Goal: Task Accomplishment & Management: Complete application form

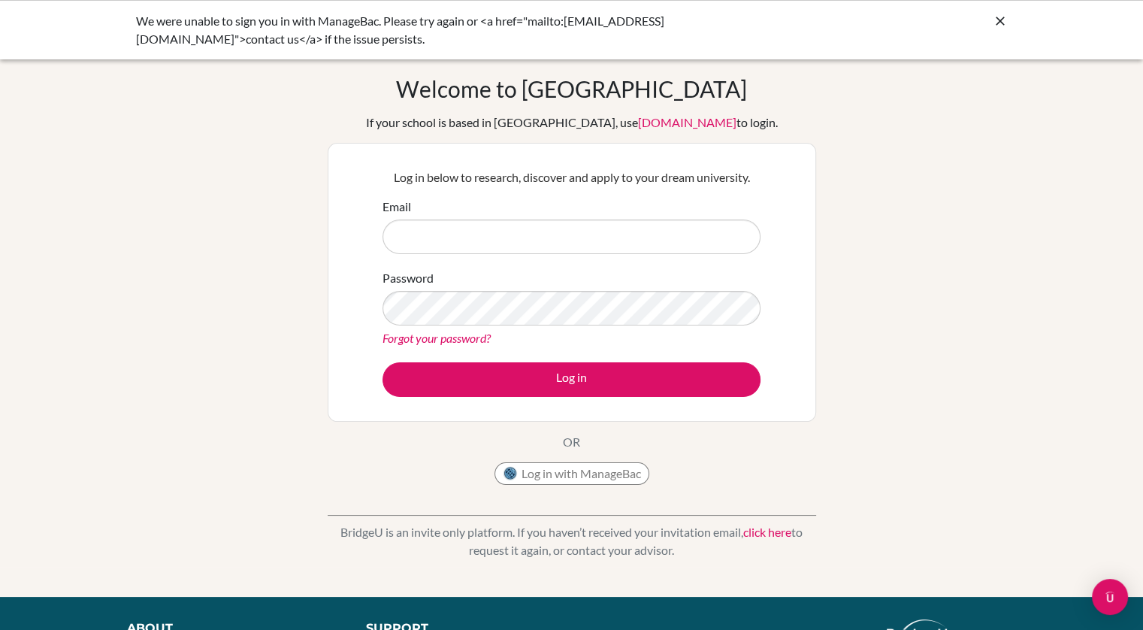
click at [534, 244] on input "Email" at bounding box center [572, 237] width 378 height 35
type input "joanna.marx@bisvietnam.com"
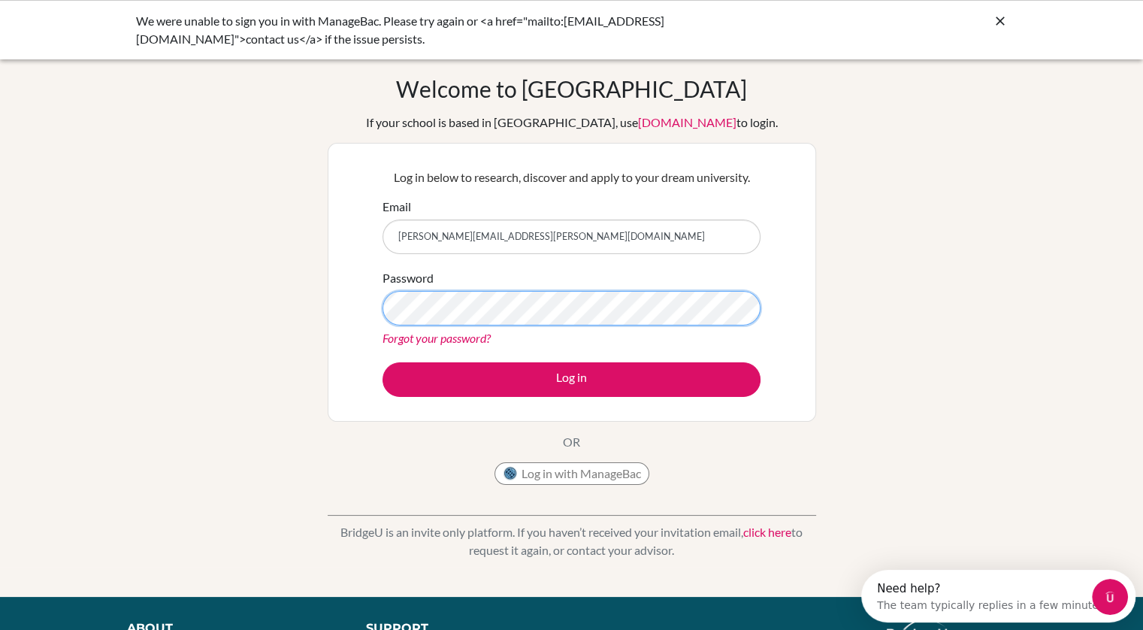
click at [383, 362] on button "Log in" at bounding box center [572, 379] width 378 height 35
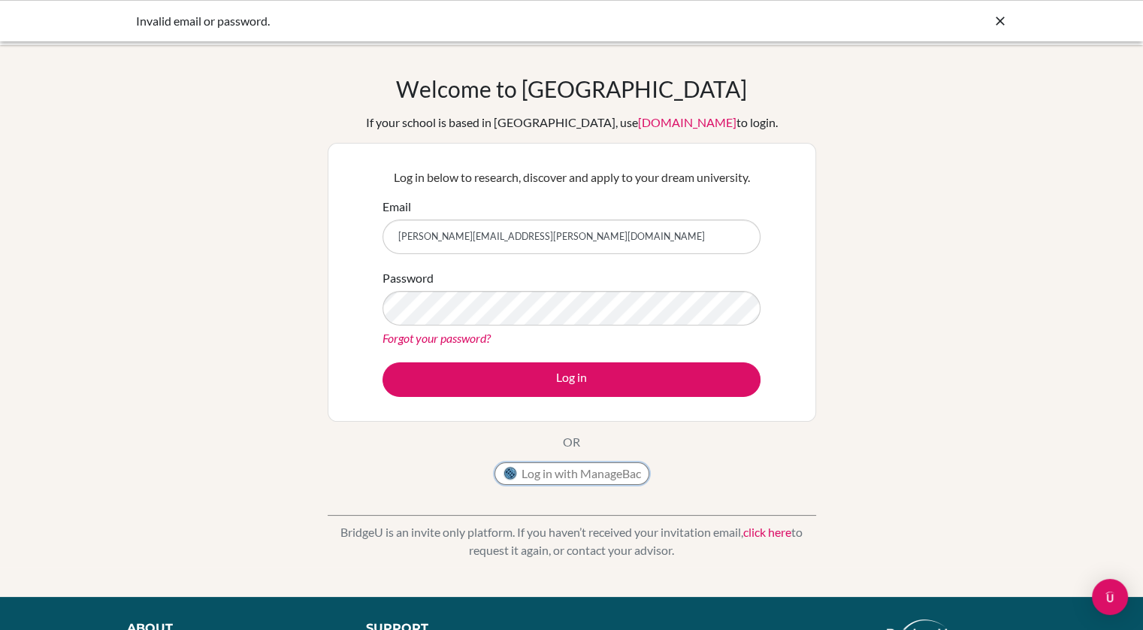
click at [540, 477] on button "Log in with ManageBac" at bounding box center [572, 473] width 155 height 23
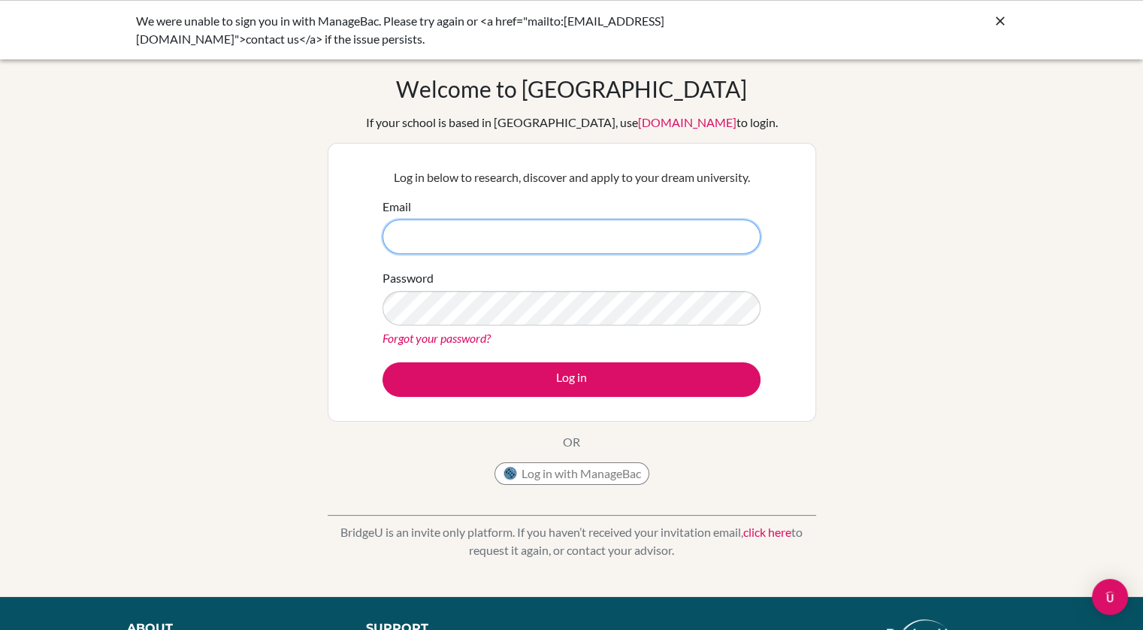
click at [562, 231] on input "Email" at bounding box center [572, 237] width 378 height 35
type input "joanna.marx@bisvietnam.com"
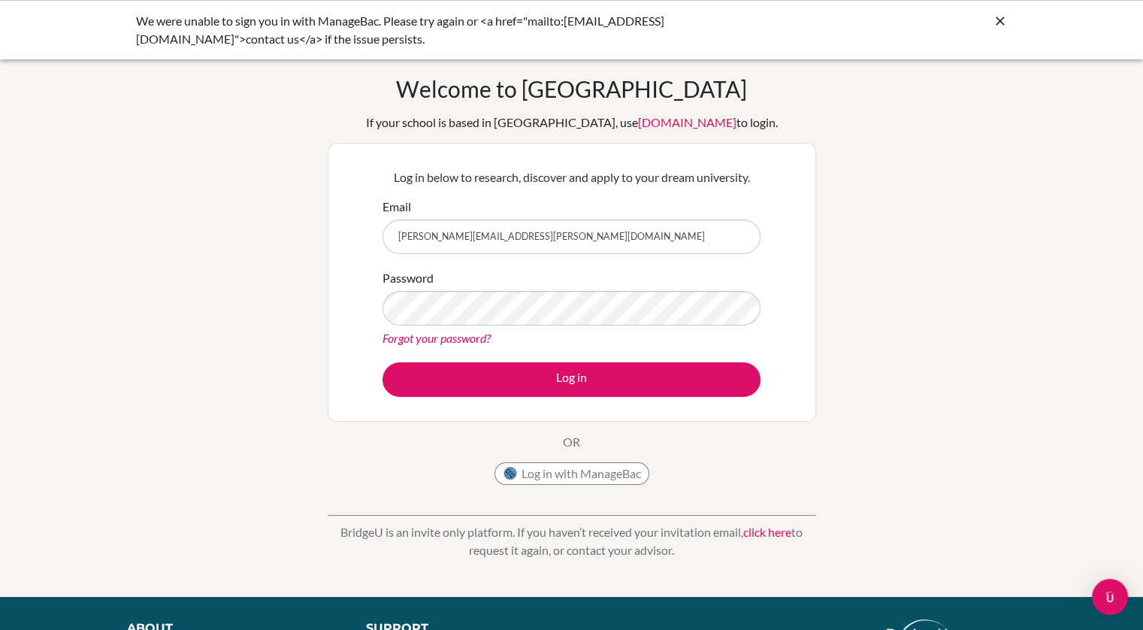
click at [448, 339] on link "Forgot your password?" at bounding box center [437, 338] width 108 height 14
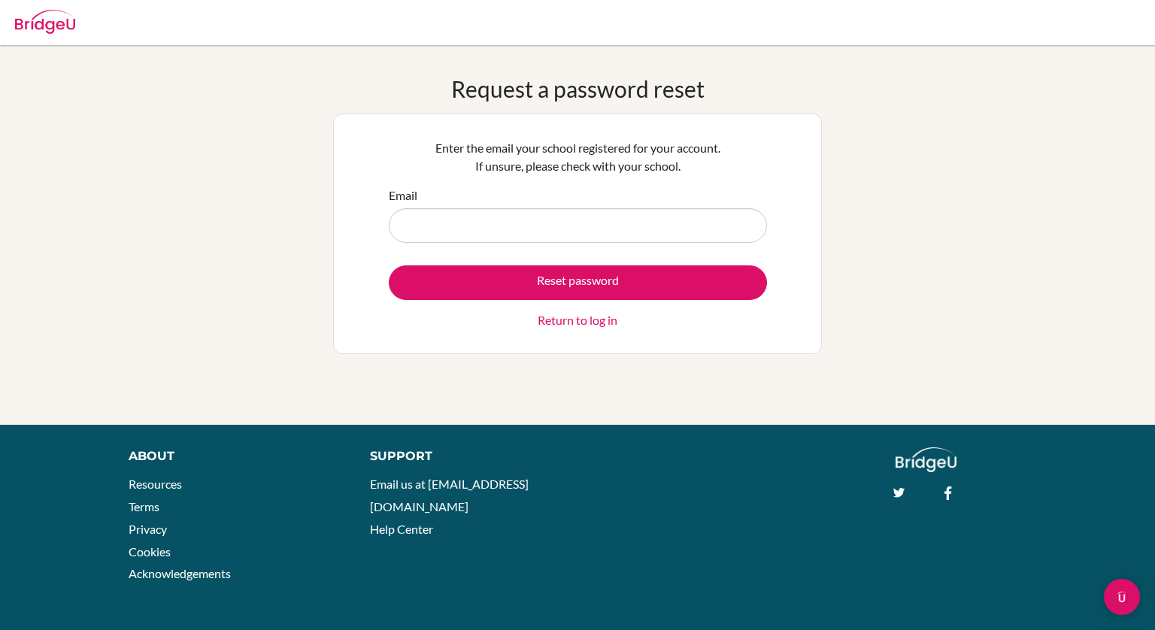
click at [515, 221] on input "Email" at bounding box center [578, 225] width 378 height 35
type input "[PERSON_NAME][EMAIL_ADDRESS][PERSON_NAME][DOMAIN_NAME]"
click at [487, 295] on button "Reset password" at bounding box center [578, 282] width 378 height 35
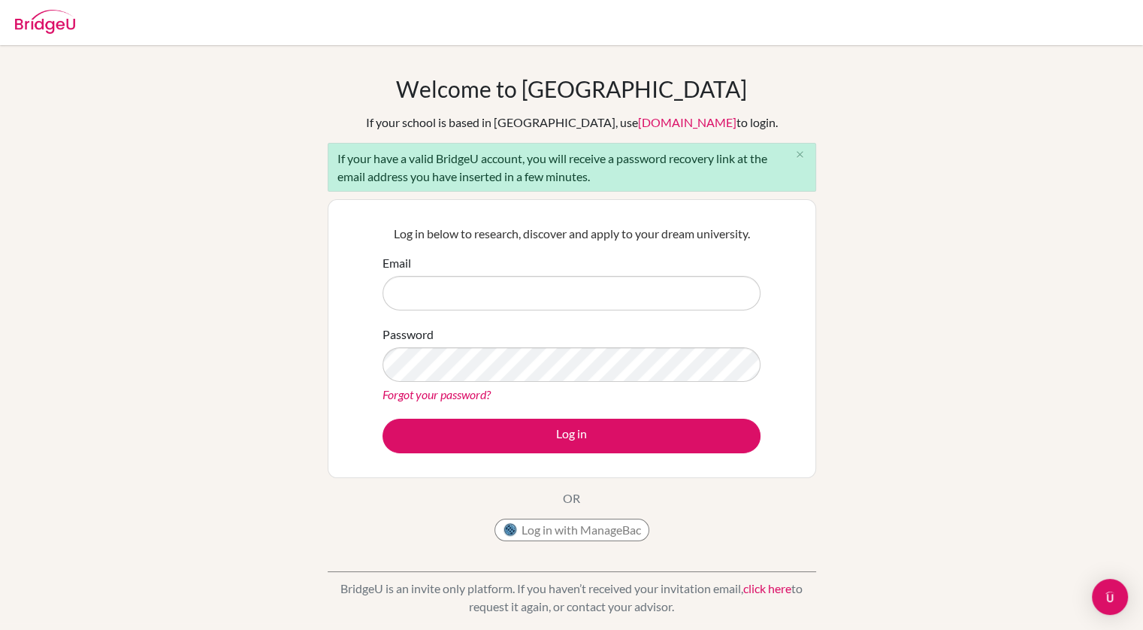
click at [448, 531] on div "Welcome to [GEOGRAPHIC_DATA] If your school is based in [GEOGRAPHIC_DATA], use …" at bounding box center [572, 312] width 489 height 474
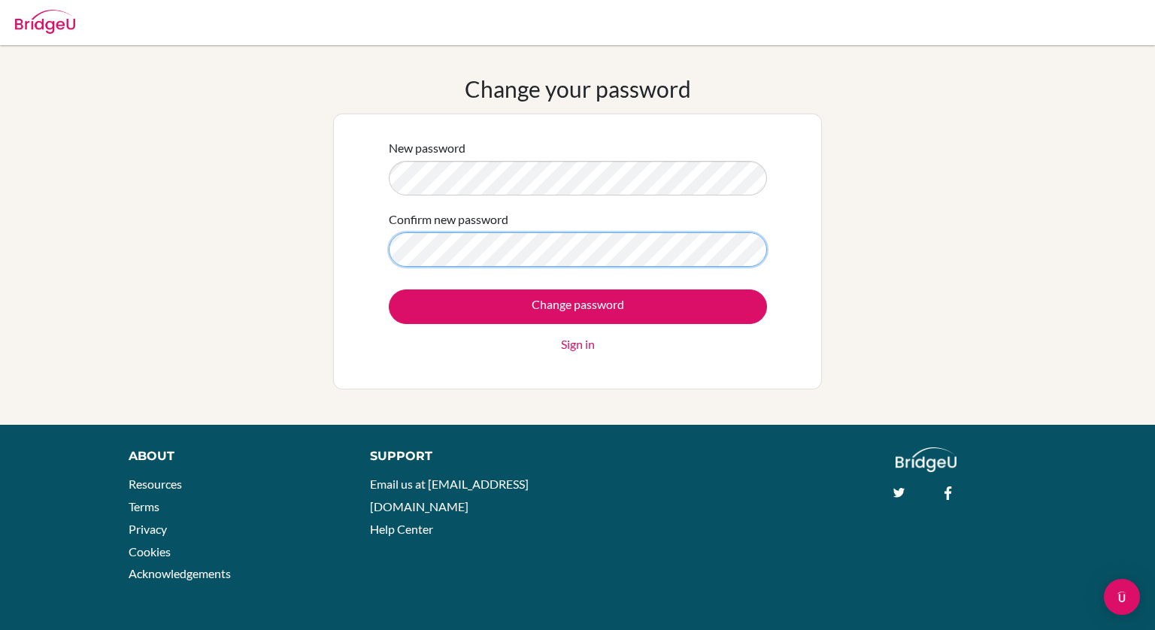
click at [389, 289] on input "Change password" at bounding box center [578, 306] width 378 height 35
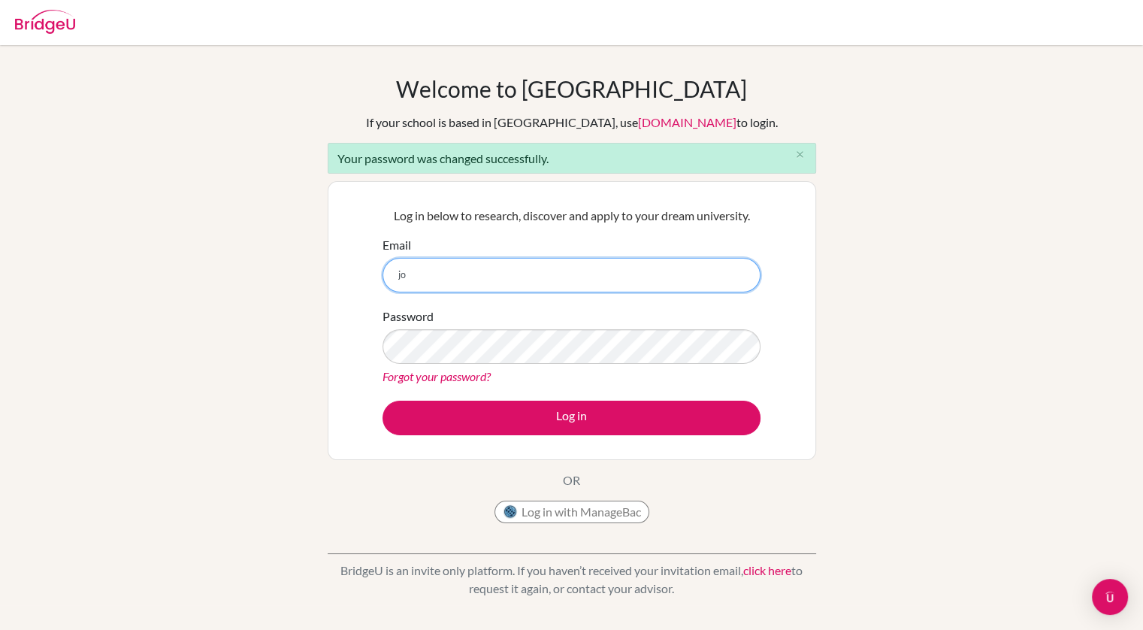
type input "joanna.marx@bisvietnam.com"
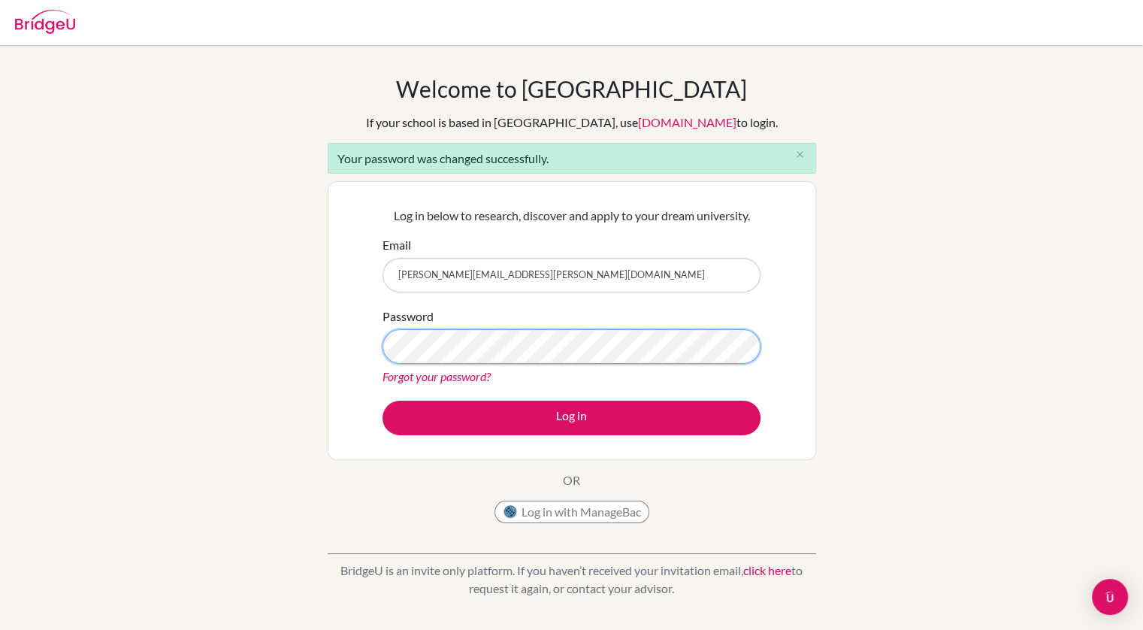
click at [383, 401] on button "Log in" at bounding box center [572, 418] width 378 height 35
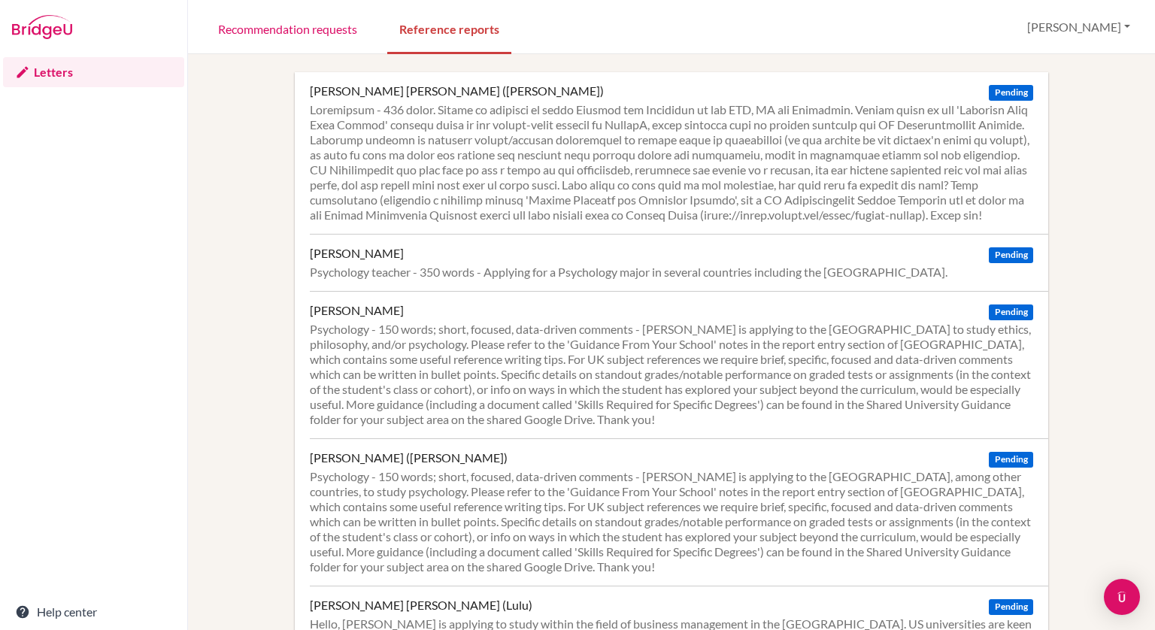
click at [442, 223] on div at bounding box center [671, 162] width 723 height 120
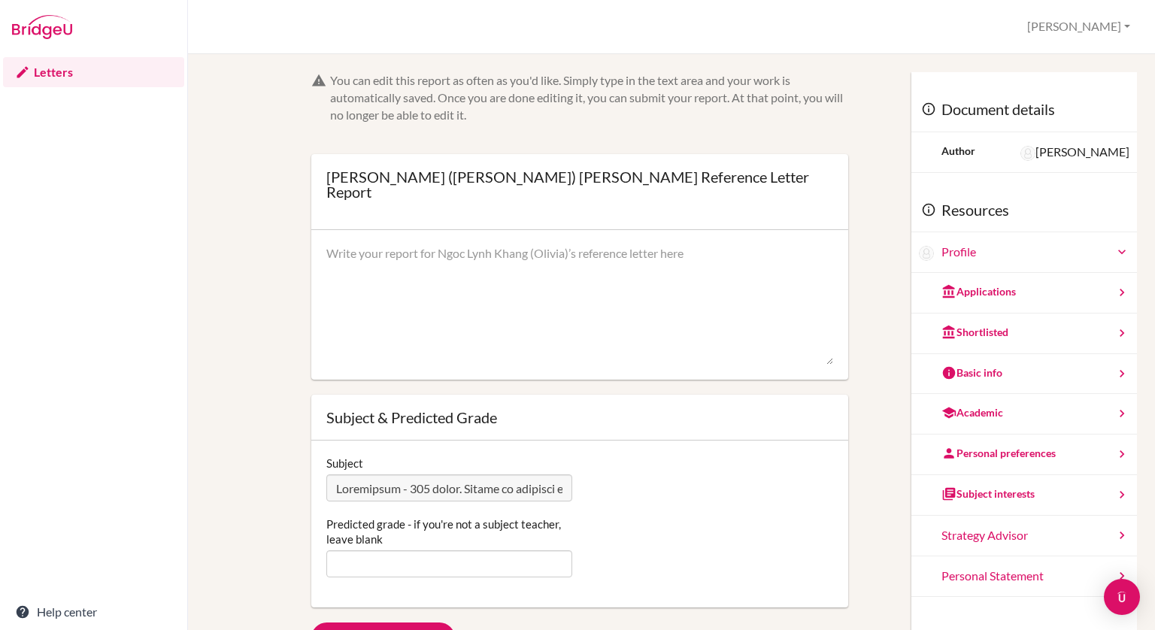
click at [802, 493] on div "Subject Predicted grade - if you're not a subject teacher, leave blank" at bounding box center [579, 524] width 537 height 167
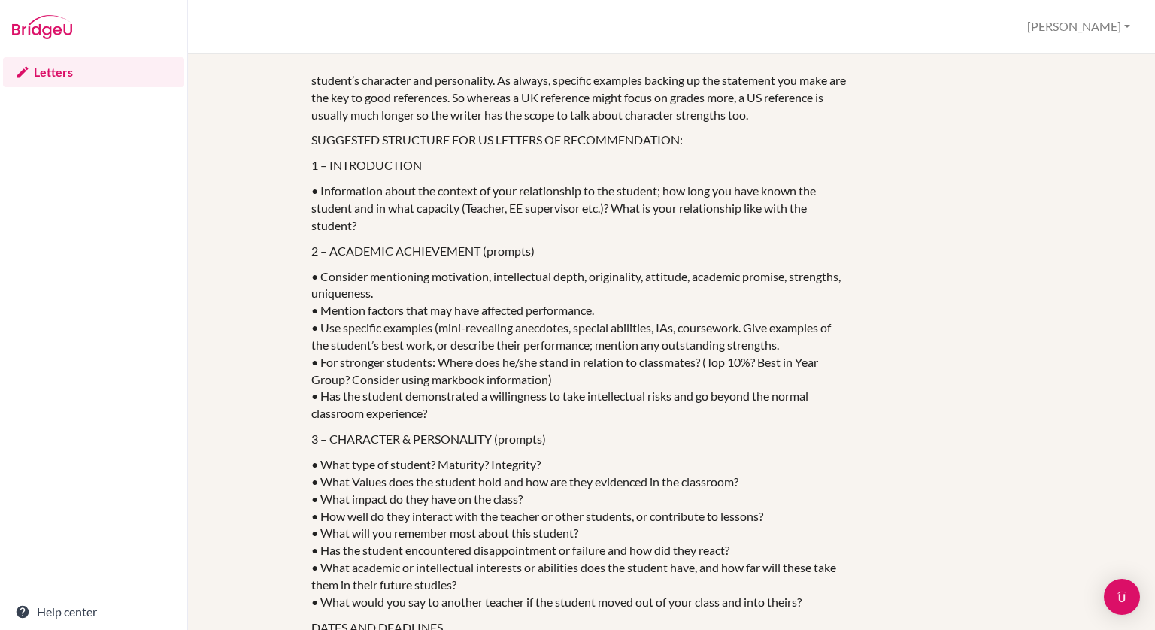
click at [707, 363] on p "• Consider mentioning motivation, intellectual depth, originality, attitude, ac…" at bounding box center [579, 345] width 537 height 155
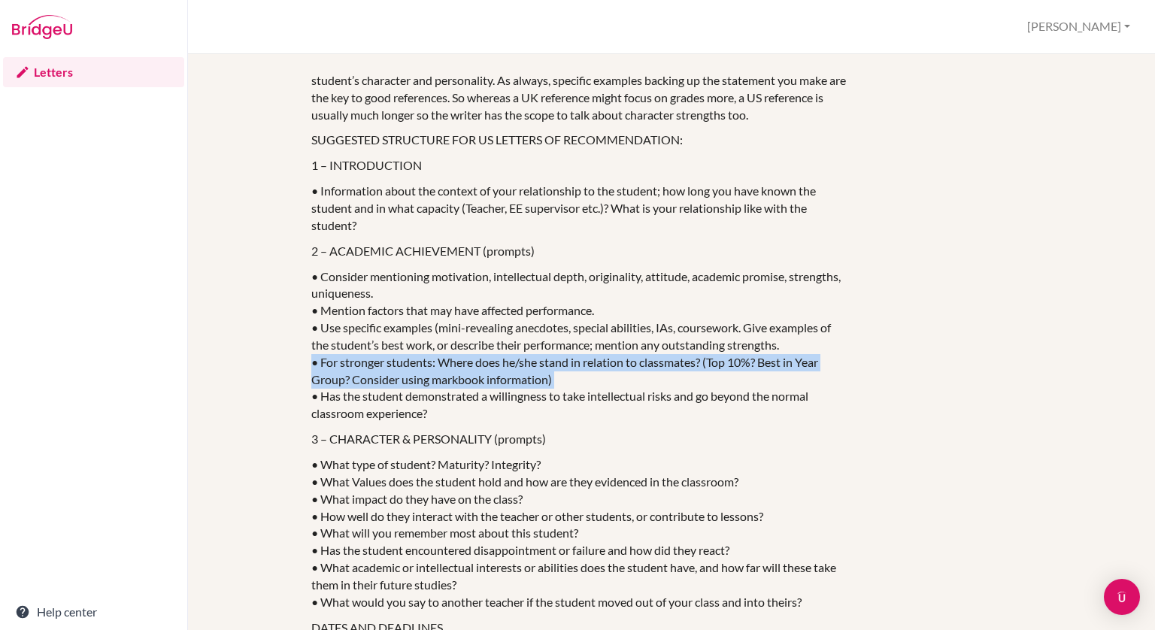
click at [707, 363] on p "• Consider mentioning motivation, intellectual depth, originality, attitude, ac…" at bounding box center [579, 345] width 537 height 155
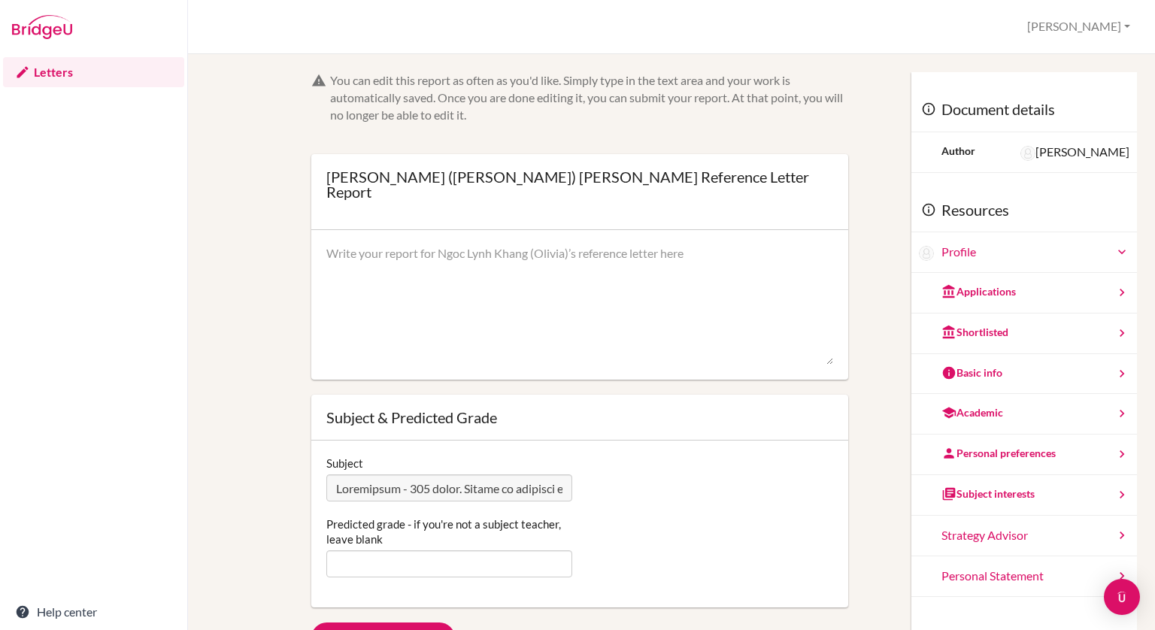
click at [707, 363] on div at bounding box center [579, 305] width 537 height 150
click at [580, 285] on textarea at bounding box center [579, 305] width 507 height 120
click at [52, 71] on link "Letters" at bounding box center [93, 72] width 181 height 30
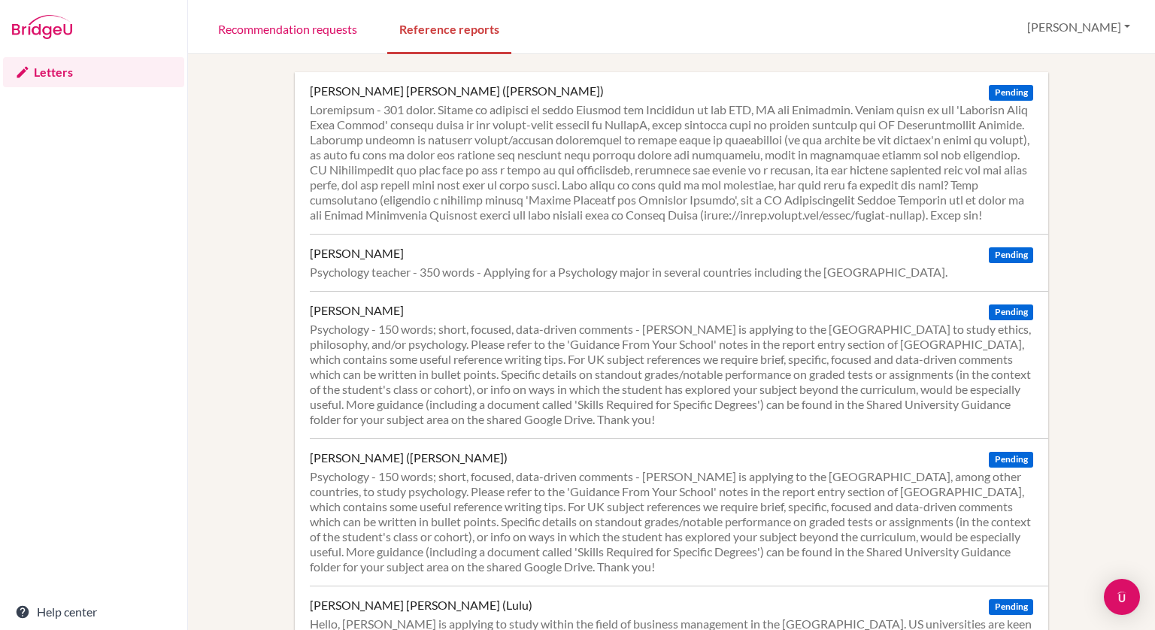
scroll to position [322, 0]
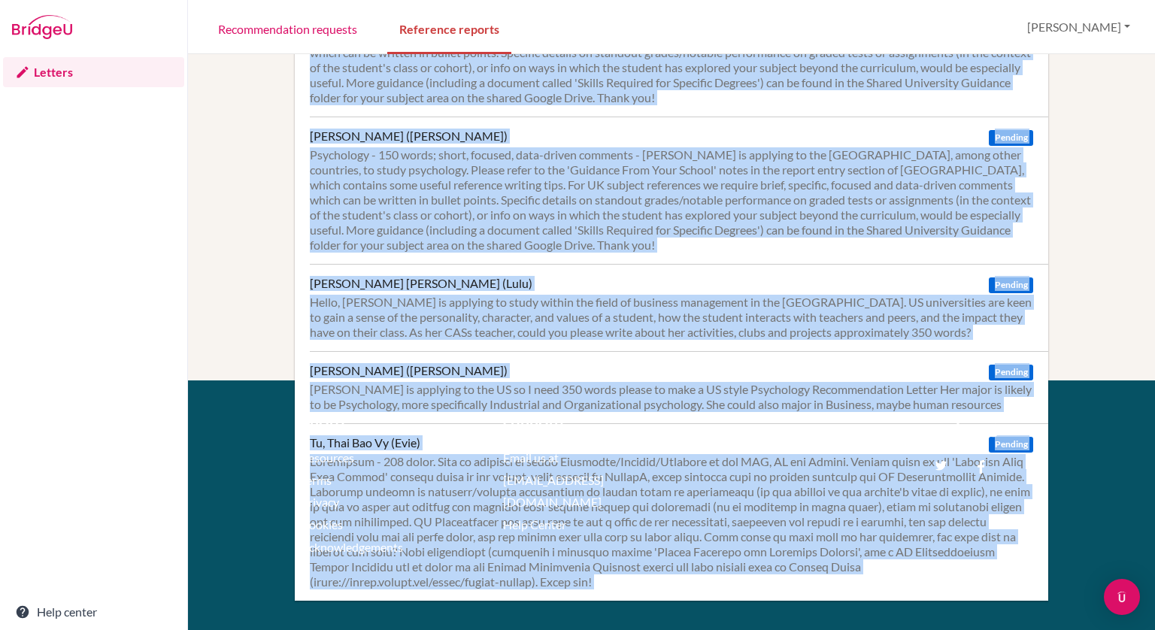
drag, startPoint x: 1154, startPoint y: 176, endPoint x: 1148, endPoint y: 373, distance: 197.0
click at [1148, 373] on div "Dang, Ngoc Lynh Khang (Olivia) Pending Ghose, Damayanti Pending Psychology teac…" at bounding box center [671, 342] width 967 height 576
click at [1113, 401] on footer "About Resources Terms Privacy Cookies Acknowledgements Support Email us at hi@b…" at bounding box center [671, 505] width 967 height 250
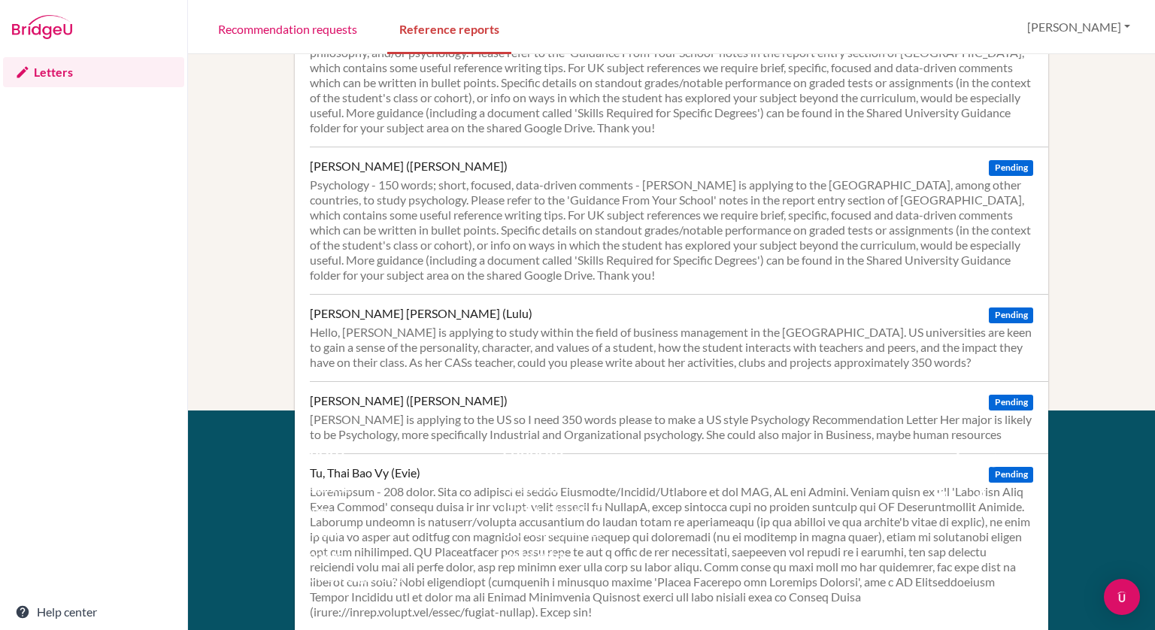
scroll to position [171, 0]
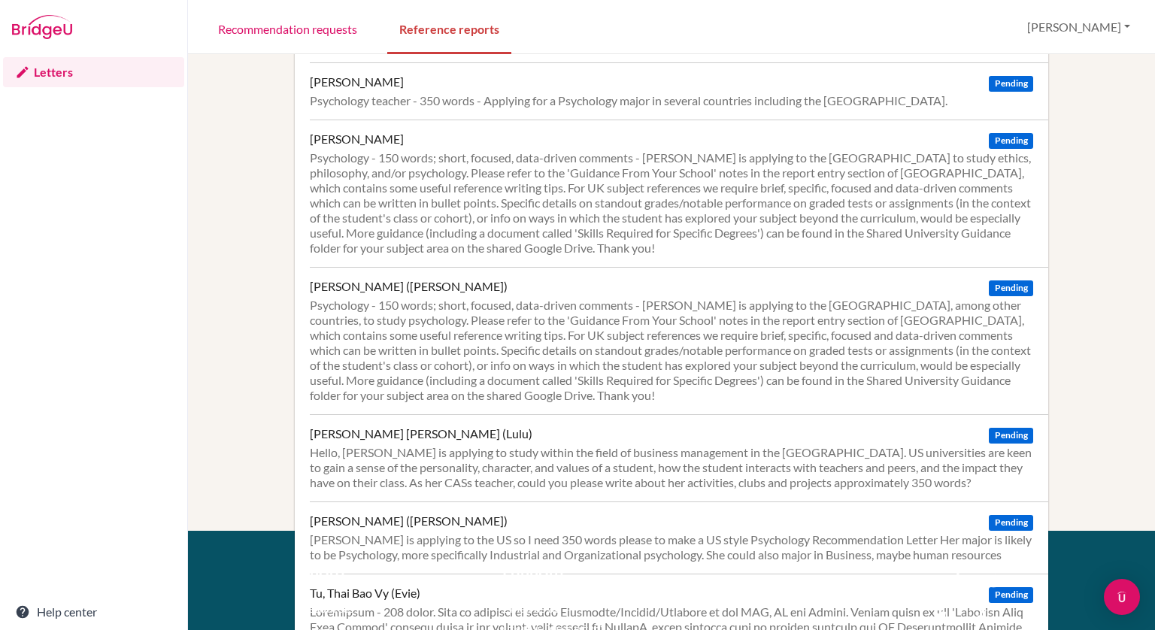
click at [833, 201] on div "Psychology - 150 words; short, focused, data-driven comments - [PERSON_NAME] is…" at bounding box center [671, 202] width 723 height 105
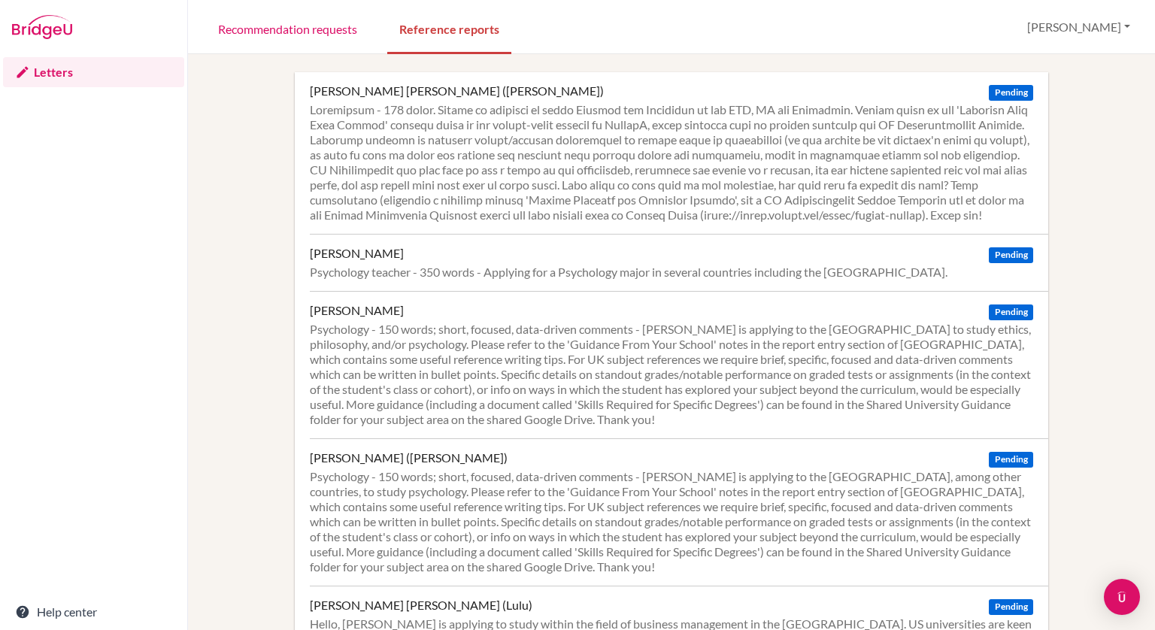
click at [141, 283] on div "Letters Help center" at bounding box center [93, 342] width 187 height 576
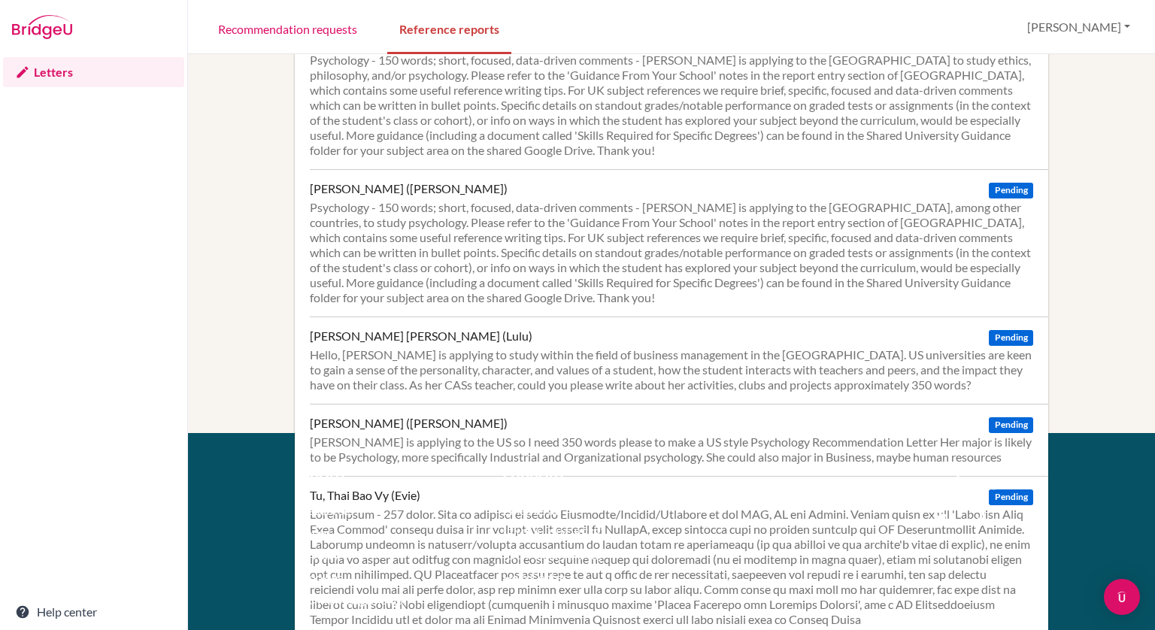
scroll to position [322, 0]
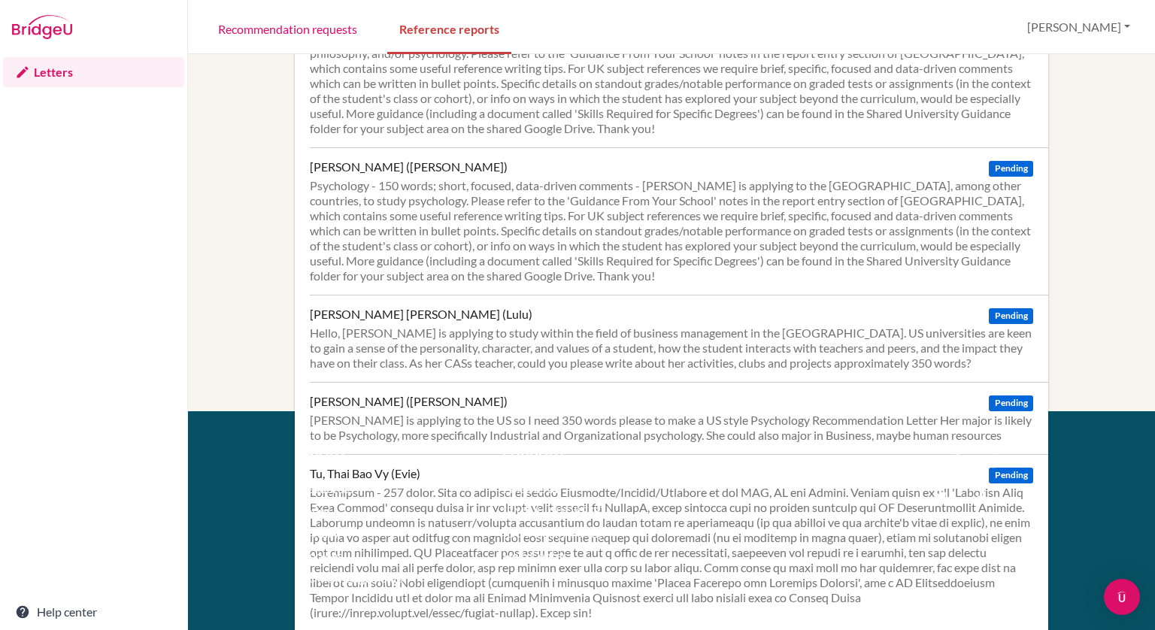
drag, startPoint x: 1154, startPoint y: 412, endPoint x: 1147, endPoint y: 393, distance: 20.0
click at [1147, 393] on div "Dang, Ngoc Lynh Khang (Olivia) Pending Ghose, Damayanti Pending Psychology teac…" at bounding box center [671, 342] width 967 height 576
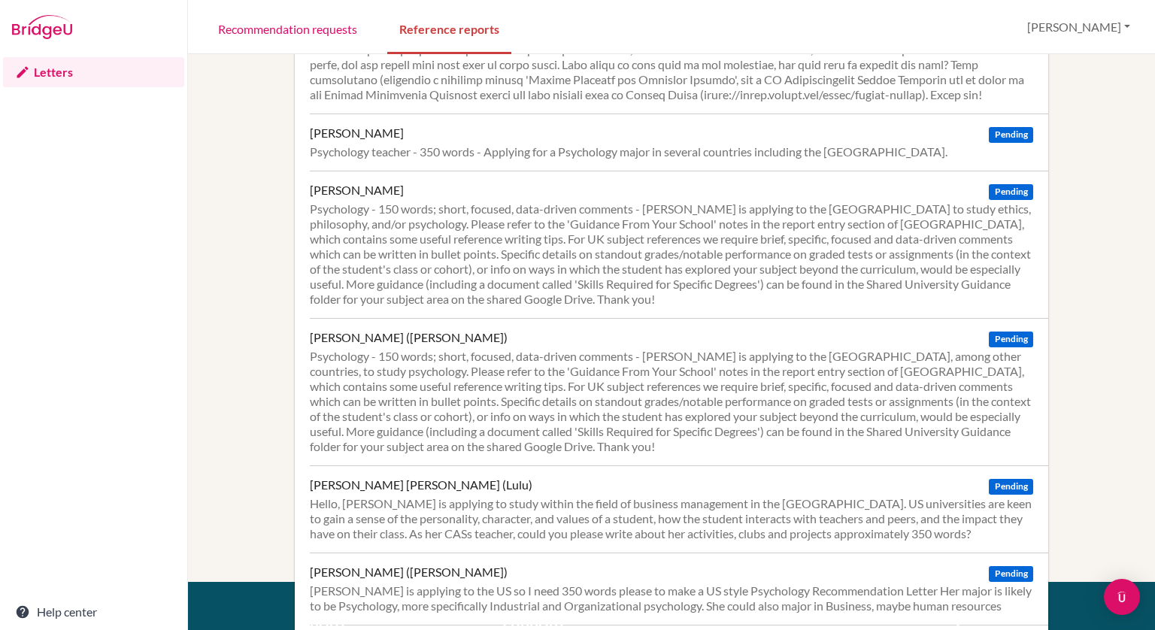
scroll to position [150, 0]
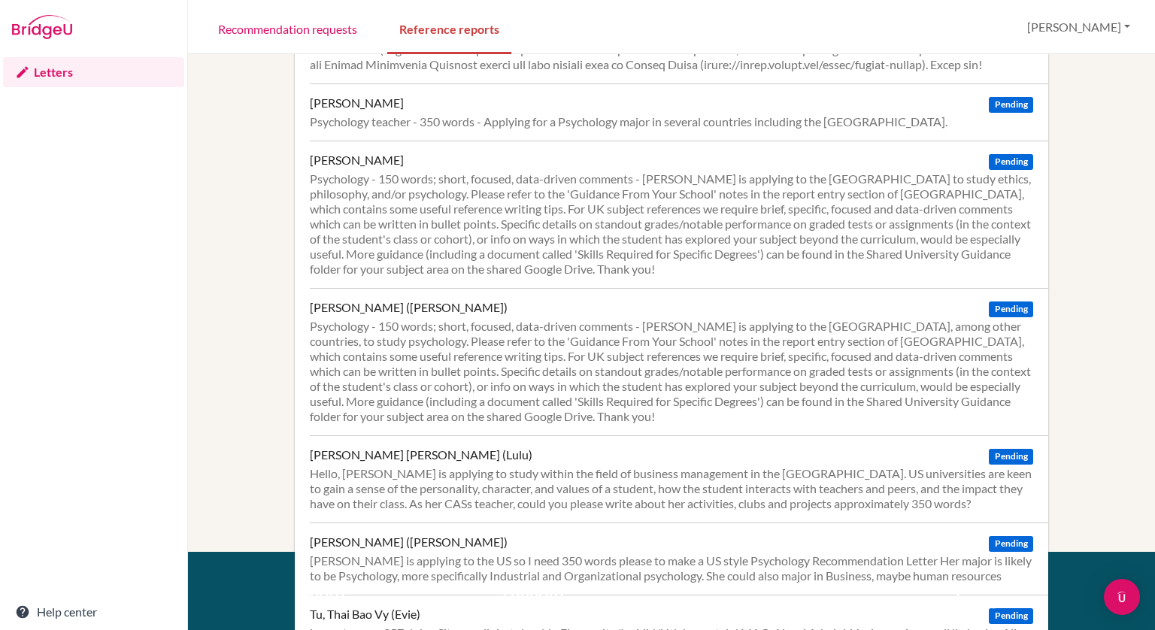
click at [595, 236] on div "Psychology - 150 words; short, focused, data-driven comments - Joshua is applyi…" at bounding box center [671, 223] width 723 height 105
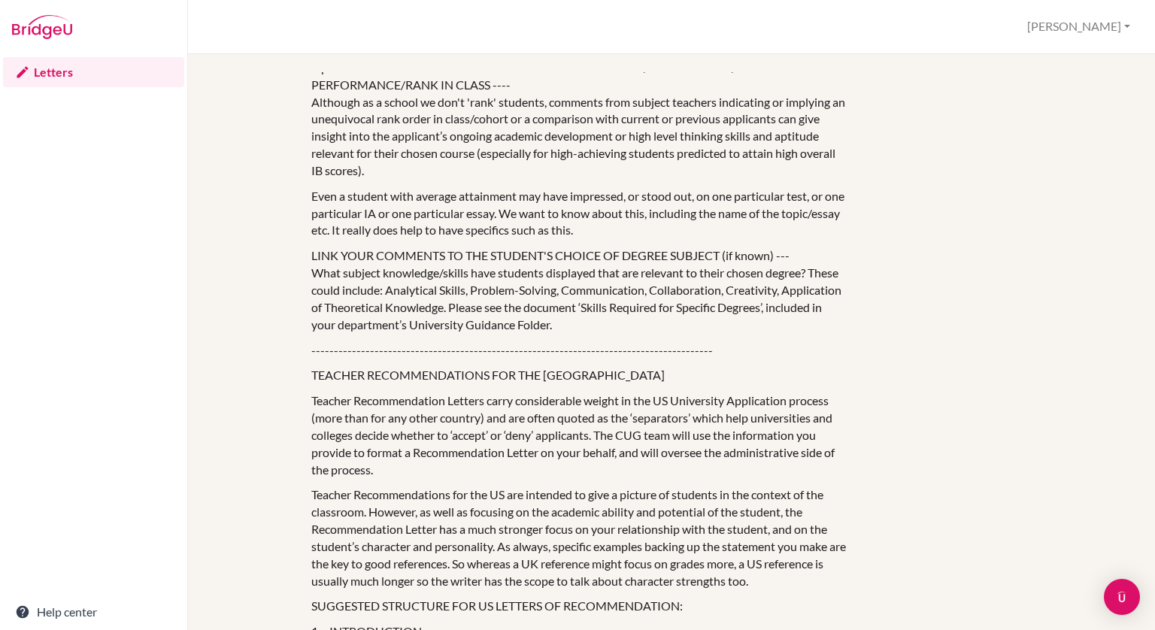
scroll to position [1558, 0]
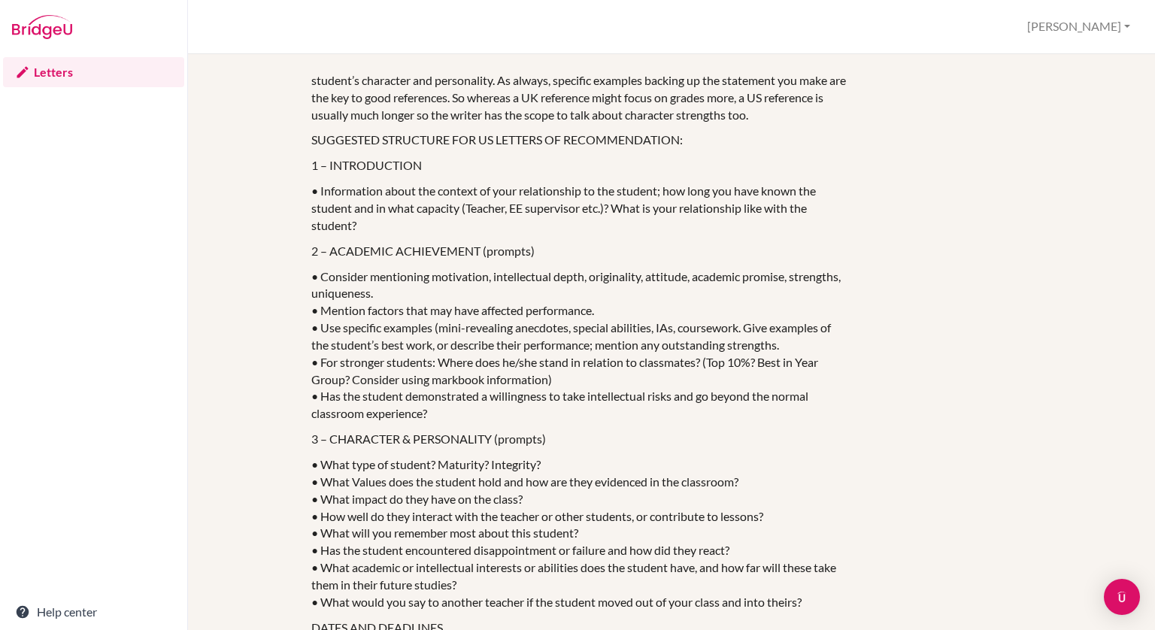
click at [475, 268] on p "• Consider mentioning motivation, intellectual depth, originality, attitude, ac…" at bounding box center [579, 345] width 537 height 155
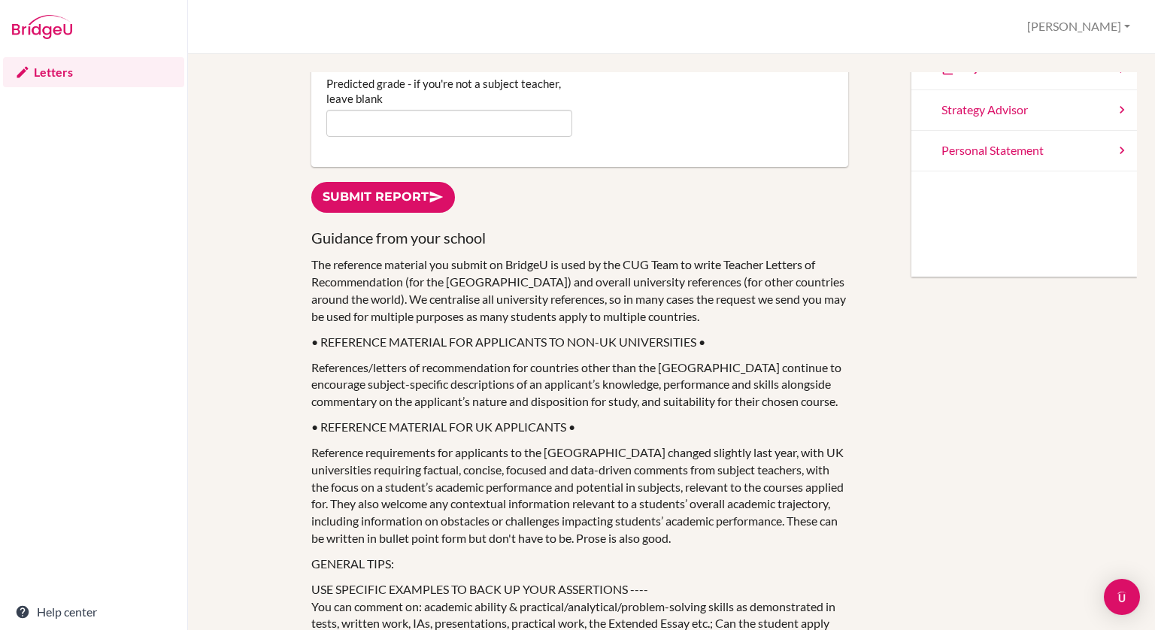
scroll to position [0, 0]
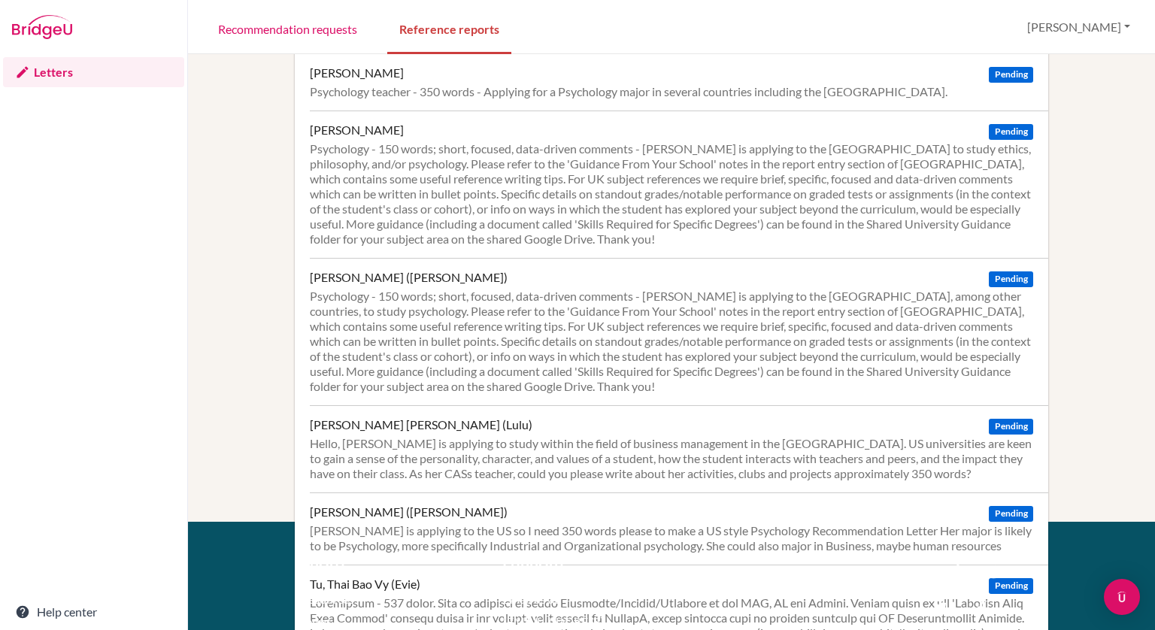
scroll to position [210, 0]
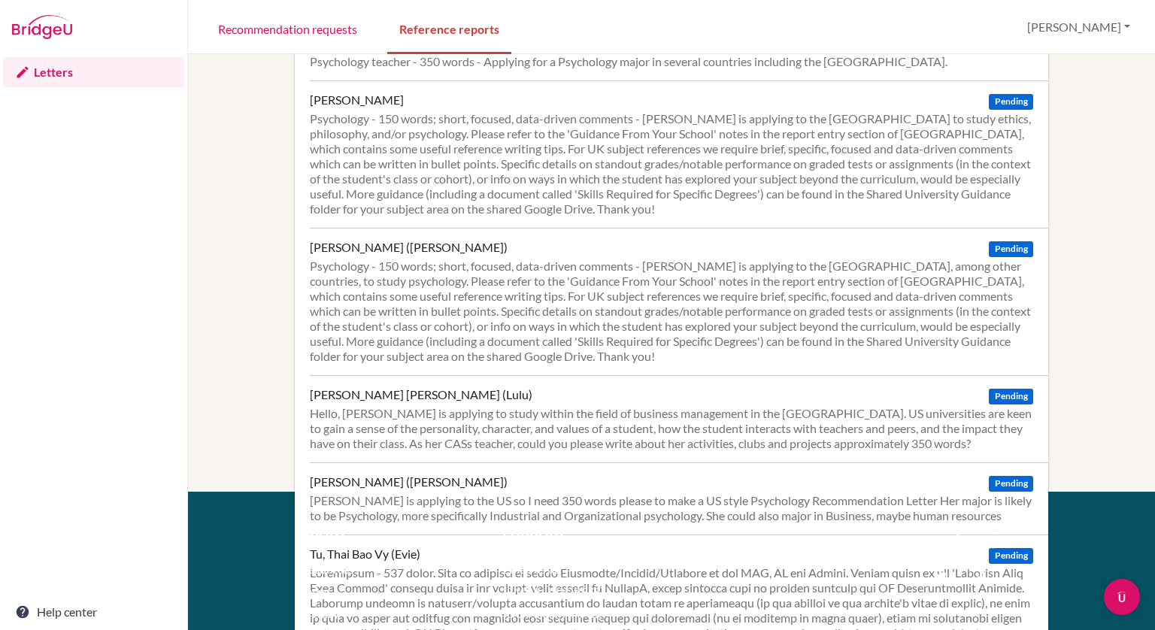
click at [475, 421] on div "Hello, [PERSON_NAME] is applying to study within the field of business manageme…" at bounding box center [671, 428] width 723 height 45
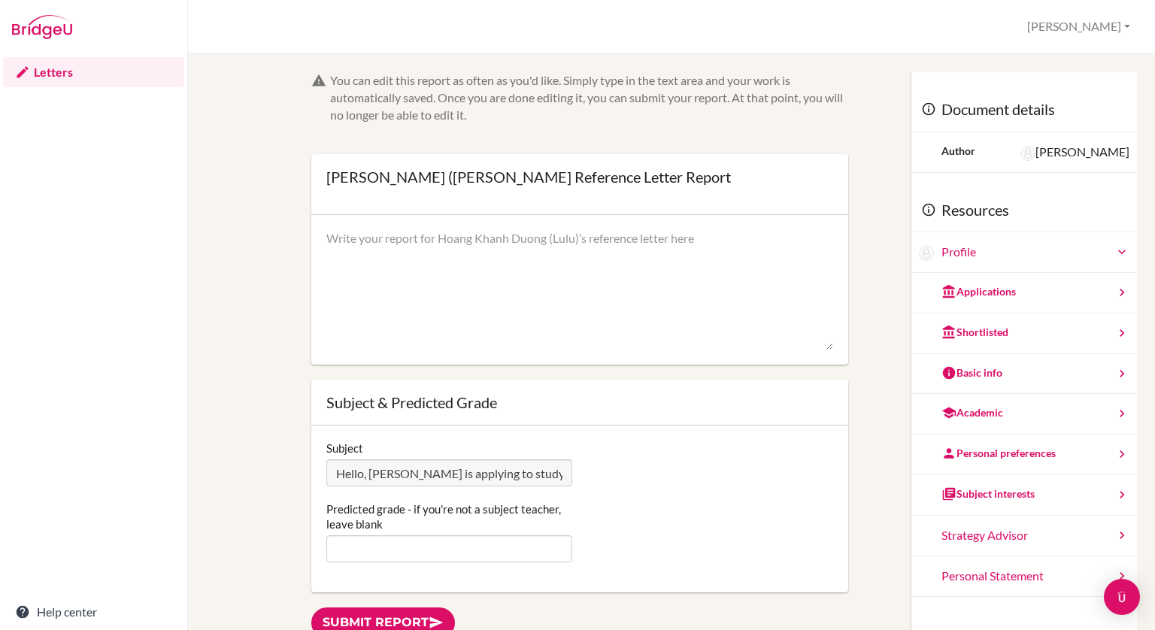
click at [461, 274] on textarea at bounding box center [579, 290] width 507 height 120
paste textarea "t is a pleasure to recommend [Student Name] as she applies to study business ma…"
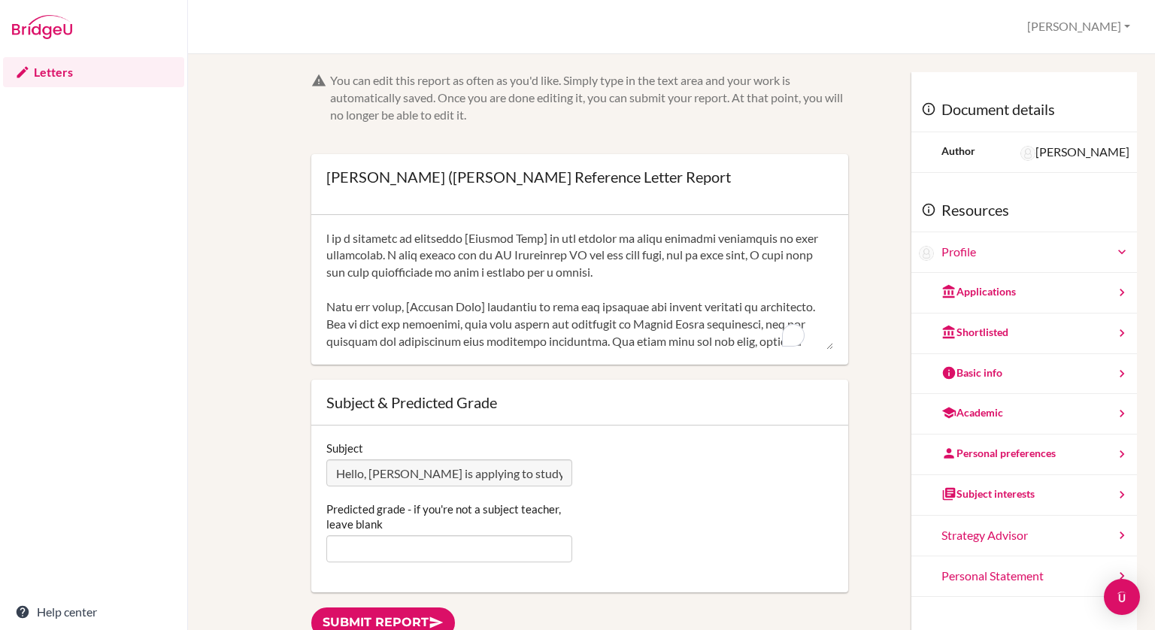
scroll to position [513, 0]
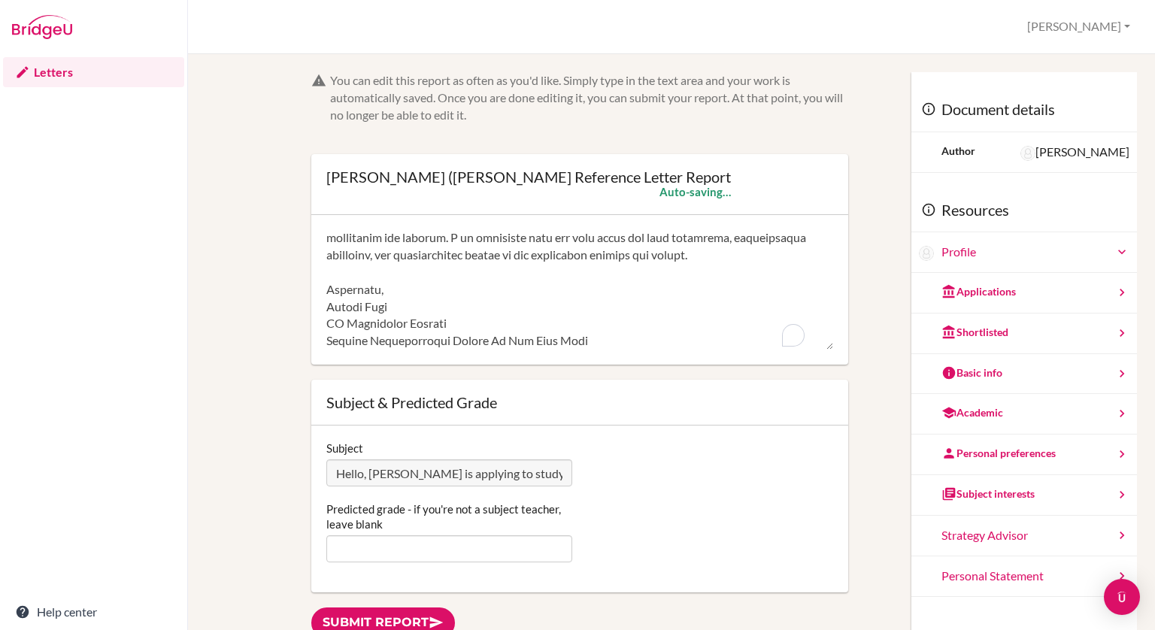
click at [461, 274] on textarea "To enrich screen reader interactions, please activate Accessibility in Grammarl…" at bounding box center [579, 290] width 507 height 120
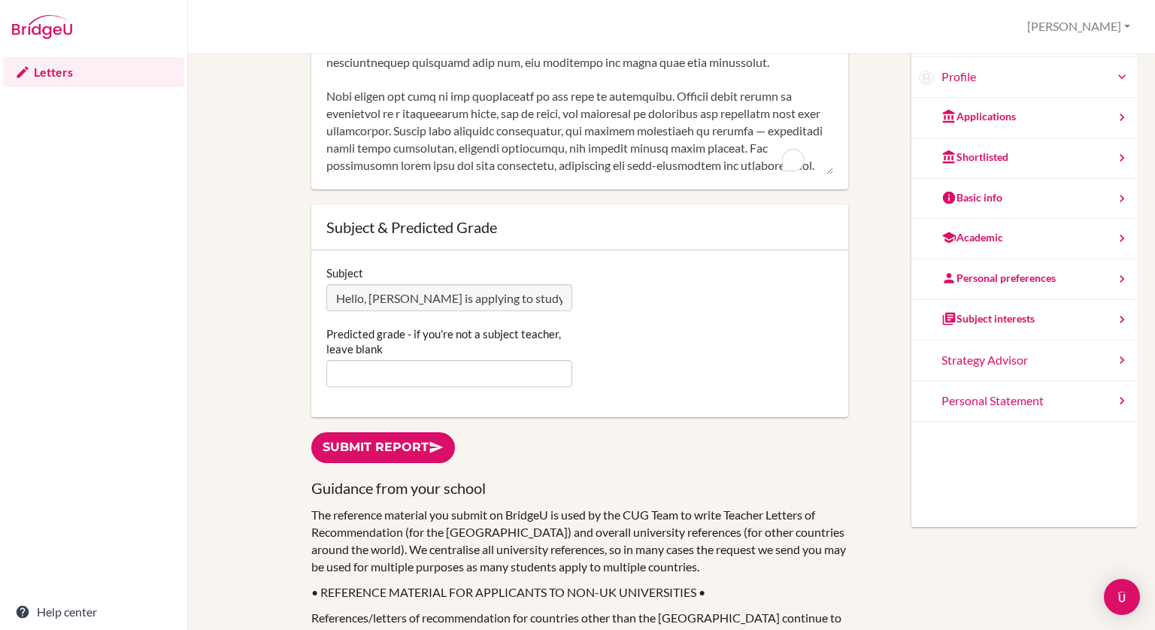
scroll to position [0, 0]
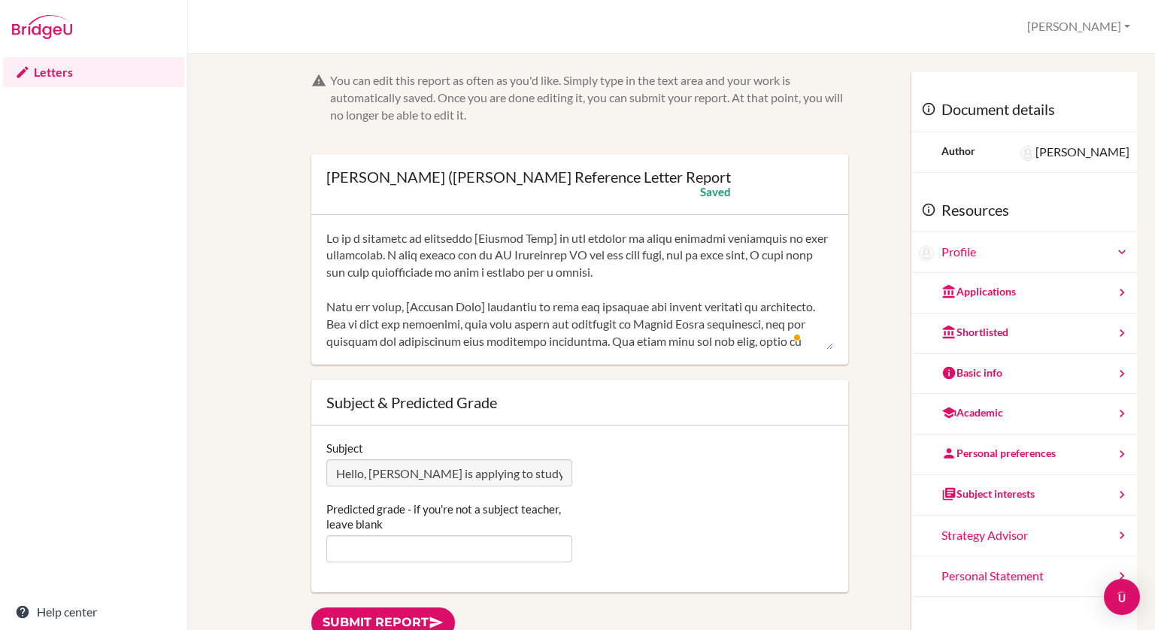
click at [565, 232] on textarea "To enrich screen reader interactions, please activate Accessibility in Grammarl…" at bounding box center [579, 290] width 507 height 120
click at [635, 244] on textarea "To enrich screen reader interactions, please activate Accessibility in Grammarl…" at bounding box center [579, 290] width 507 height 120
click at [689, 238] on textarea "To enrich screen reader interactions, please activate Accessibility in Grammarl…" at bounding box center [579, 290] width 507 height 120
click at [557, 267] on textarea "To enrich screen reader interactions, please activate Accessibility in Grammarl…" at bounding box center [579, 290] width 507 height 120
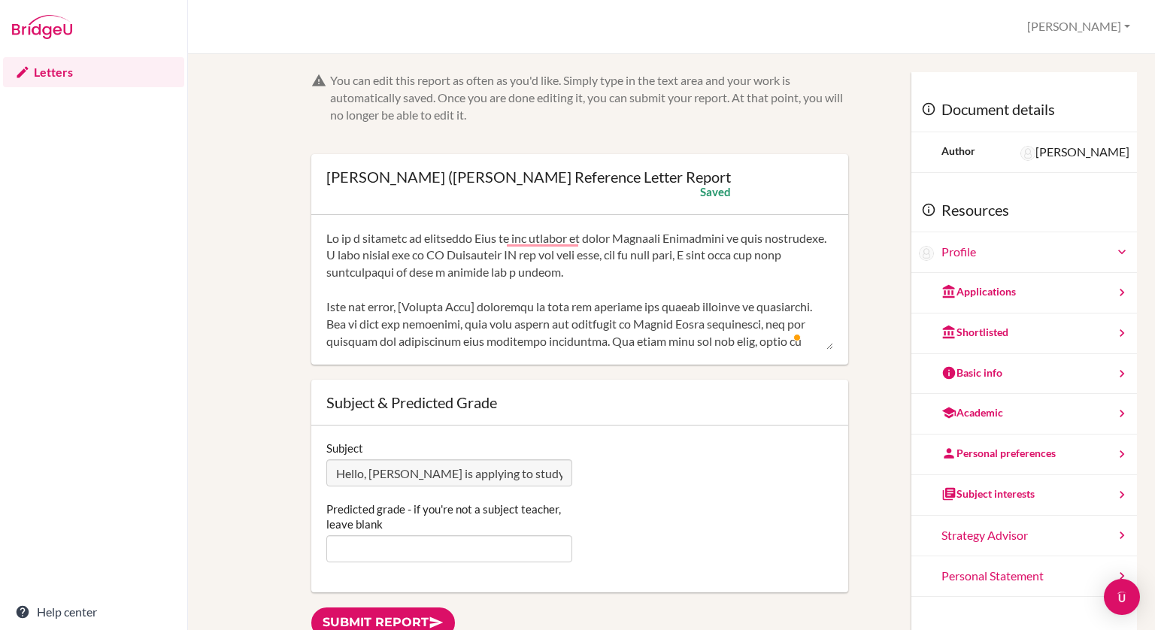
click at [557, 267] on textarea "To enrich screen reader interactions, please activate Accessibility in Grammarl…" at bounding box center [579, 290] width 507 height 120
click at [674, 295] on textarea "To enrich screen reader interactions, please activate Accessibility in Grammarl…" at bounding box center [579, 290] width 507 height 120
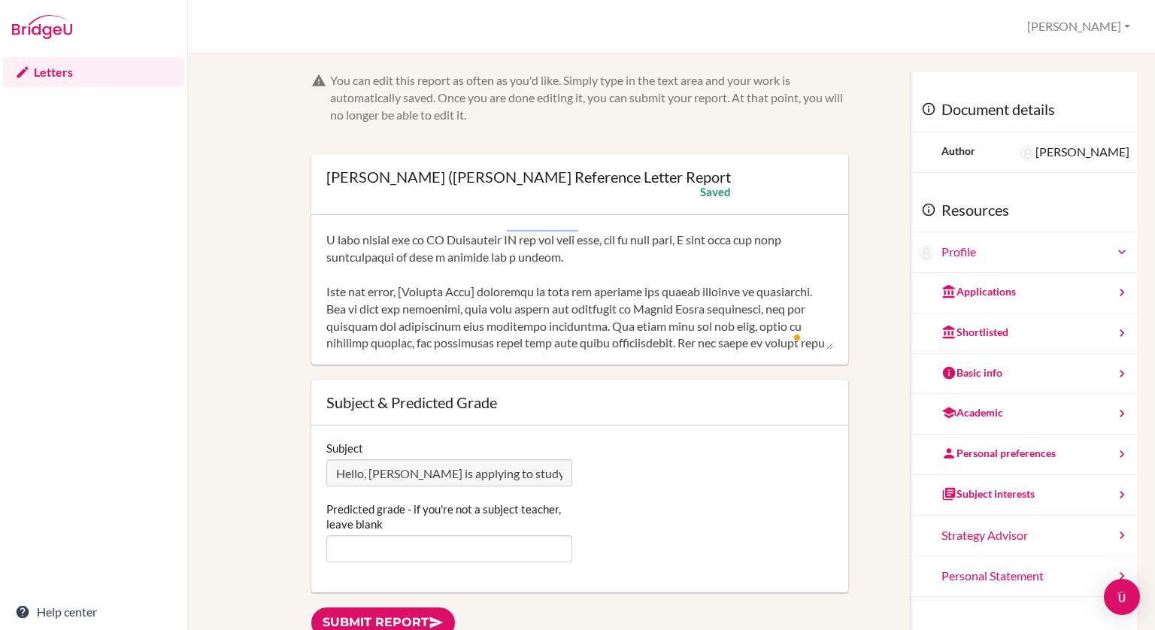
scroll to position [33, 0]
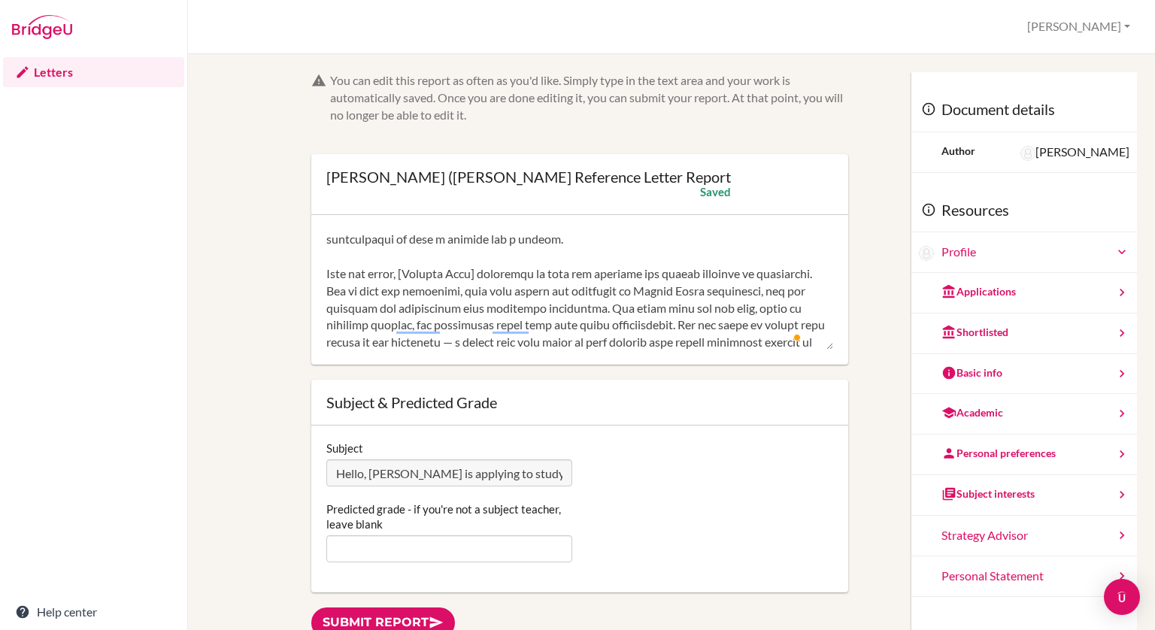
drag, startPoint x: 487, startPoint y: 279, endPoint x: 448, endPoint y: 273, distance: 39.6
click at [448, 273] on textarea "To enrich screen reader interactions, please activate Accessibility in Grammarl…" at bounding box center [579, 290] width 507 height 120
click at [469, 298] on textarea "To enrich screen reader interactions, please activate Accessibility in Grammarl…" at bounding box center [579, 290] width 507 height 120
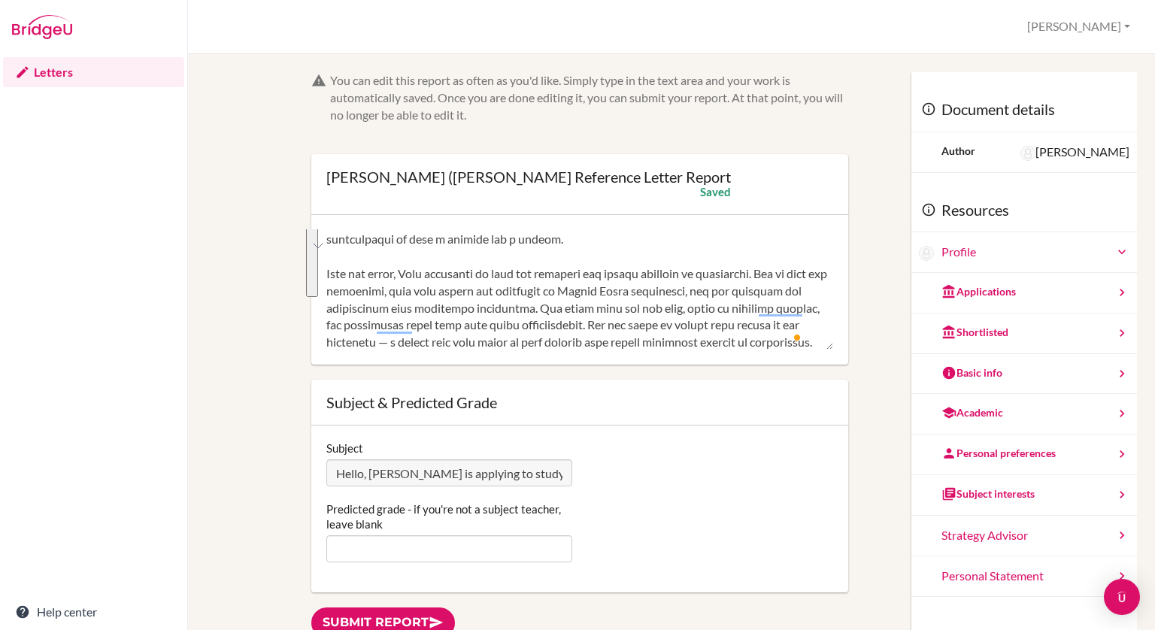
click at [471, 297] on textarea "To enrich screen reader interactions, please activate Accessibility in Grammarl…" at bounding box center [579, 290] width 507 height 120
click at [547, 308] on textarea "To enrich screen reader interactions, please activate Accessibility in Grammarl…" at bounding box center [579, 290] width 507 height 120
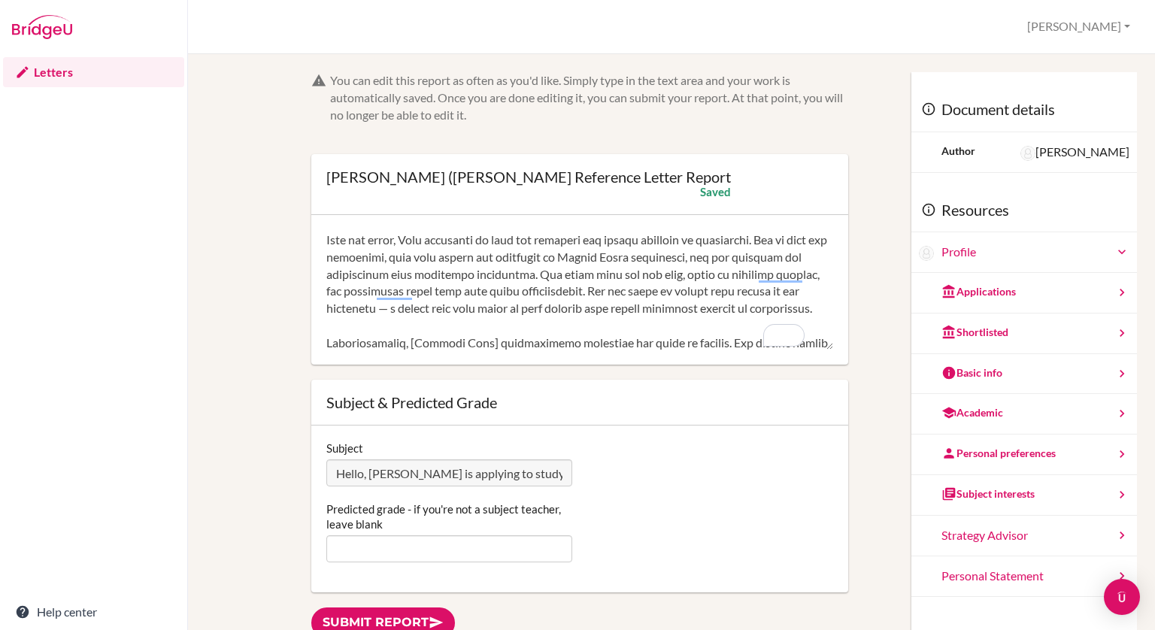
click at [597, 267] on textarea "To enrich screen reader interactions, please activate Accessibility in Grammarl…" at bounding box center [579, 290] width 507 height 120
click at [598, 269] on textarea "To enrich screen reader interactions, please activate Accessibility in Grammarl…" at bounding box center [579, 290] width 507 height 120
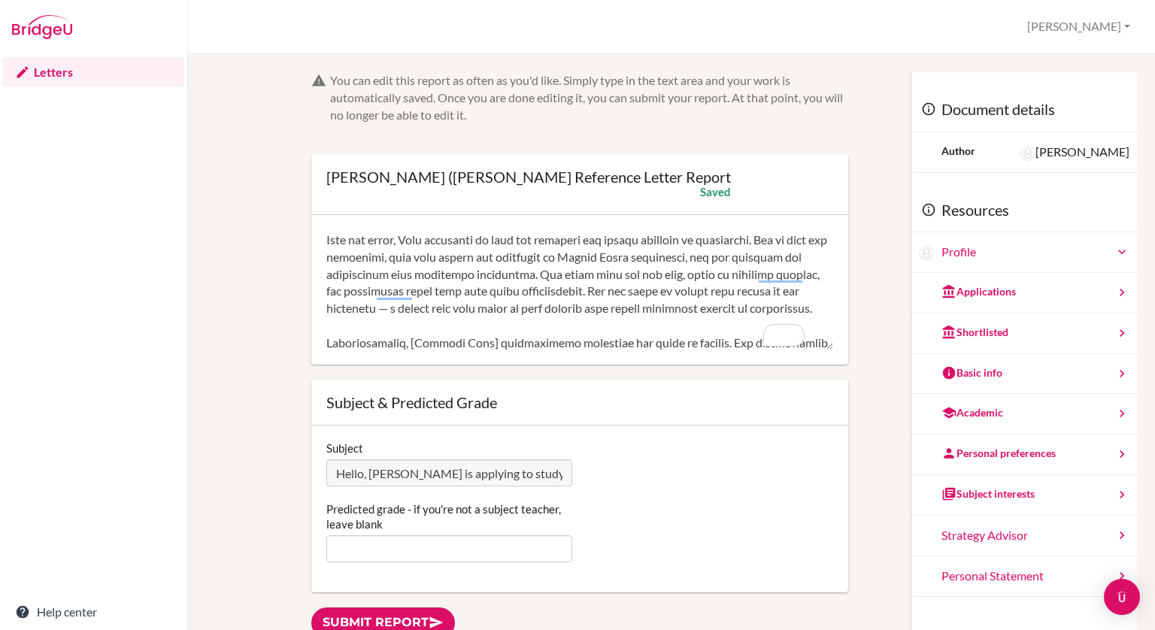
click at [788, 238] on textarea "To enrich screen reader interactions, please activate Accessibility in Grammarl…" at bounding box center [579, 290] width 507 height 120
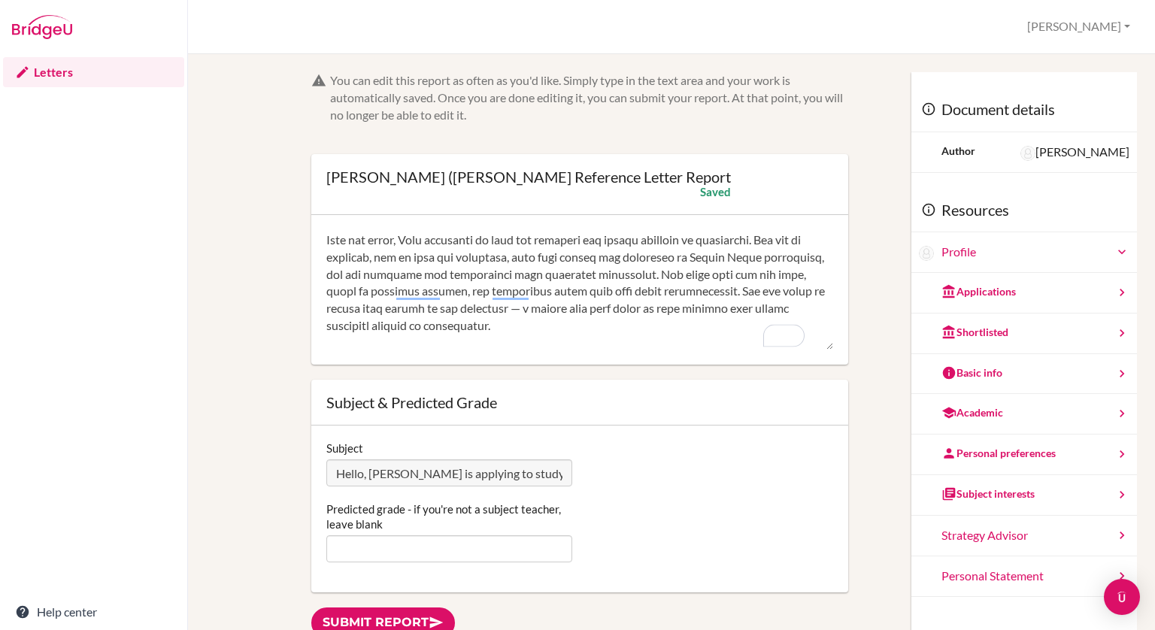
click at [473, 286] on textarea "To enrich screen reader interactions, please activate Accessibility in Grammarl…" at bounding box center [579, 290] width 507 height 120
drag, startPoint x: 575, startPoint y: 252, endPoint x: 540, endPoint y: 258, distance: 35.1
click at [540, 258] on textarea "To enrich screen reader interactions, please activate Accessibility in Grammarl…" at bounding box center [579, 290] width 507 height 120
click at [511, 262] on textarea "To enrich screen reader interactions, please activate Accessibility in Grammarl…" at bounding box center [579, 290] width 507 height 120
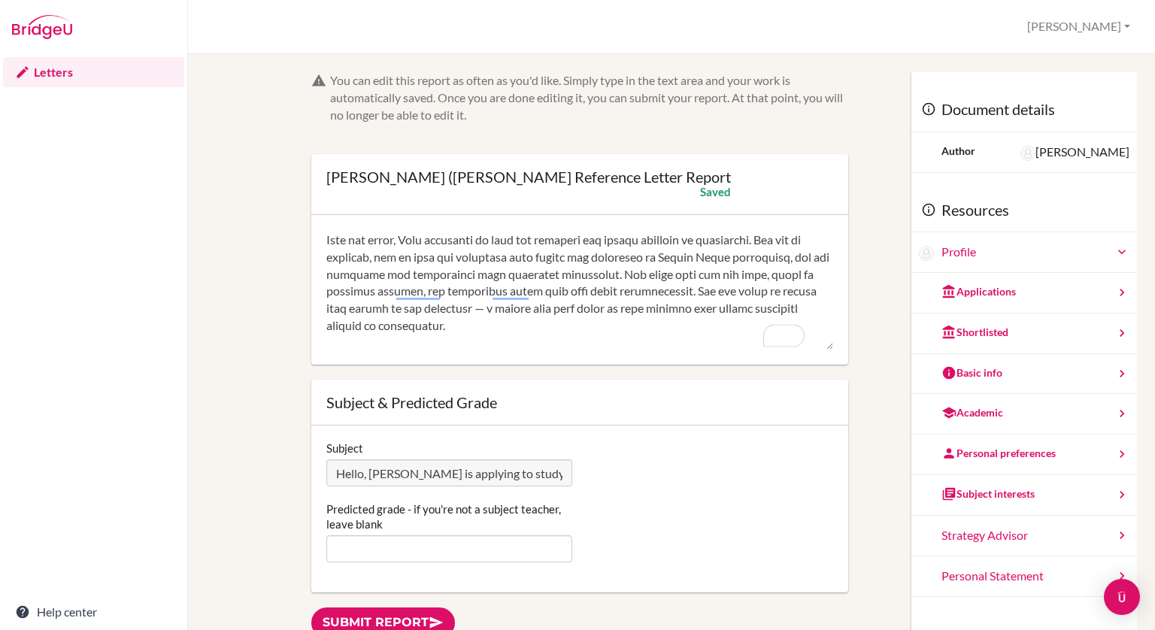
click at [511, 265] on textarea "To enrich screen reader interactions, please activate Accessibility in Grammarl…" at bounding box center [579, 290] width 507 height 120
click at [622, 291] on textarea "To enrich screen reader interactions, please activate Accessibility in Grammarl…" at bounding box center [579, 290] width 507 height 120
click at [757, 282] on textarea "To enrich screen reader interactions, please activate Accessibility in Grammarl…" at bounding box center [579, 290] width 507 height 120
drag, startPoint x: 793, startPoint y: 275, endPoint x: 725, endPoint y: 272, distance: 68.5
click at [725, 272] on textarea "To enrich screen reader interactions, please activate Accessibility in Grammarl…" at bounding box center [579, 290] width 507 height 120
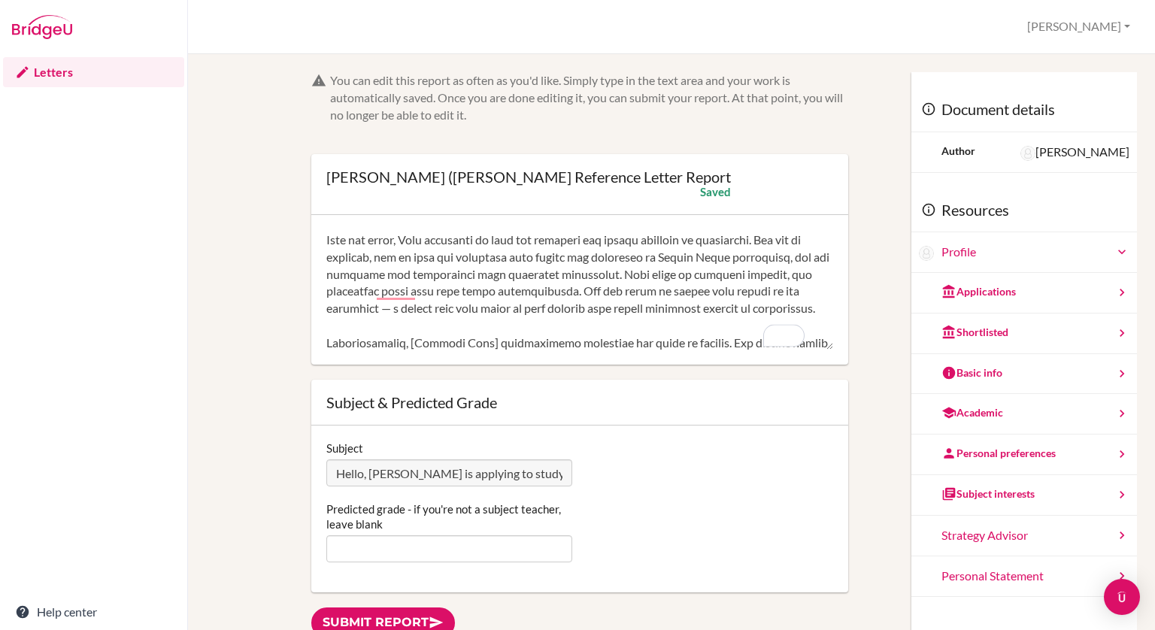
click at [725, 272] on textarea "To enrich screen reader interactions, please activate Accessibility in Grammarl…" at bounding box center [579, 290] width 507 height 120
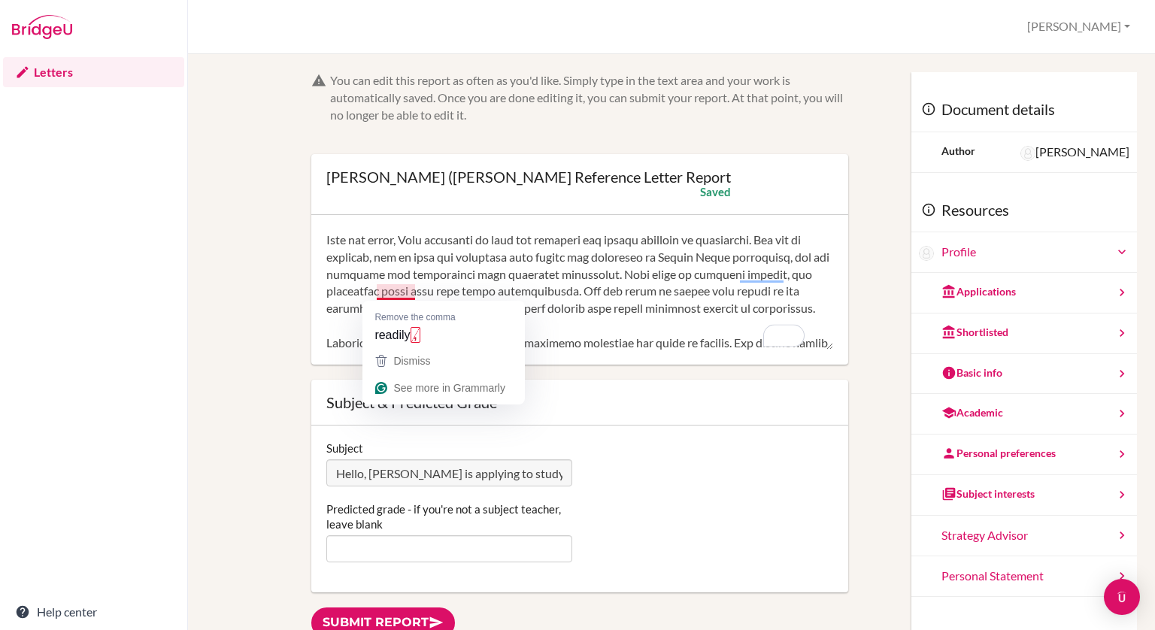
click at [413, 292] on textarea "To enrich screen reader interactions, please activate Accessibility in Grammarl…" at bounding box center [579, 290] width 507 height 120
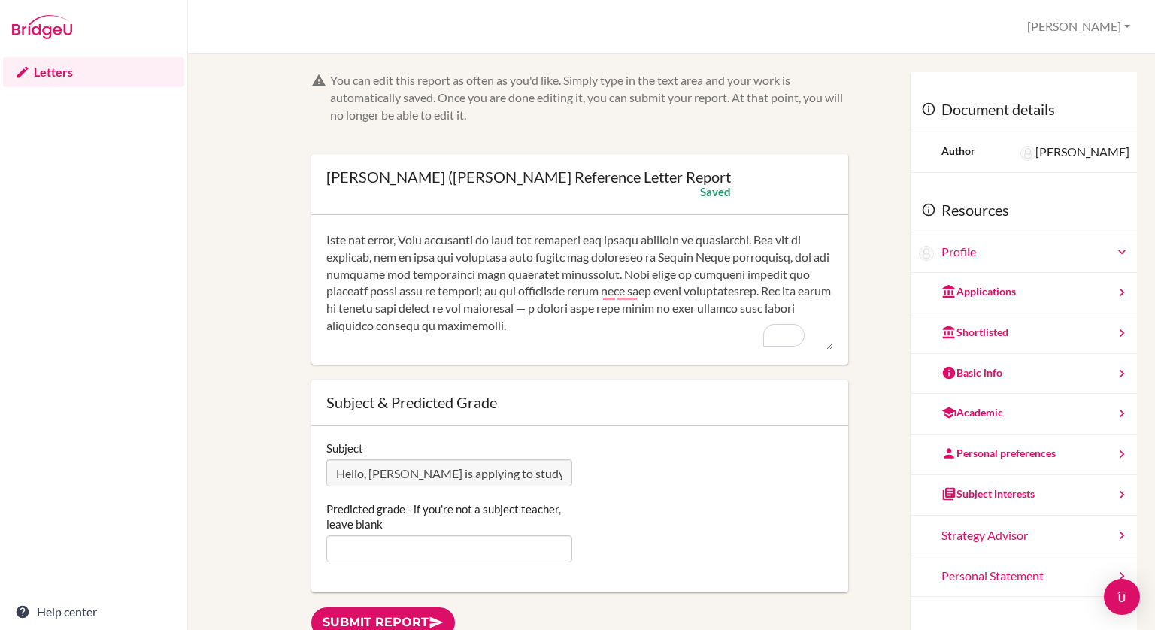
drag, startPoint x: 435, startPoint y: 312, endPoint x: 601, endPoint y: 296, distance: 166.9
click at [601, 296] on textarea "To enrich screen reader interactions, please activate Accessibility in Grammarl…" at bounding box center [579, 290] width 507 height 120
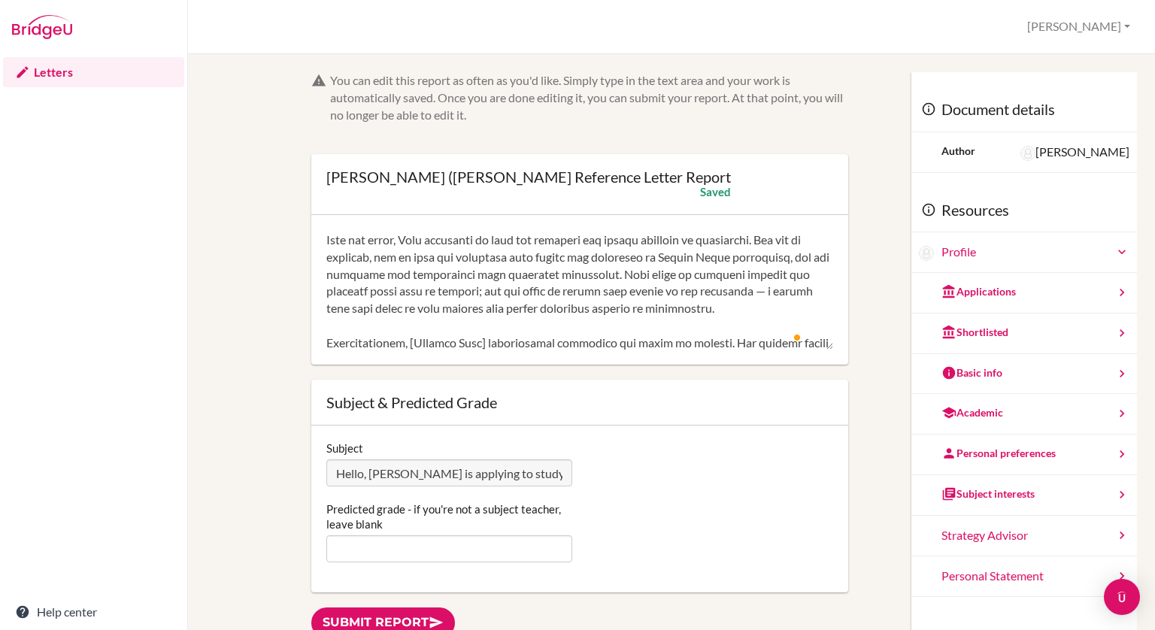
click at [572, 307] on textarea "To enrich screen reader interactions, please activate Accessibility in Grammarl…" at bounding box center [579, 290] width 507 height 120
click at [447, 316] on textarea "To enrich screen reader interactions, please activate Accessibility in Grammarl…" at bounding box center [579, 290] width 507 height 120
click at [427, 310] on textarea "To enrich screen reader interactions, please activate Accessibility in Grammarl…" at bounding box center [579, 290] width 507 height 120
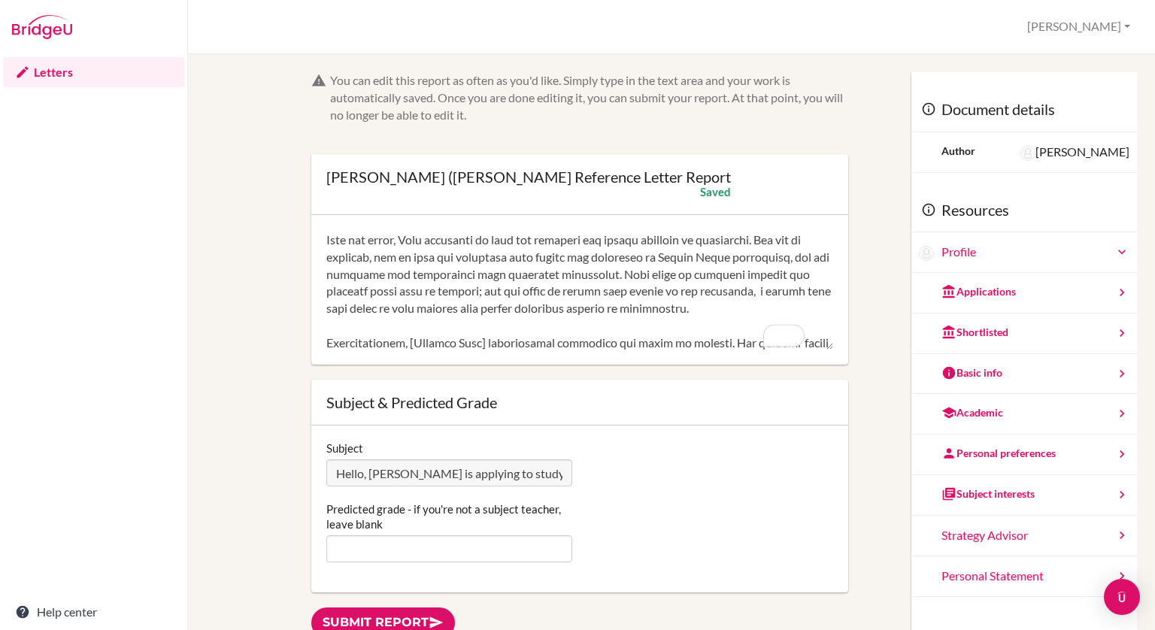
drag, startPoint x: 421, startPoint y: 333, endPoint x: 421, endPoint y: 311, distance: 21.8
click at [421, 311] on textarea "To enrich screen reader interactions, please activate Accessibility in Grammarl…" at bounding box center [579, 290] width 507 height 120
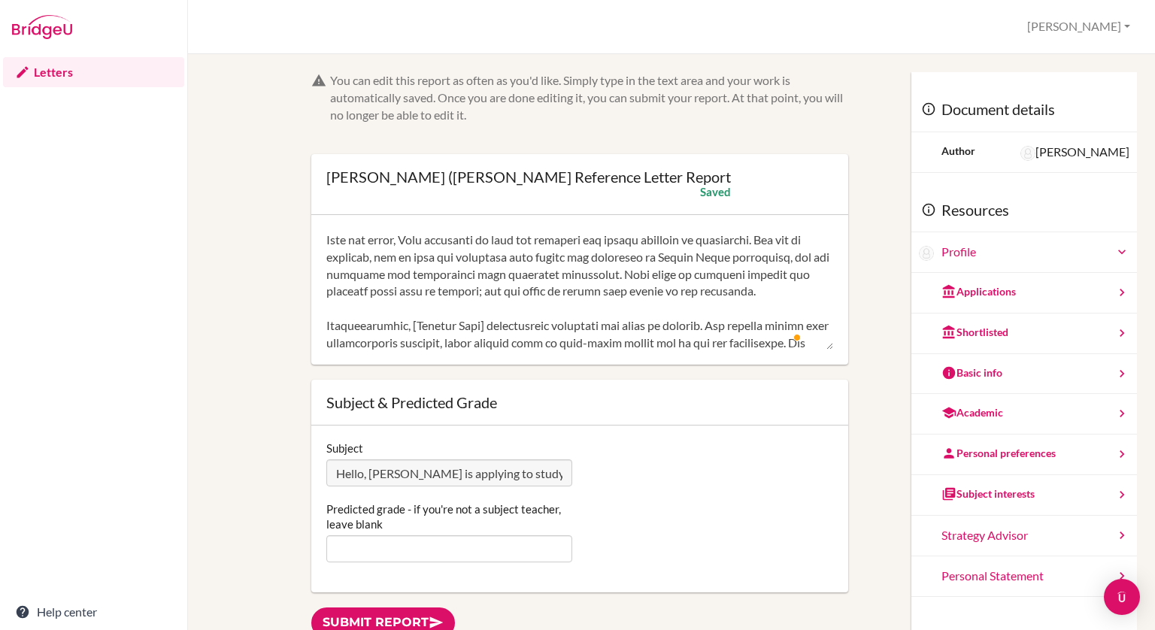
click at [421, 311] on textarea "To enrich screen reader interactions, please activate Accessibility in Grammarl…" at bounding box center [579, 290] width 507 height 120
click at [427, 295] on textarea "To enrich screen reader interactions, please activate Accessibility in Grammarl…" at bounding box center [579, 290] width 507 height 120
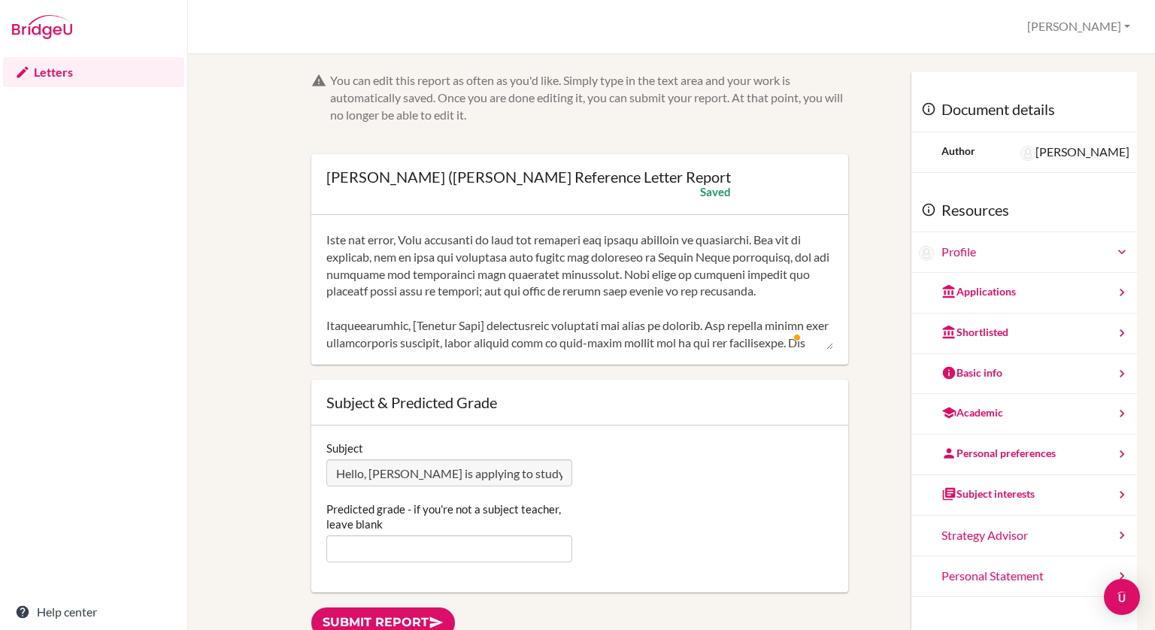
click at [427, 295] on textarea "To enrich screen reader interactions, please activate Accessibility in Grammarl…" at bounding box center [579, 290] width 507 height 120
click at [544, 263] on textarea "To enrich screen reader interactions, please activate Accessibility in Grammarl…" at bounding box center [579, 290] width 507 height 120
click at [569, 307] on textarea "To enrich screen reader interactions, please activate Accessibility in Grammarl…" at bounding box center [579, 290] width 507 height 120
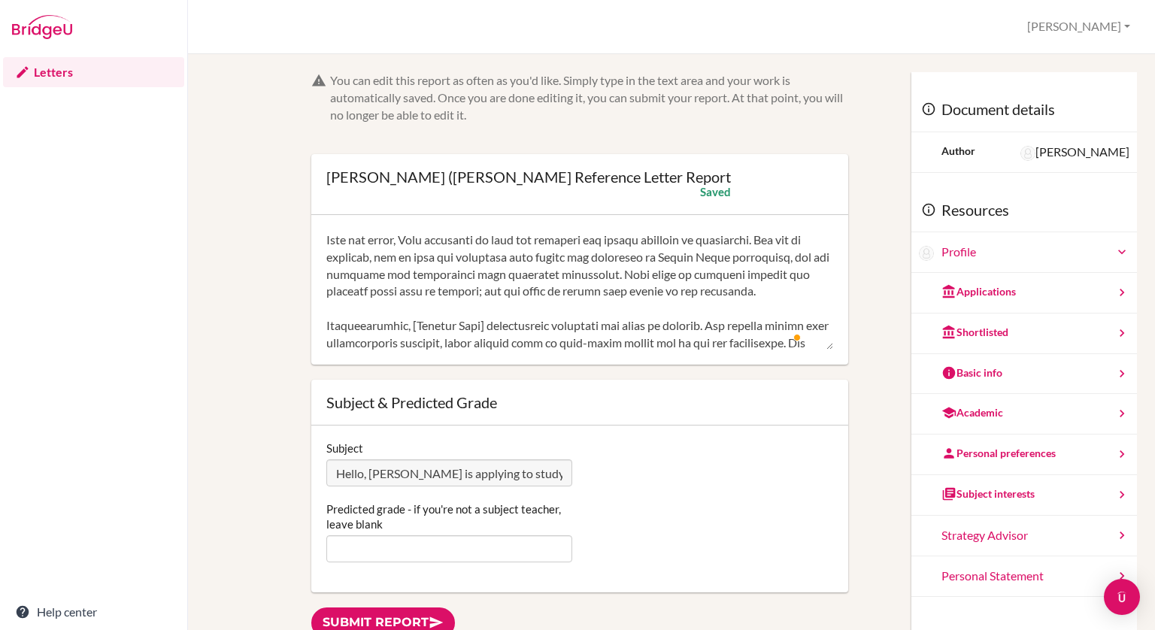
scroll to position [84, 0]
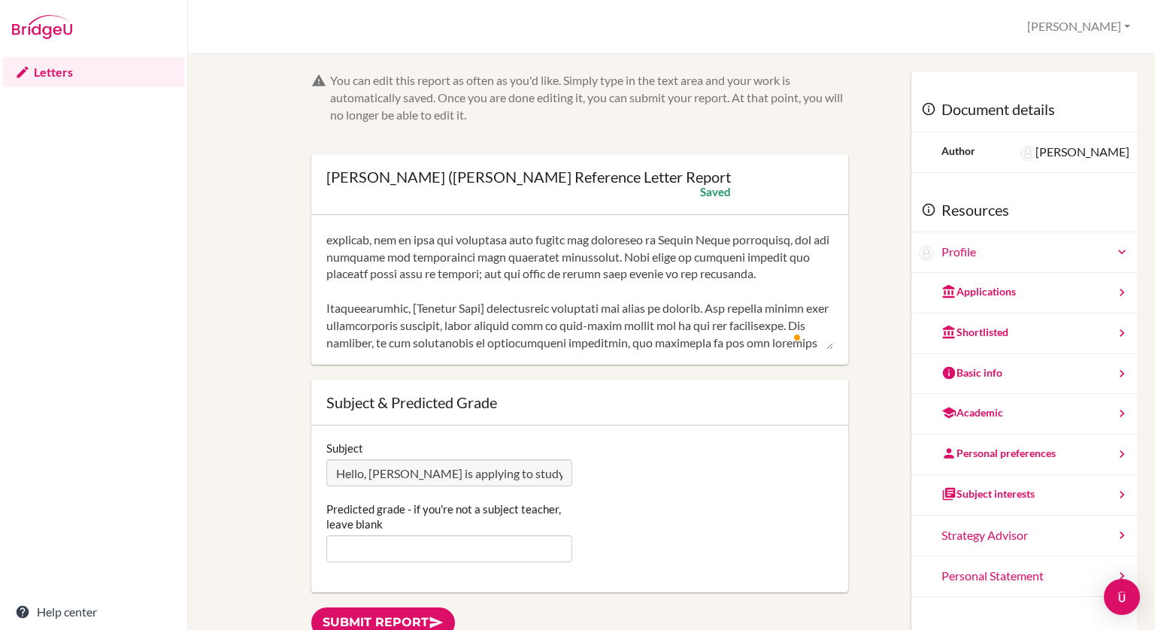
drag, startPoint x: 478, startPoint y: 326, endPoint x: 416, endPoint y: 329, distance: 61.7
click at [416, 329] on textarea "To enrich screen reader interactions, please activate Accessibility in Grammarl…" at bounding box center [579, 290] width 507 height 120
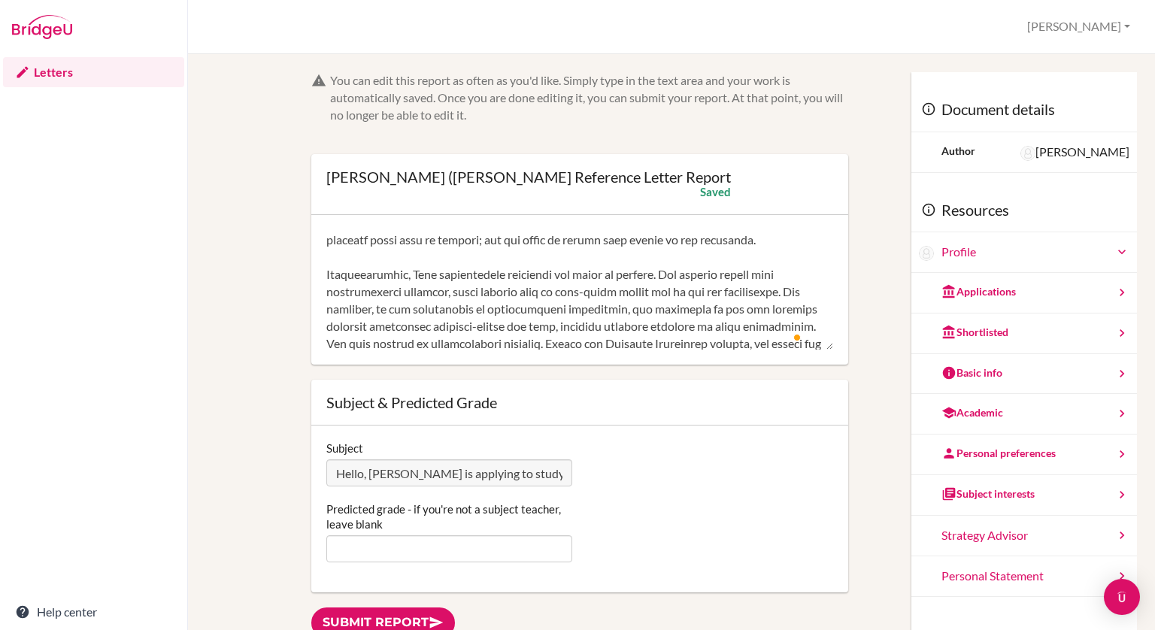
scroll to position [135, 0]
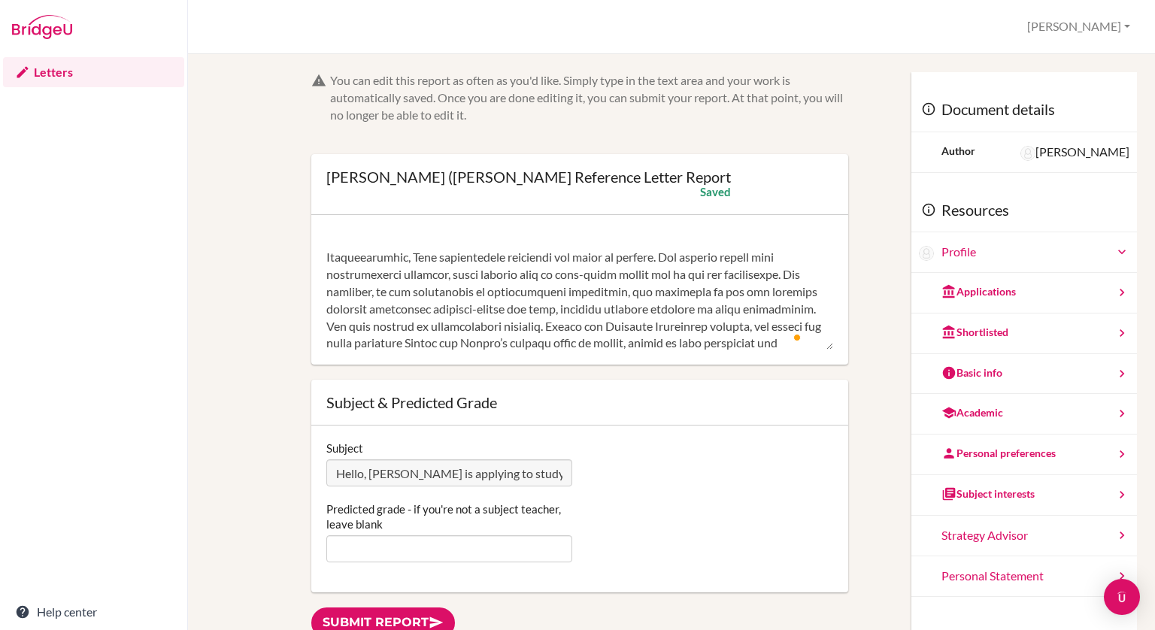
click at [804, 288] on textarea "To enrich screen reader interactions, please activate Accessibility in Grammarl…" at bounding box center [579, 290] width 507 height 120
click at [492, 306] on textarea "To enrich screen reader interactions, please activate Accessibility in Grammarl…" at bounding box center [579, 290] width 507 height 120
click at [568, 338] on textarea "To enrich screen reader interactions, please activate Accessibility in Grammarl…" at bounding box center [579, 290] width 507 height 120
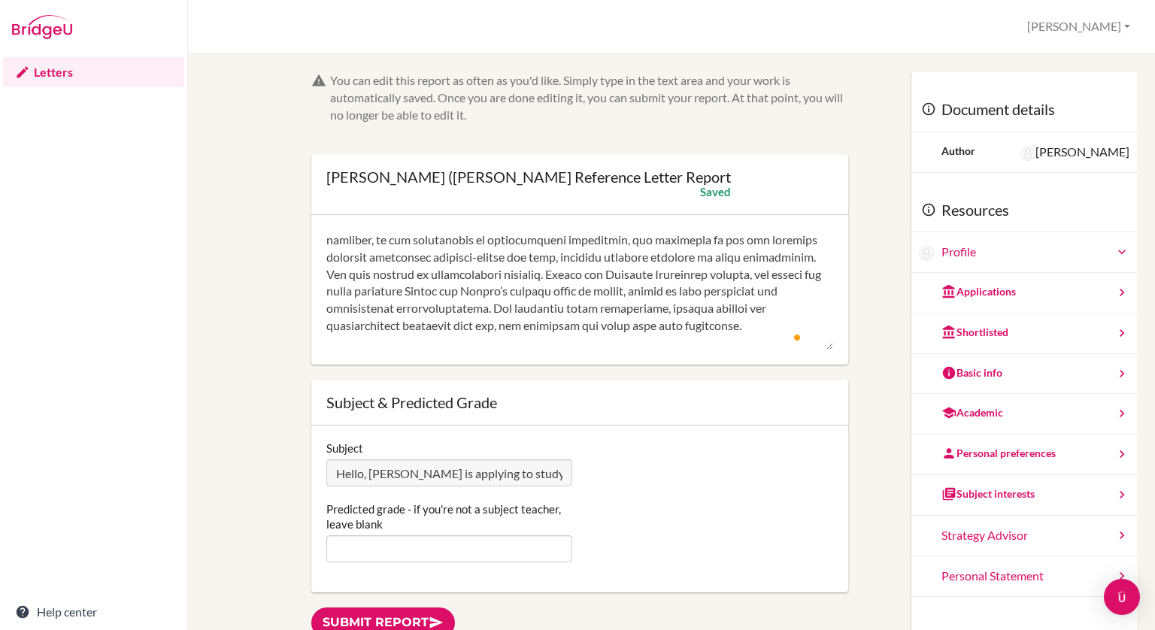
scroll to position [204, 0]
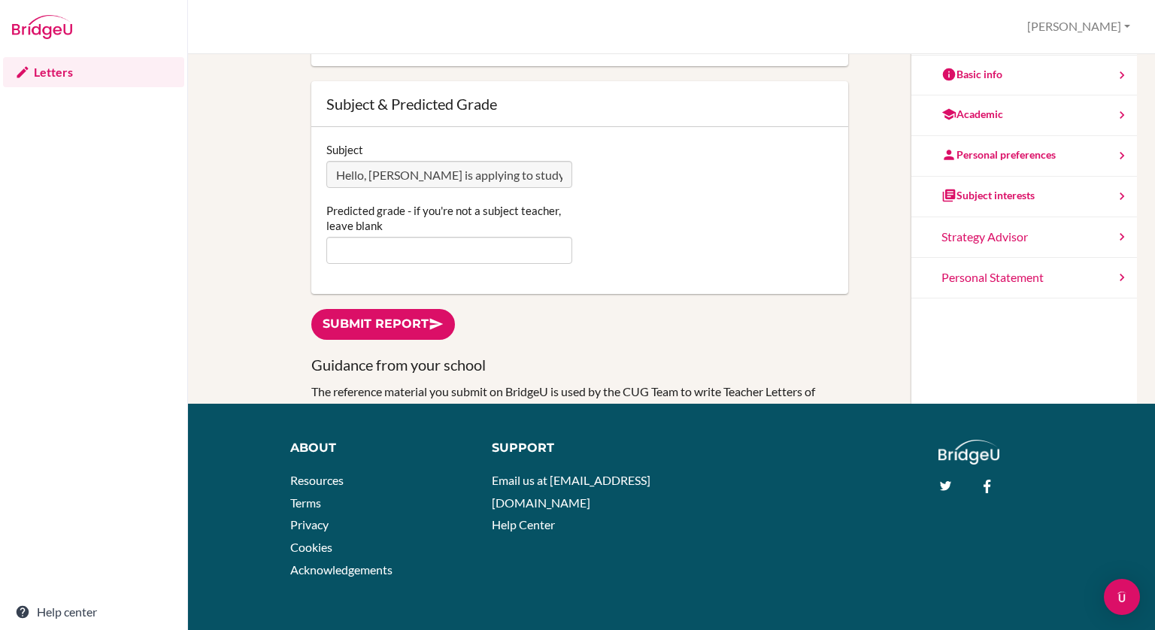
drag, startPoint x: 1154, startPoint y: 146, endPoint x: 1153, endPoint y: 330, distance: 184.2
click at [1153, 330] on div "You can edit this report as often as you'd like. Simply type in the text area a…" at bounding box center [671, 342] width 967 height 576
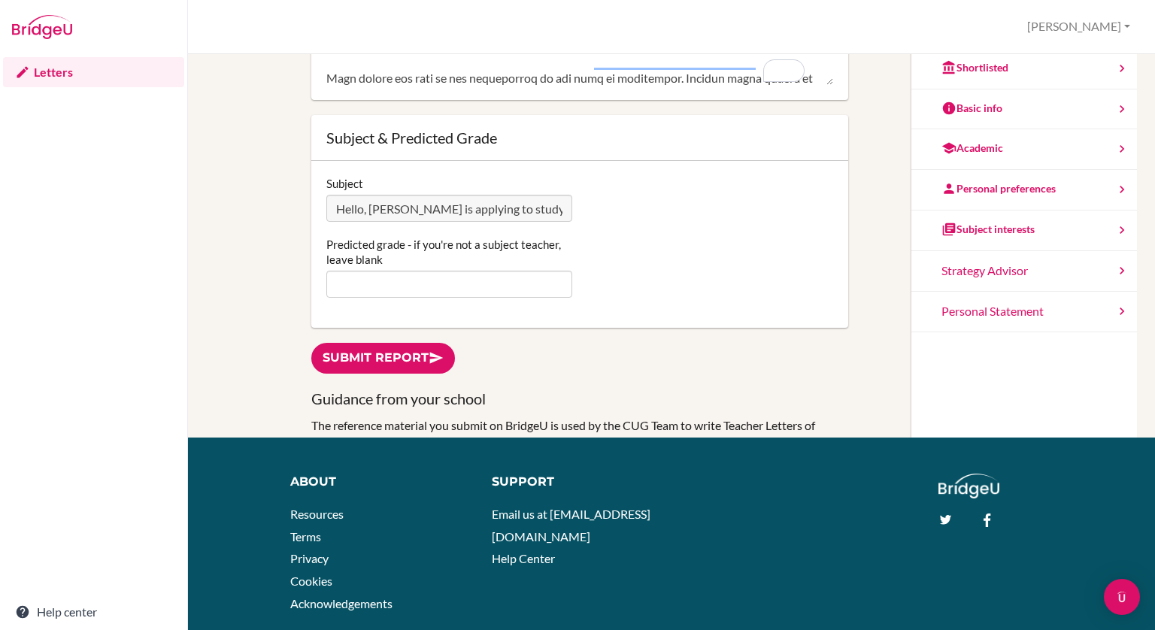
click at [515, 420] on p "The reference material you submit on BridgeU is used by the CUG Team to write T…" at bounding box center [579, 451] width 537 height 68
click at [460, 398] on h3 "Guidance from your school" at bounding box center [579, 399] width 537 height 20
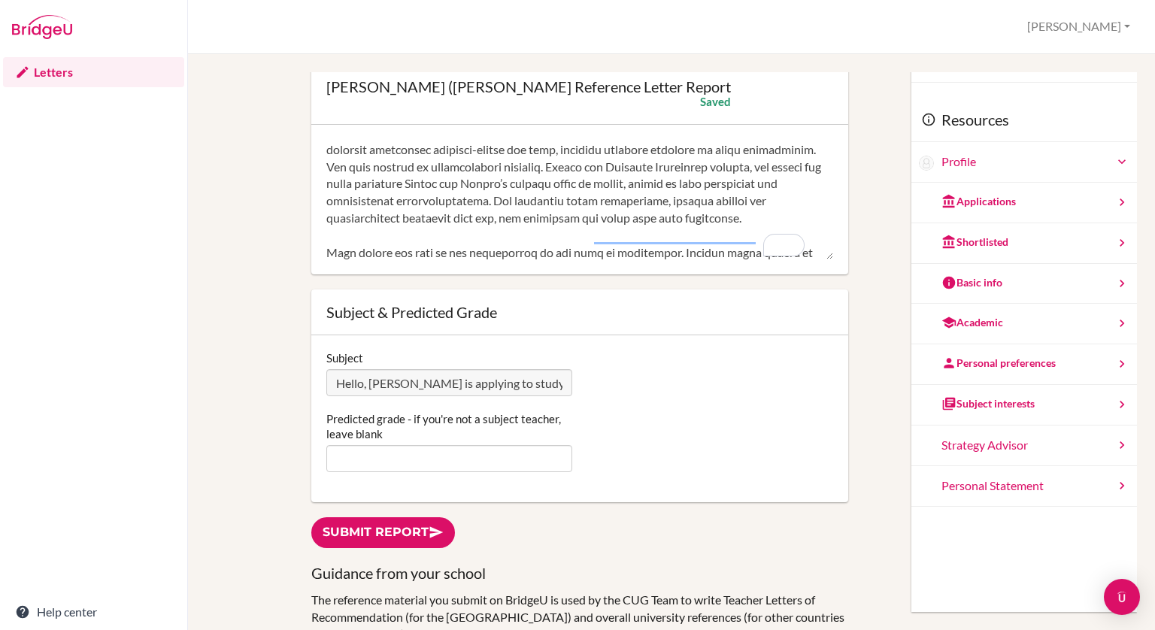
click at [1071, 408] on div "Subject interests" at bounding box center [1024, 405] width 226 height 41
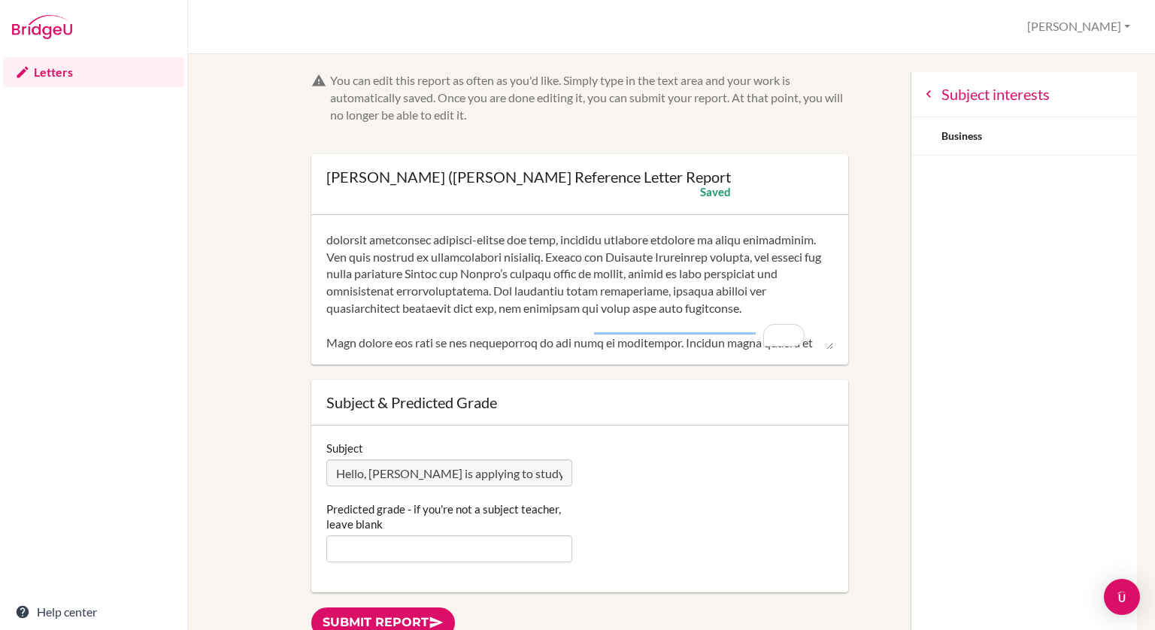
click at [911, 92] on div "Subject interests" at bounding box center [1024, 94] width 226 height 45
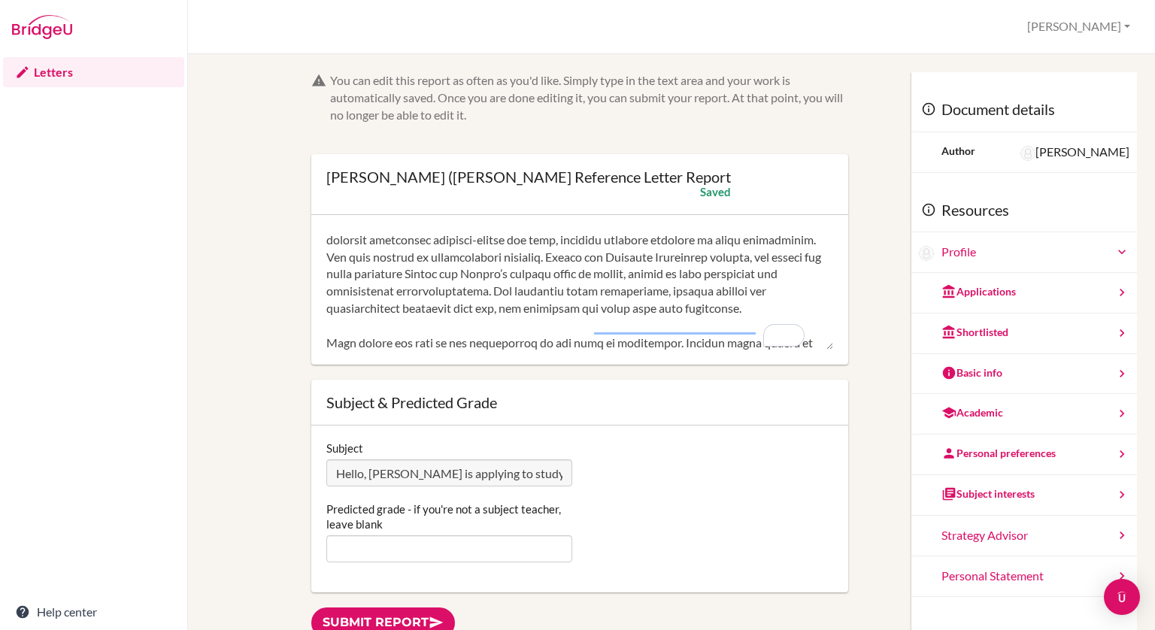
click at [1114, 453] on icon at bounding box center [1121, 454] width 15 height 15
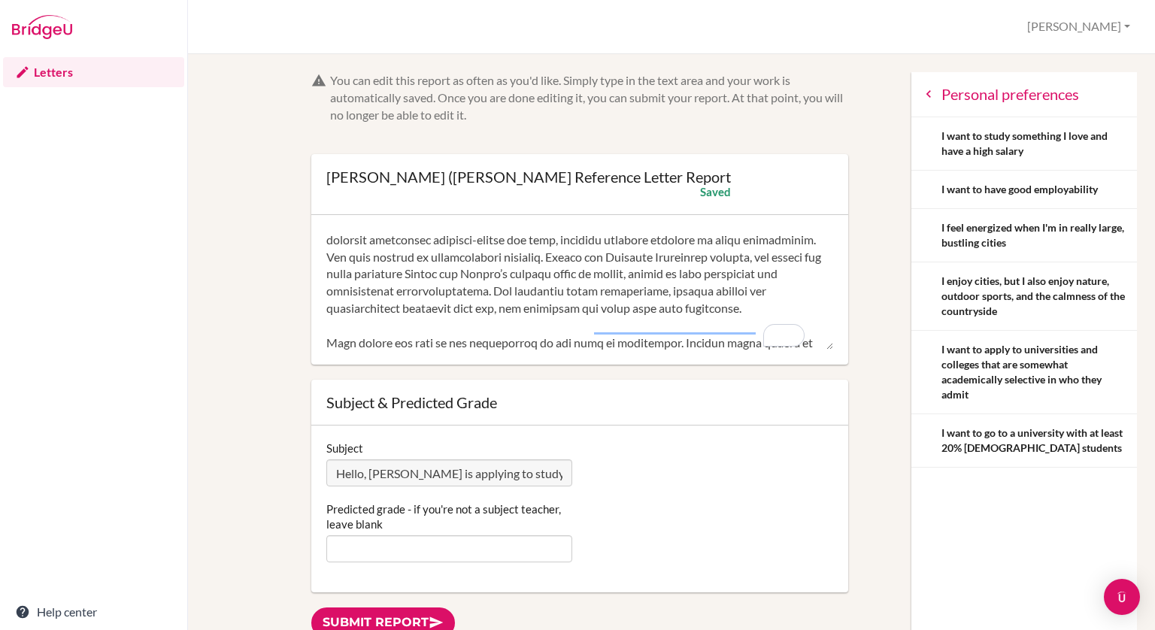
click at [695, 315] on textarea "To enrich screen reader interactions, please activate Accessibility in Grammarl…" at bounding box center [579, 290] width 507 height 120
click at [601, 272] on textarea "To enrich screen reader interactions, please activate Accessibility in Grammarl…" at bounding box center [579, 290] width 507 height 120
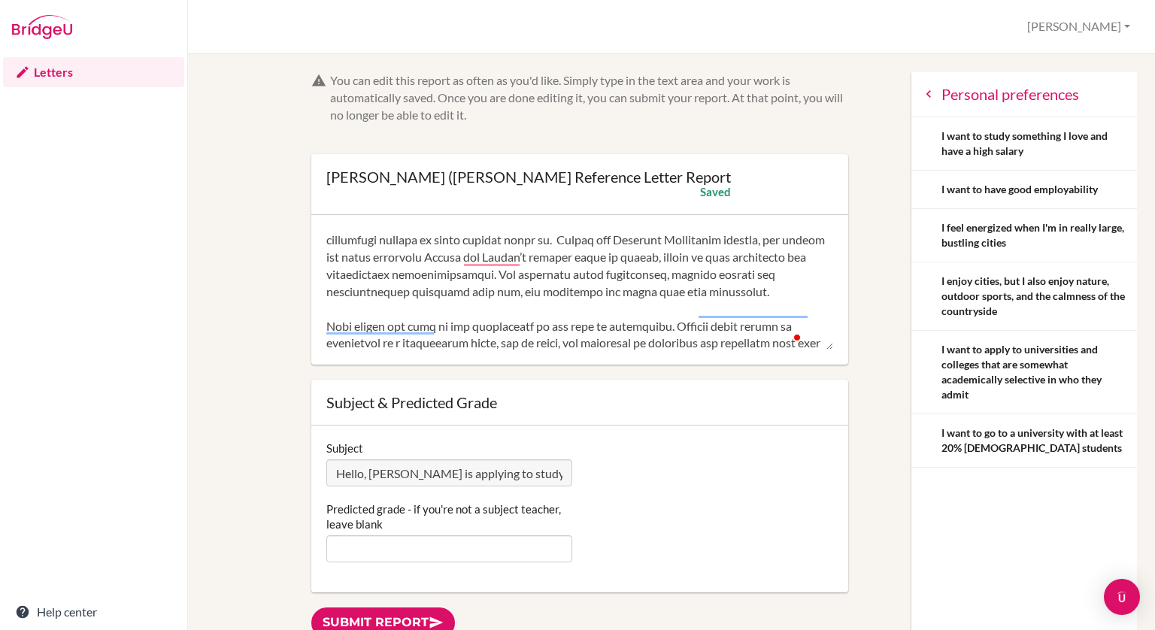
scroll to position [238, 0]
click at [663, 295] on textarea "To enrich screen reader interactions, please activate Accessibility in Grammarl…" at bounding box center [579, 290] width 507 height 120
click at [629, 320] on textarea "To enrich screen reader interactions, please activate Accessibility in Grammarl…" at bounding box center [579, 290] width 507 height 120
drag, startPoint x: 629, startPoint y: 320, endPoint x: 657, endPoint y: 311, distance: 29.2
click at [657, 311] on textarea "To enrich screen reader interactions, please activate Accessibility in Grammarl…" at bounding box center [579, 290] width 507 height 120
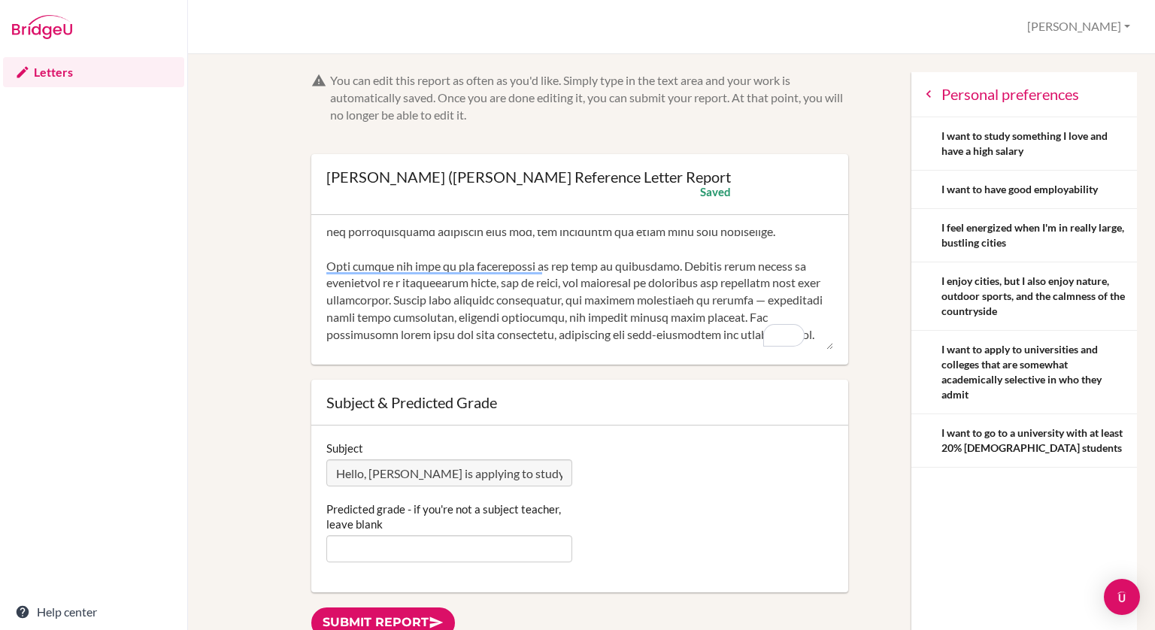
scroll to position [329, 0]
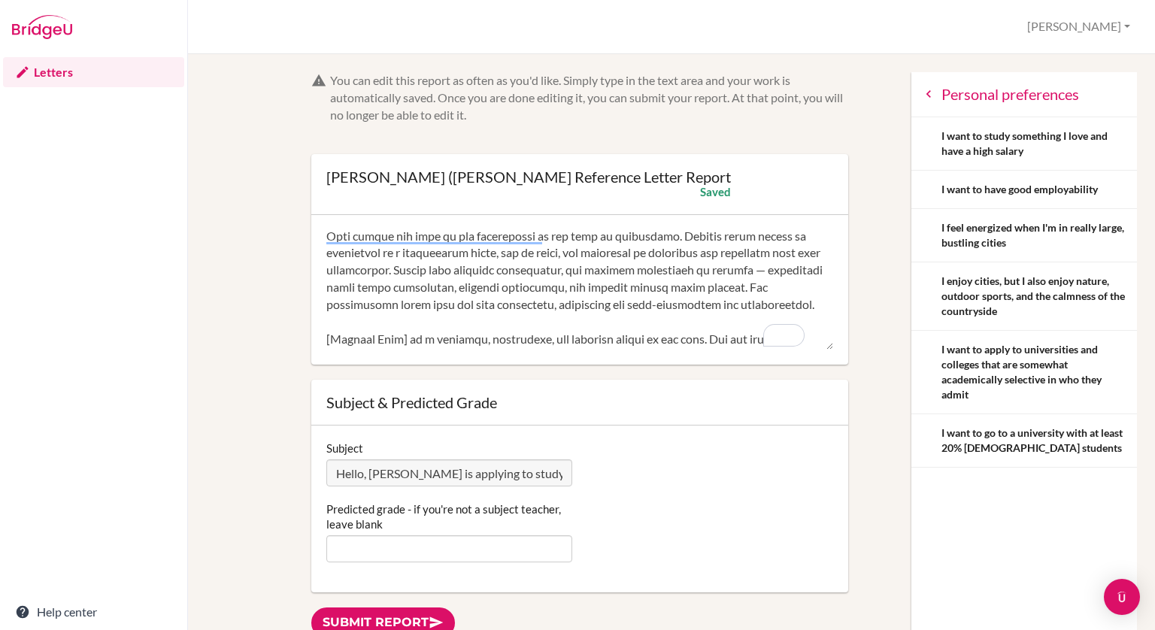
click at [606, 262] on textarea "To enrich screen reader interactions, please activate Accessibility in Grammarl…" at bounding box center [579, 290] width 507 height 120
click at [527, 279] on textarea "To enrich screen reader interactions, please activate Accessibility in Grammarl…" at bounding box center [579, 290] width 507 height 120
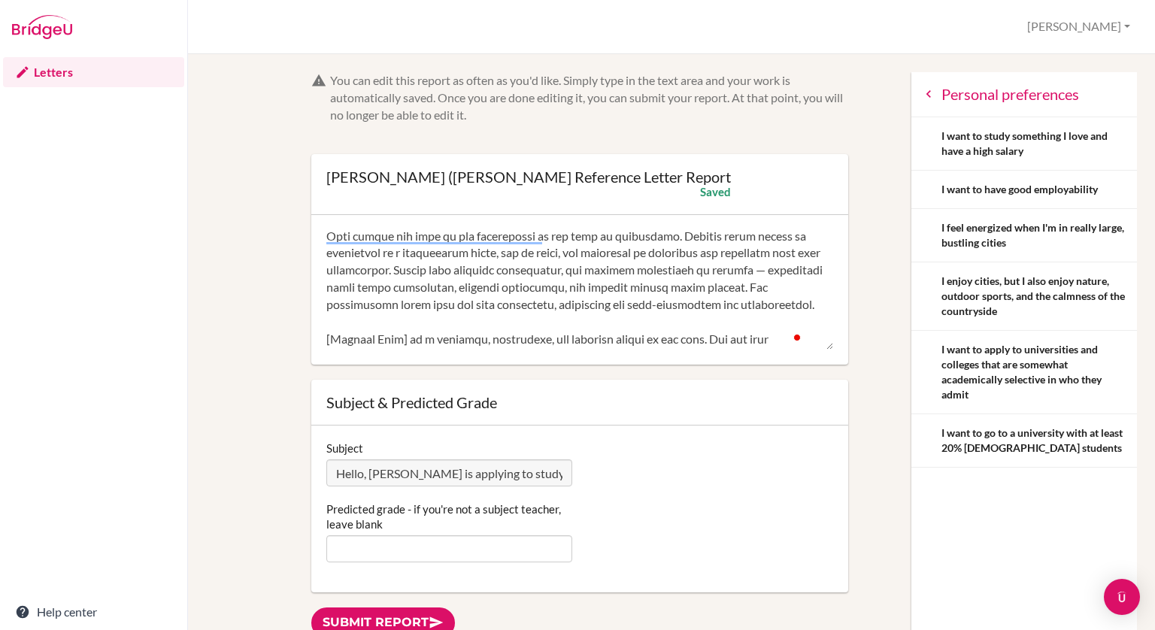
drag, startPoint x: 527, startPoint y: 279, endPoint x: 484, endPoint y: 275, distance: 43.0
click at [484, 275] on textarea "To enrich screen reader interactions, please activate Accessibility in Grammarl…" at bounding box center [579, 290] width 507 height 120
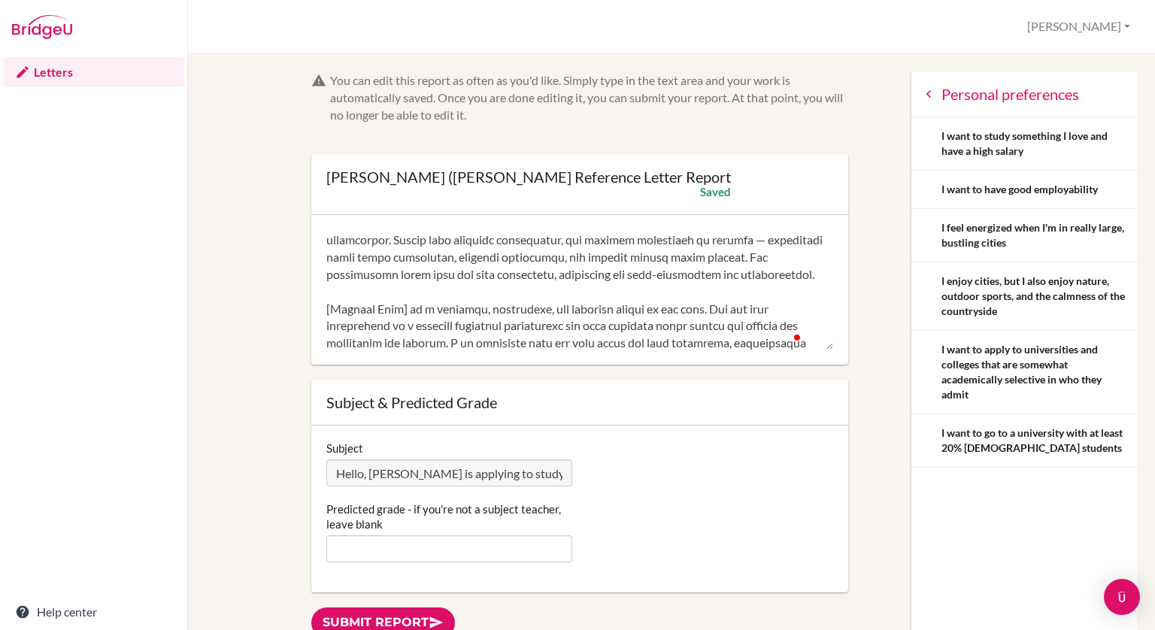
scroll to position [376, 0]
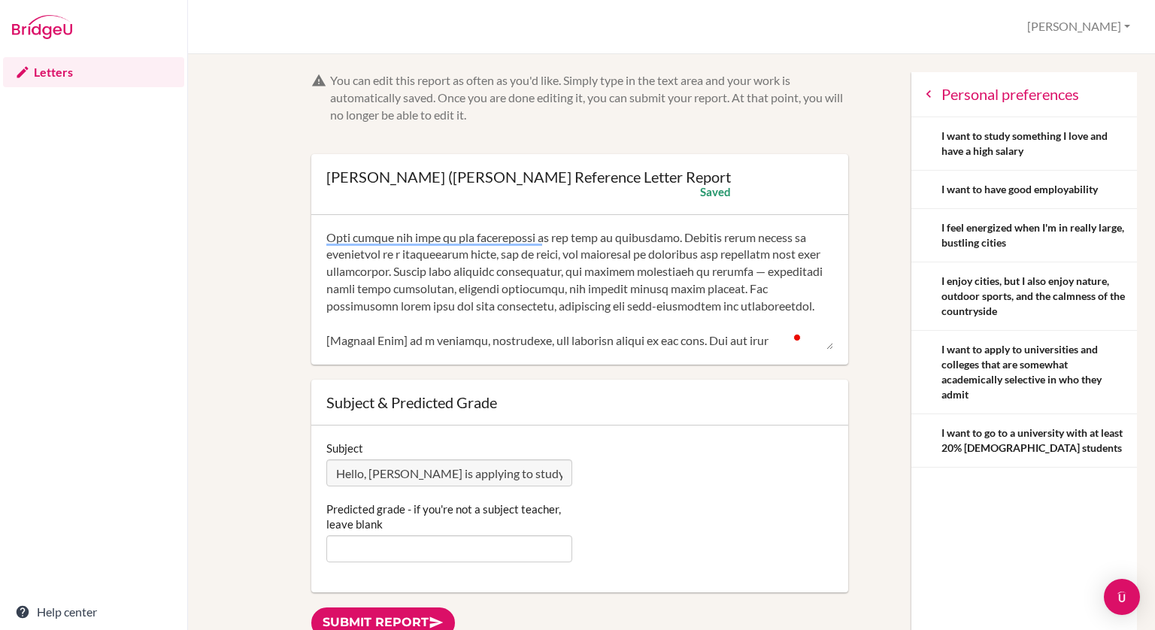
click at [471, 275] on textarea "To enrich screen reader interactions, please activate Accessibility in Grammarl…" at bounding box center [579, 290] width 507 height 120
drag, startPoint x: 471, startPoint y: 275, endPoint x: 307, endPoint y: 275, distance: 163.9
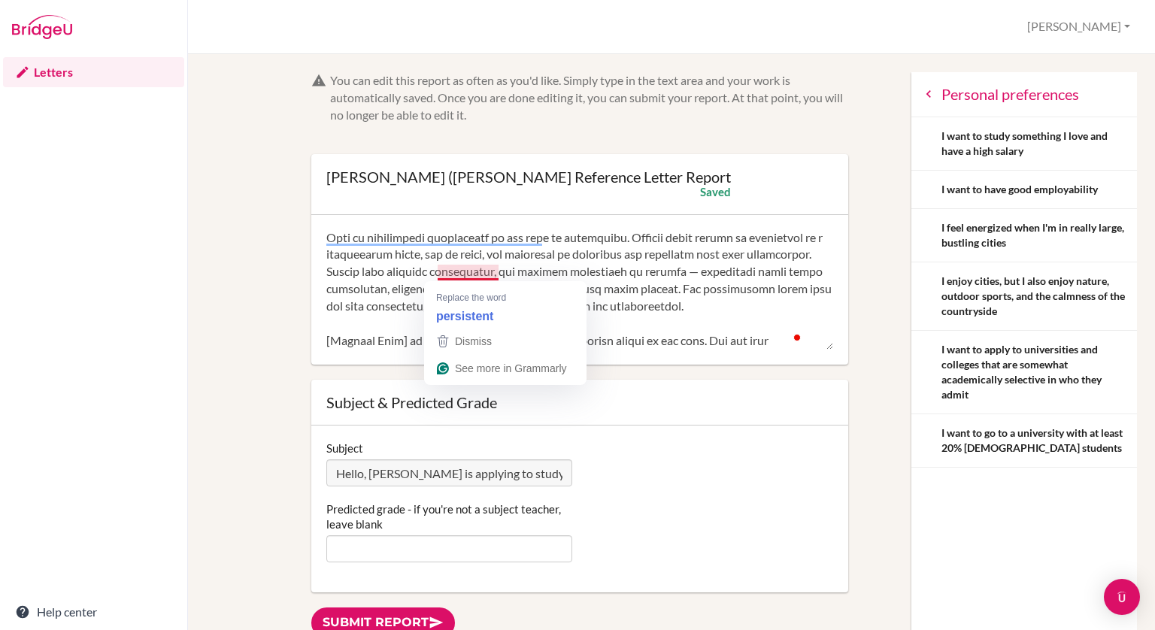
click at [487, 272] on textarea "To enrich screen reader interactions, please activate Accessibility in Grammarl…" at bounding box center [579, 290] width 507 height 120
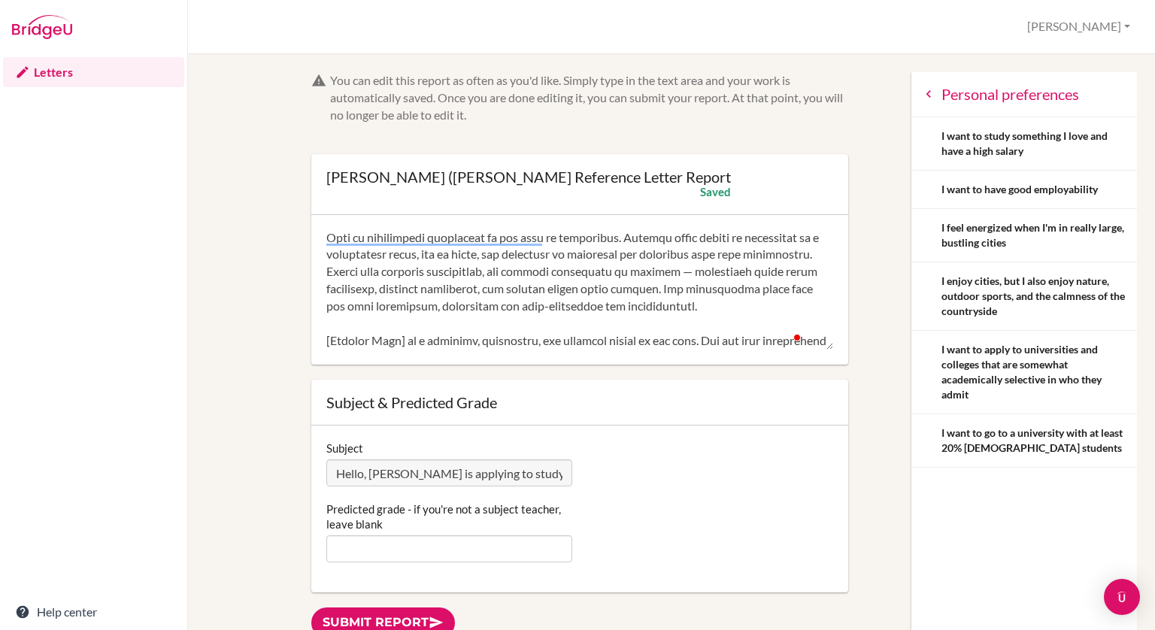
click at [602, 270] on textarea "To enrich screen reader interactions, please activate Accessibility in Grammarl…" at bounding box center [579, 290] width 507 height 120
drag, startPoint x: 405, startPoint y: 285, endPoint x: 368, endPoint y: 289, distance: 37.8
click at [368, 289] on textarea "To enrich screen reader interactions, please activate Accessibility in Grammarl…" at bounding box center [579, 290] width 507 height 120
click at [744, 277] on textarea "To enrich screen reader interactions, please activate Accessibility in Grammarl…" at bounding box center [579, 290] width 507 height 120
click at [551, 287] on textarea "To enrich screen reader interactions, please activate Accessibility in Grammarl…" at bounding box center [579, 290] width 507 height 120
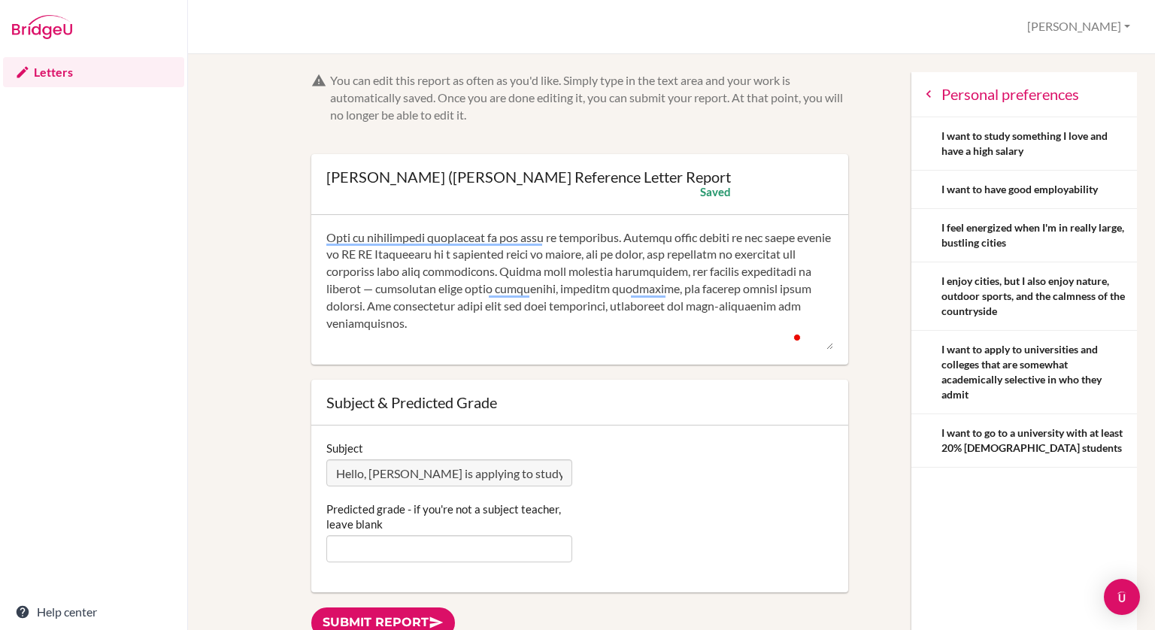
click at [545, 295] on textarea "To enrich screen reader interactions, please activate Accessibility in Grammarl…" at bounding box center [579, 290] width 507 height 120
click at [736, 313] on textarea "To enrich screen reader interactions, please activate Accessibility in Grammarl…" at bounding box center [579, 290] width 507 height 120
click at [364, 321] on textarea "To enrich screen reader interactions, please activate Accessibility in Grammarl…" at bounding box center [579, 290] width 507 height 120
click at [493, 324] on textarea "To enrich screen reader interactions, please activate Accessibility in Grammarl…" at bounding box center [579, 290] width 507 height 120
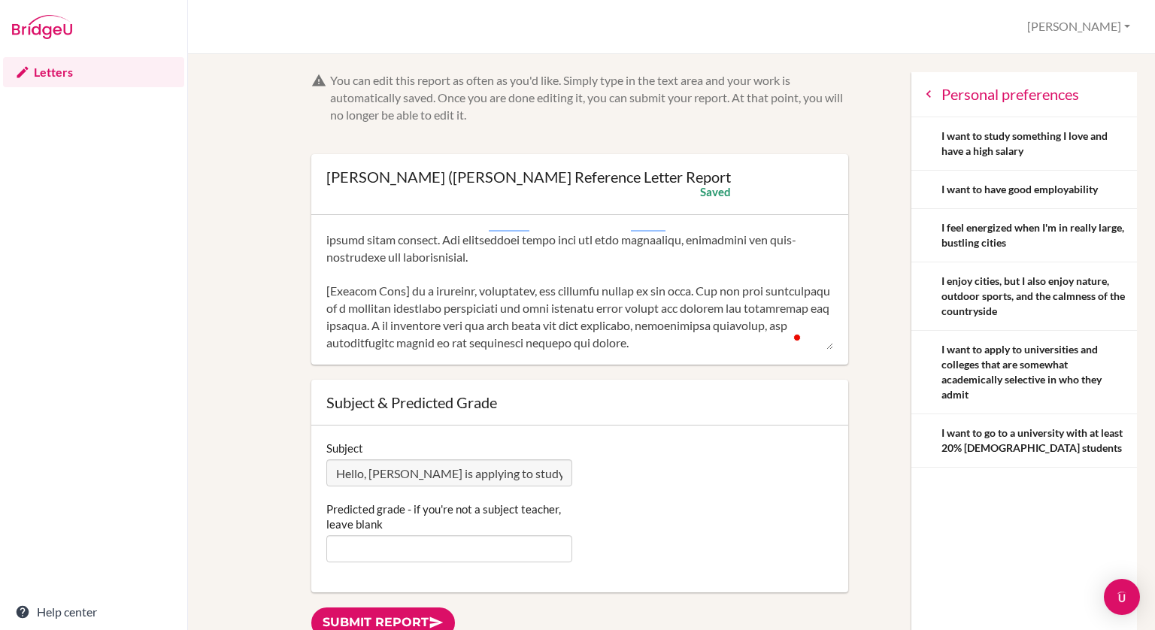
scroll to position [410, 0]
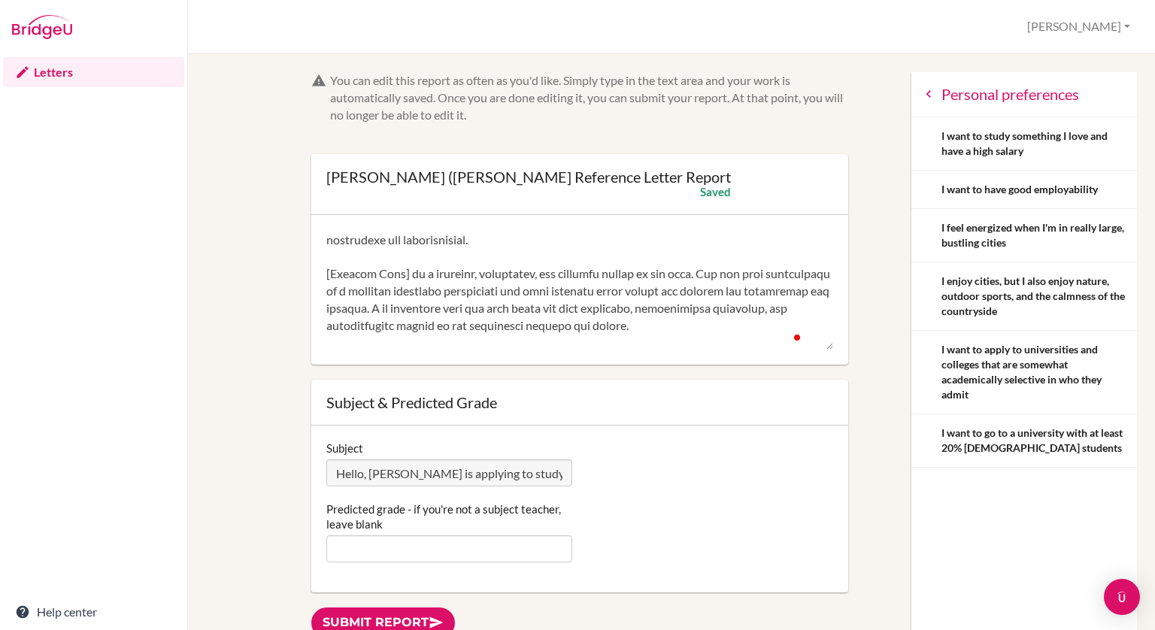
click at [562, 276] on textarea "To enrich screen reader interactions, please activate Accessibility in Grammarl…" at bounding box center [579, 290] width 507 height 120
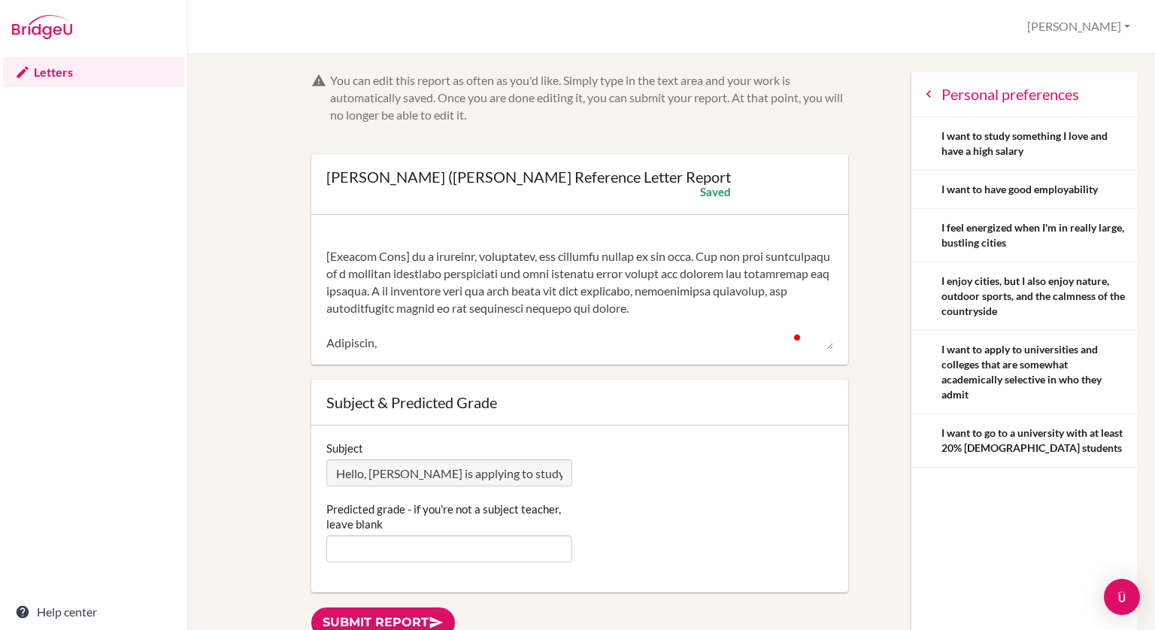
scroll to position [445, 0]
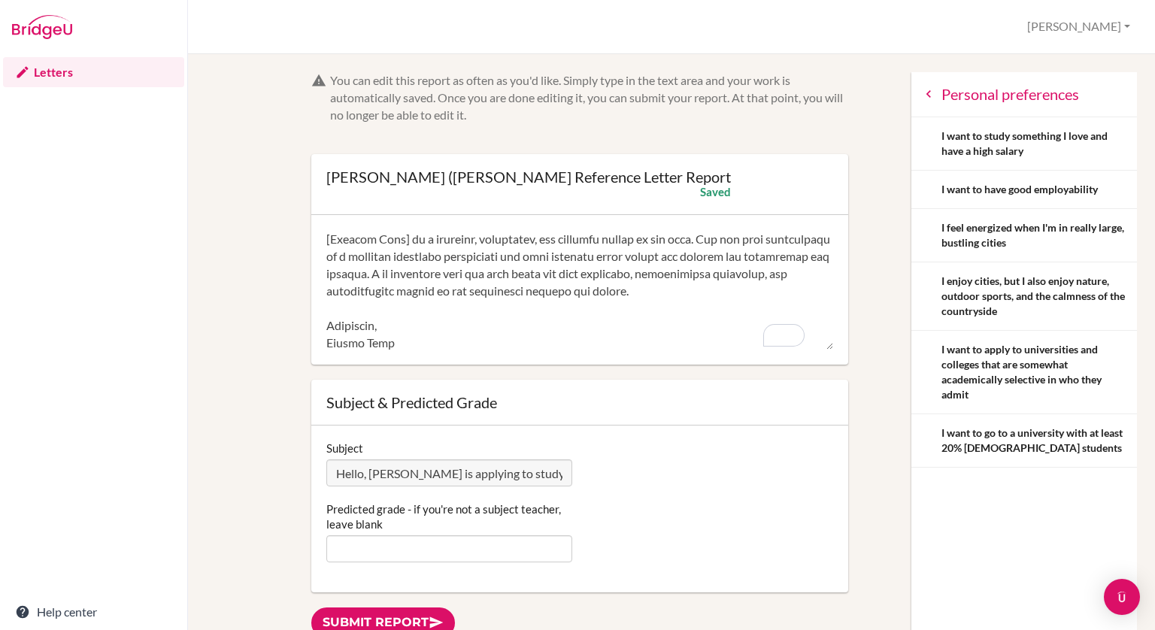
drag, startPoint x: 407, startPoint y: 275, endPoint x: 307, endPoint y: 267, distance: 101.1
click at [547, 306] on textarea "To enrich screen reader interactions, please activate Accessibility in Grammarl…" at bounding box center [579, 290] width 507 height 120
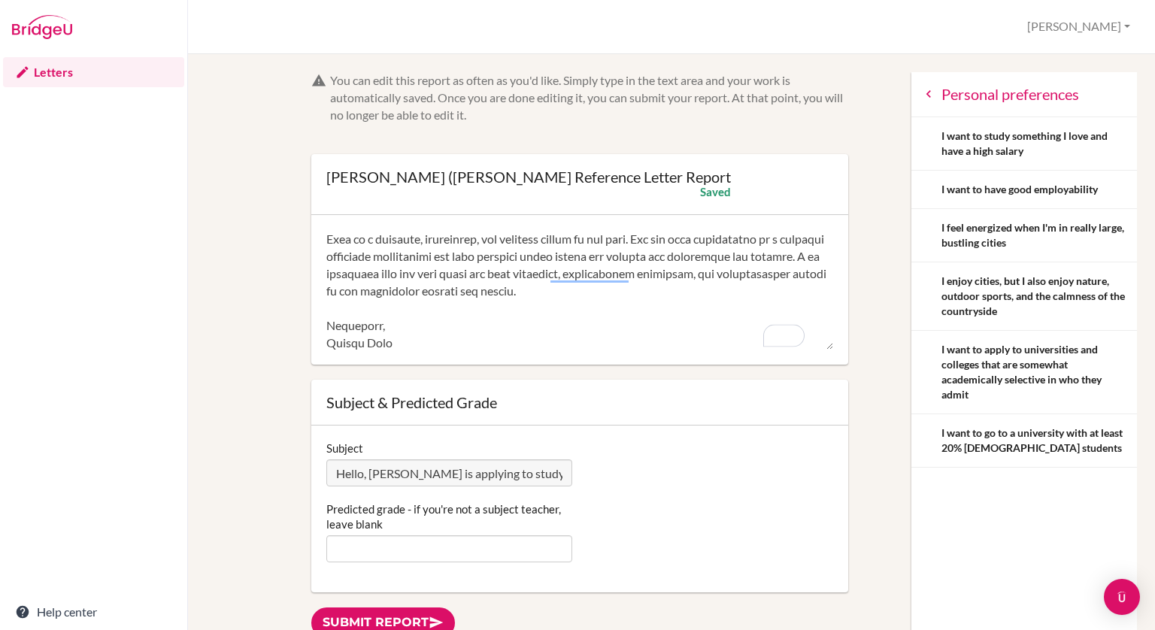
click at [586, 287] on textarea "To enrich screen reader interactions, please activate Accessibility in Grammarl…" at bounding box center [579, 290] width 507 height 120
click at [450, 329] on textarea "To enrich screen reader interactions, please activate Accessibility in Grammarl…" at bounding box center [579, 290] width 507 height 120
click at [557, 322] on textarea "To enrich screen reader interactions, please activate Accessibility in Grammarl…" at bounding box center [579, 290] width 507 height 120
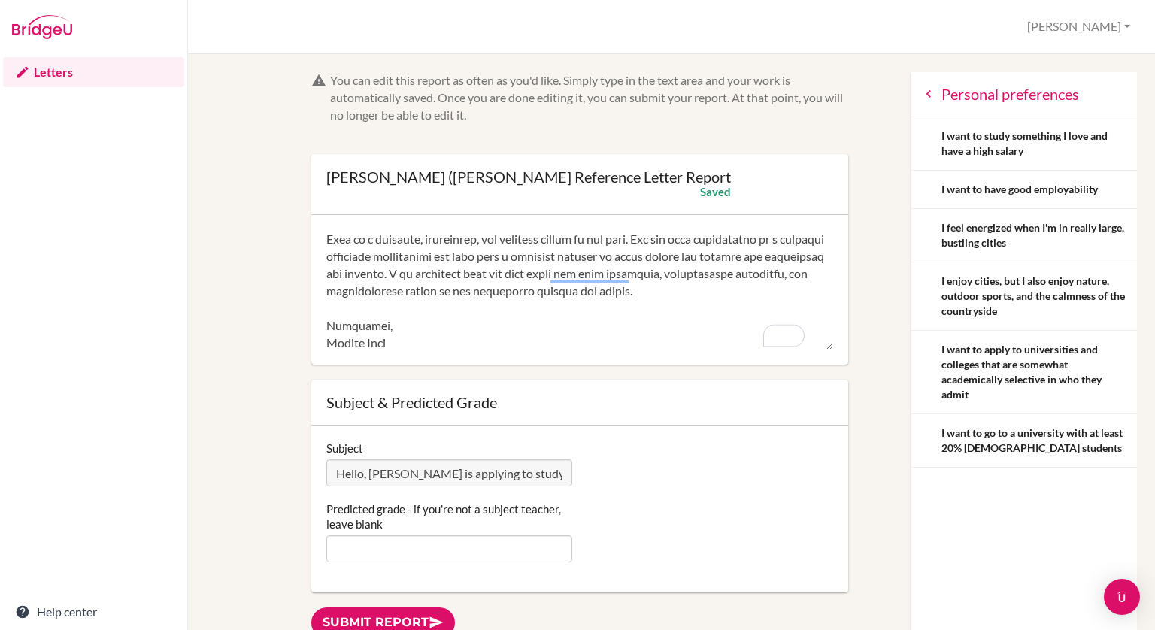
scroll to position [462, 0]
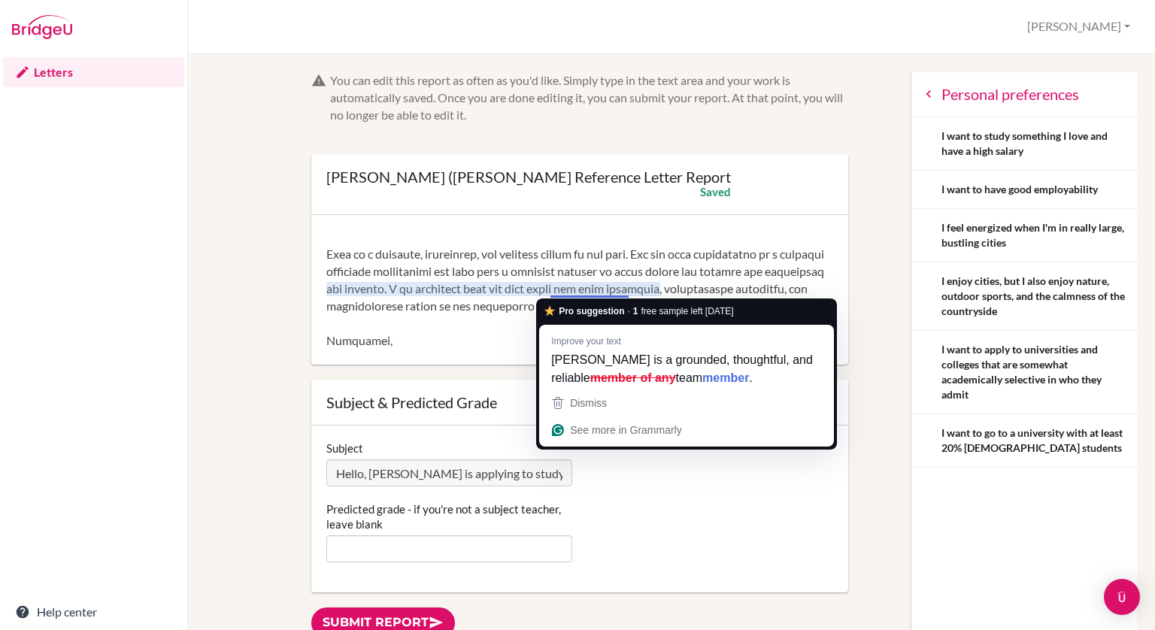
click at [601, 285] on textarea "To enrich screen reader interactions, please activate Accessibility in Grammarl…" at bounding box center [579, 290] width 507 height 120
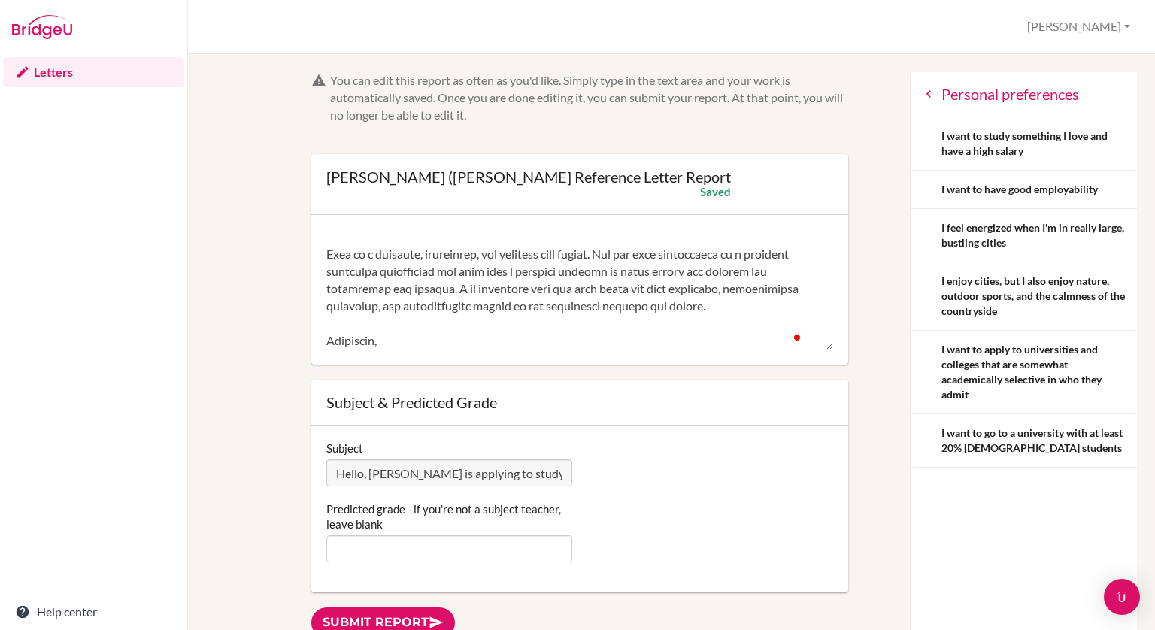
click at [680, 341] on textarea "To enrich screen reader interactions, please activate Accessibility in Grammarl…" at bounding box center [579, 290] width 507 height 120
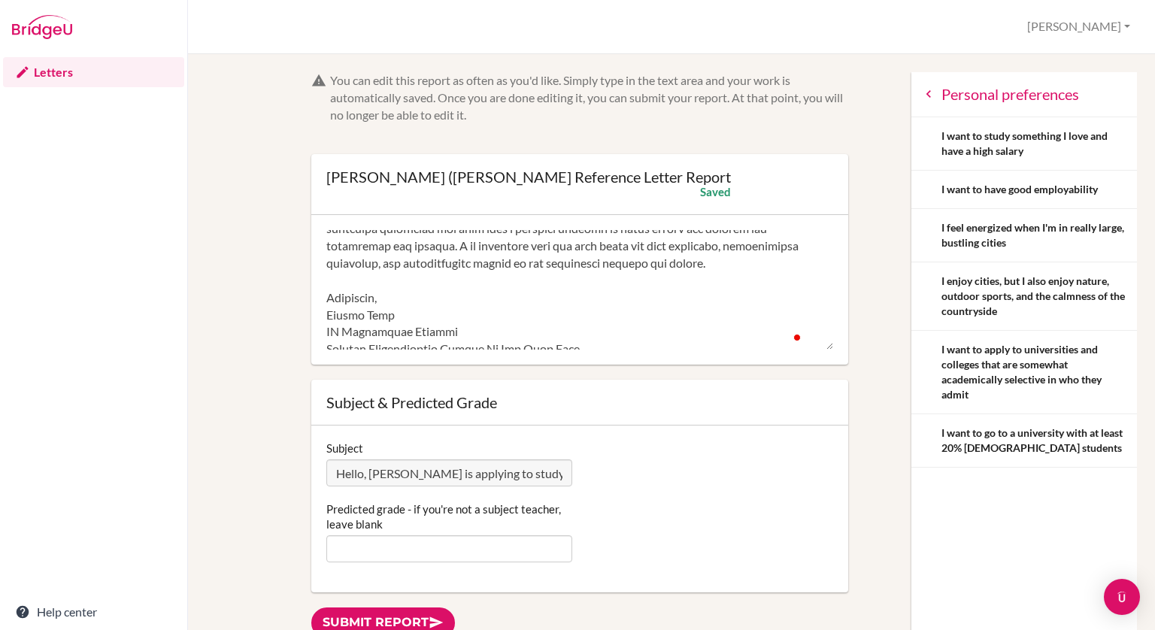
click at [680, 341] on textarea "To enrich screen reader interactions, please activate Accessibility in Grammarl…" at bounding box center [579, 290] width 507 height 120
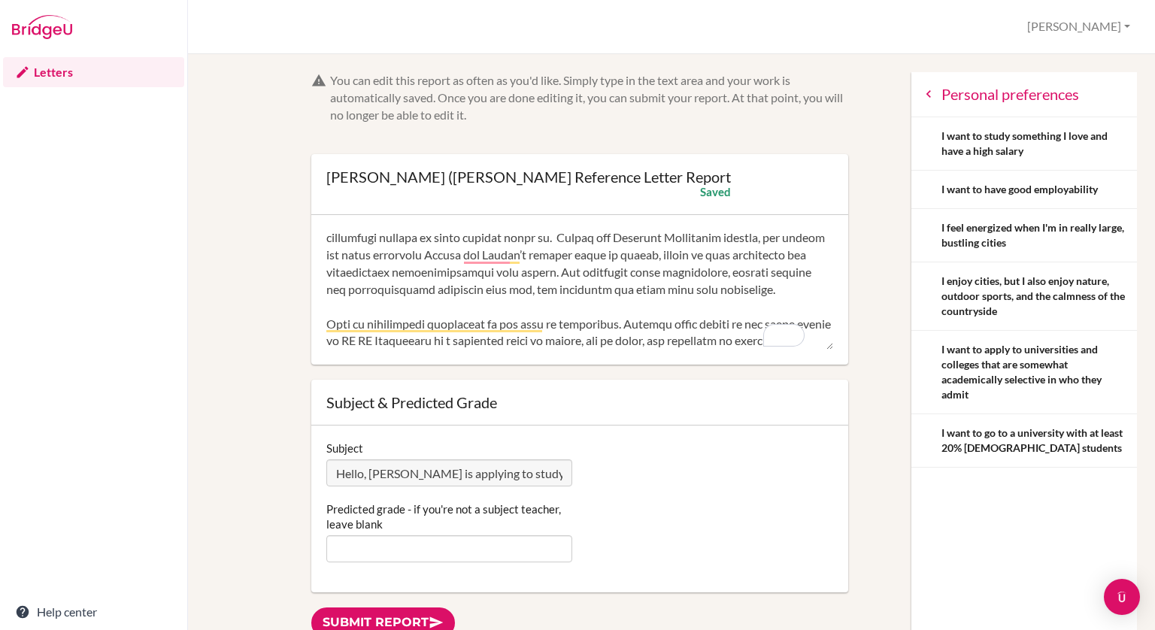
click at [701, 280] on textarea "To enrich screen reader interactions, please activate Accessibility in Grammarl…" at bounding box center [579, 290] width 507 height 120
click at [613, 315] on textarea "To enrich screen reader interactions, please activate Accessibility in Grammarl…" at bounding box center [579, 290] width 507 height 120
click at [608, 303] on textarea "To enrich screen reader interactions, please activate Accessibility in Grammarl…" at bounding box center [579, 290] width 507 height 120
click at [550, 254] on textarea "To enrich screen reader interactions, please activate Accessibility in Grammarl…" at bounding box center [579, 290] width 507 height 120
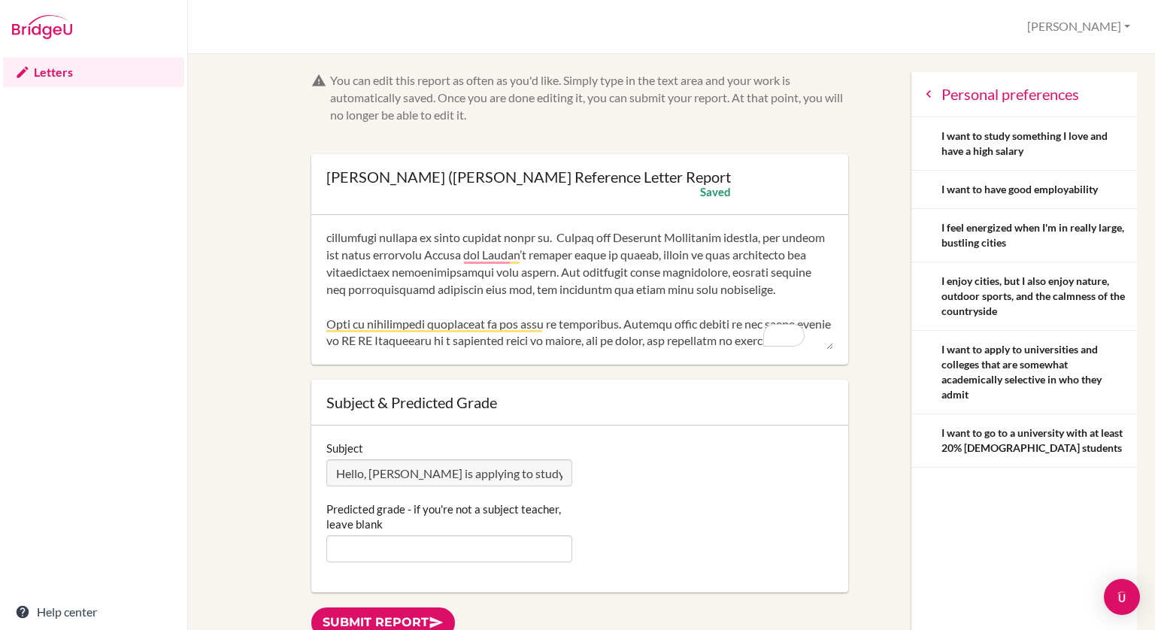
drag, startPoint x: 649, startPoint y: 307, endPoint x: 566, endPoint y: 312, distance: 83.6
click at [566, 312] on textarea "To enrich screen reader interactions, please activate Accessibility in Grammarl…" at bounding box center [579, 290] width 507 height 120
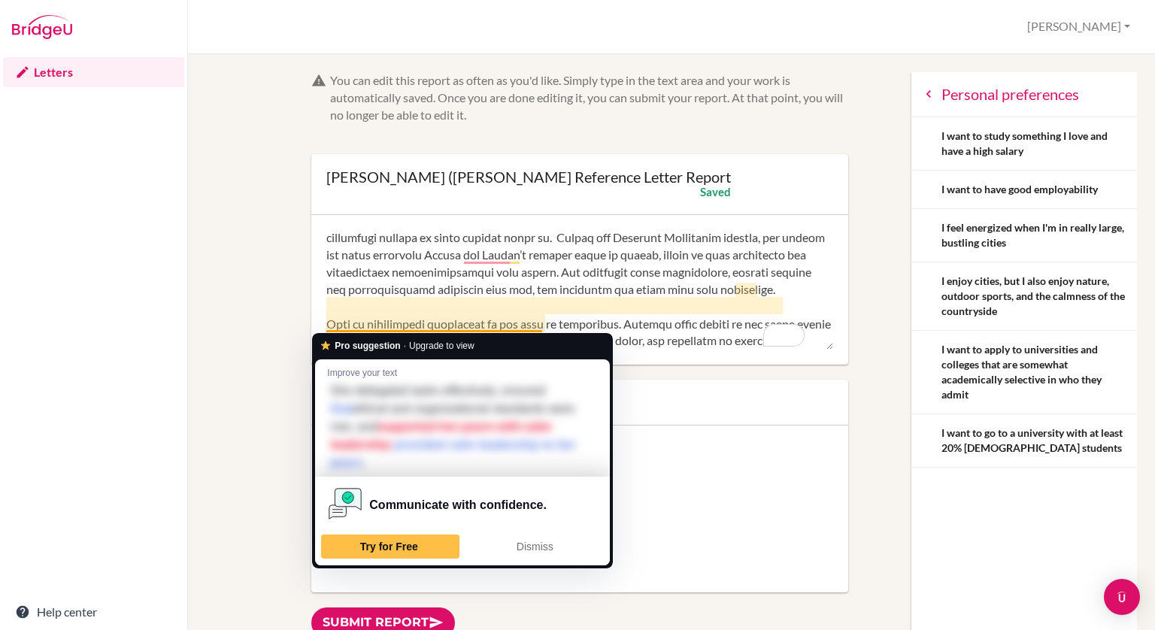
click at [496, 325] on textarea "To enrich screen reader interactions, please activate Accessibility in Grammarl…" at bounding box center [579, 290] width 507 height 120
click at [561, 322] on textarea "To enrich screen reader interactions, please activate Accessibility in Grammarl…" at bounding box center [579, 290] width 507 height 120
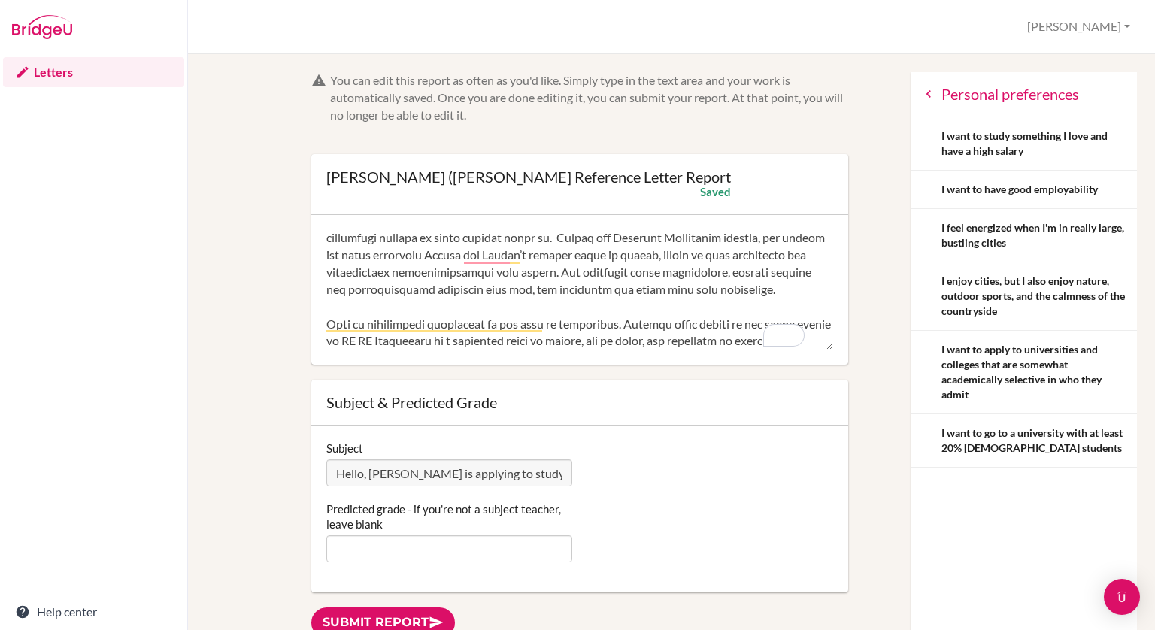
click at [561, 322] on textarea "To enrich screen reader interactions, please activate Accessibility in Grammarl…" at bounding box center [579, 290] width 507 height 120
click at [521, 258] on textarea "To enrich screen reader interactions, please activate Accessibility in Grammarl…" at bounding box center [579, 290] width 507 height 120
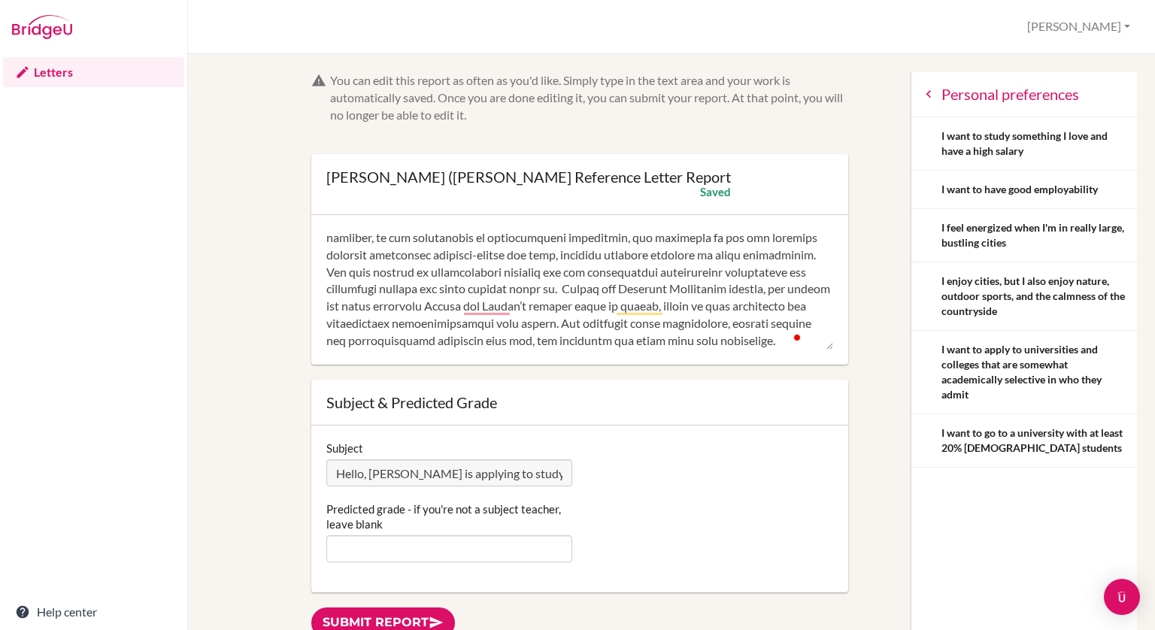
click at [456, 310] on textarea "To enrich screen reader interactions, please activate Accessibility in Grammarl…" at bounding box center [579, 290] width 507 height 120
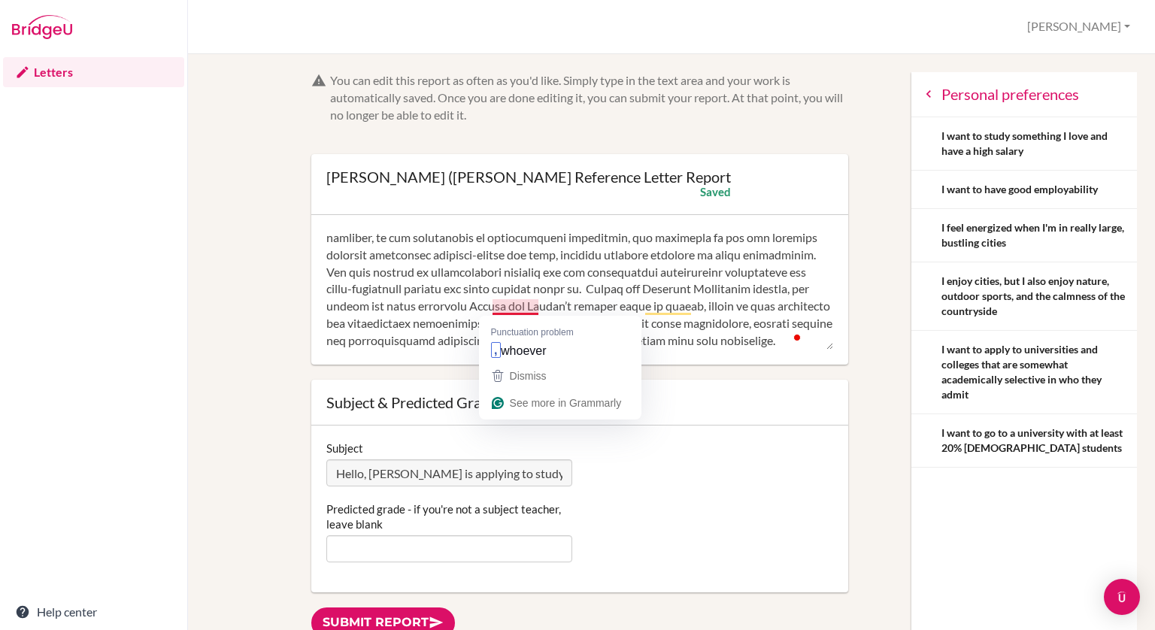
drag, startPoint x: 690, startPoint y: 312, endPoint x: 496, endPoint y: 310, distance: 194.0
click at [496, 310] on textarea "To enrich screen reader interactions, please activate Accessibility in Grammarl…" at bounding box center [579, 290] width 507 height 120
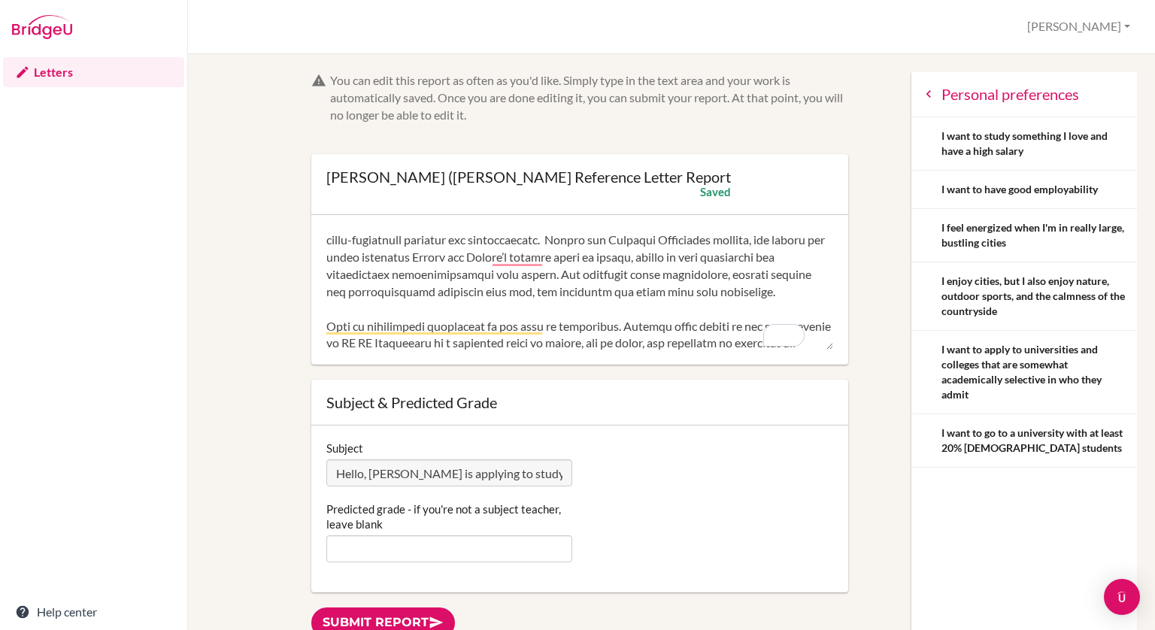
scroll to position [155, 0]
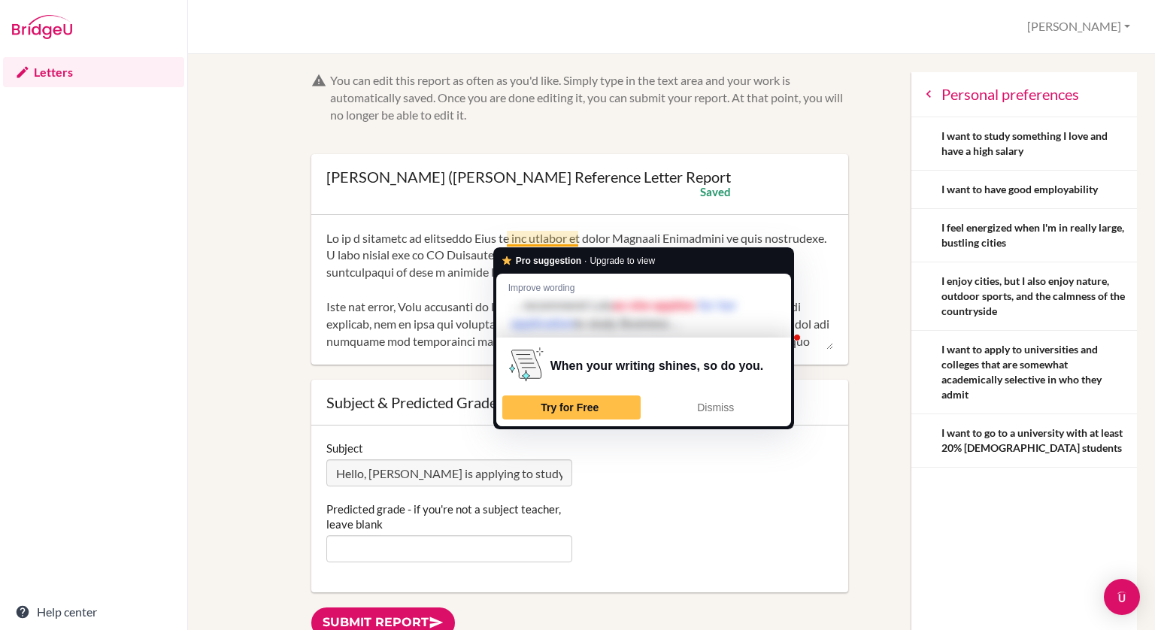
click at [517, 233] on textarea "To enrich screen reader interactions, please activate Accessibility in Grammarl…" at bounding box center [579, 290] width 507 height 120
click at [450, 265] on textarea "To enrich screen reader interactions, please activate Accessibility in Grammarl…" at bounding box center [579, 290] width 507 height 120
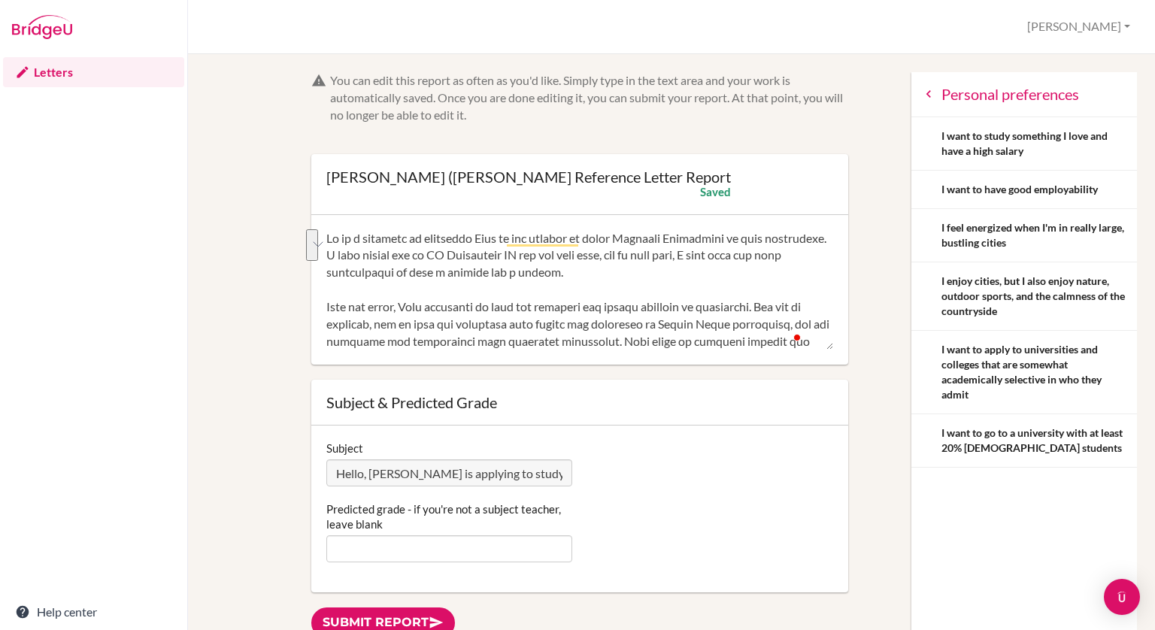
drag, startPoint x: 380, startPoint y: 256, endPoint x: 743, endPoint y: 222, distance: 364.7
click at [743, 222] on div at bounding box center [579, 290] width 537 height 150
click at [719, 256] on textarea "To enrich screen reader interactions, please activate Accessibility in Grammarl…" at bounding box center [579, 290] width 507 height 120
type textarea "It is a pleasure to recommend Lulu as she applies to study Business Management.…"
click at [550, 324] on textarea "To enrich screen reader interactions, please activate Accessibility in Grammarl…" at bounding box center [579, 290] width 507 height 120
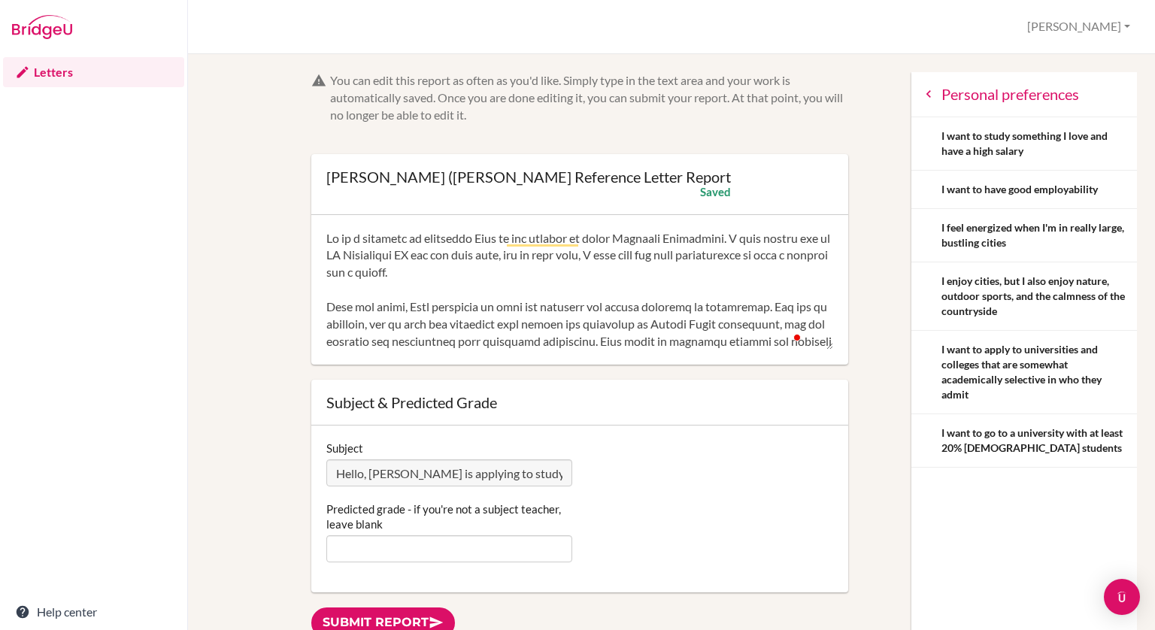
click at [550, 244] on textarea "To enrich screen reader interactions, please activate Accessibility in Grammarl…" at bounding box center [579, 290] width 507 height 120
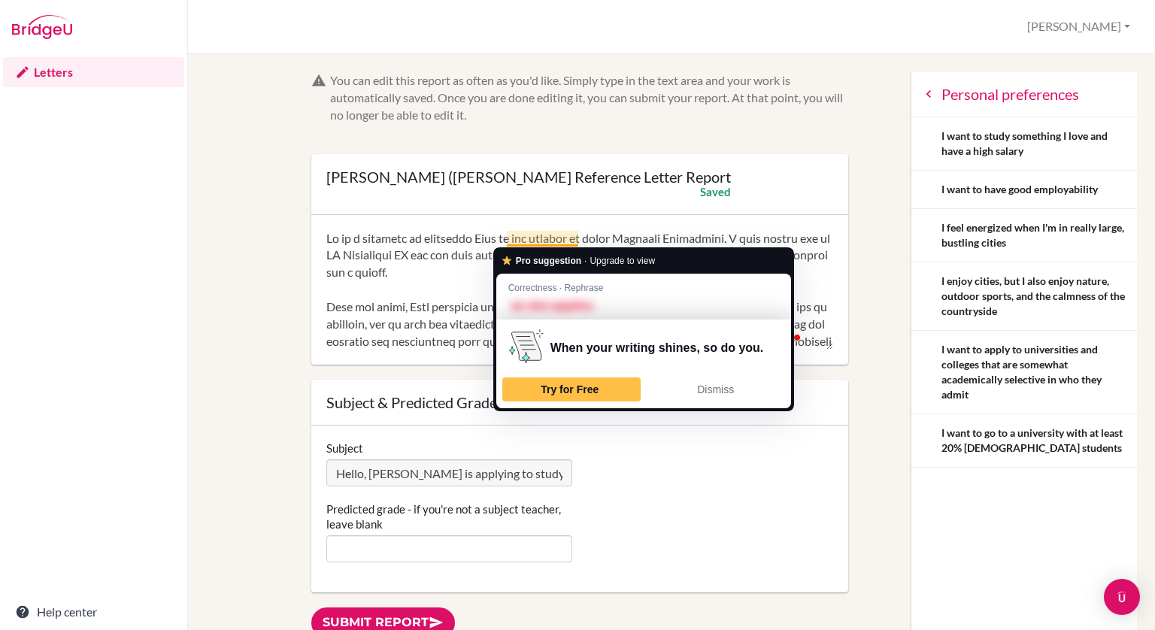
click at [438, 244] on textarea "To enrich screen reader interactions, please activate Accessibility in Grammarl…" at bounding box center [579, 290] width 507 height 120
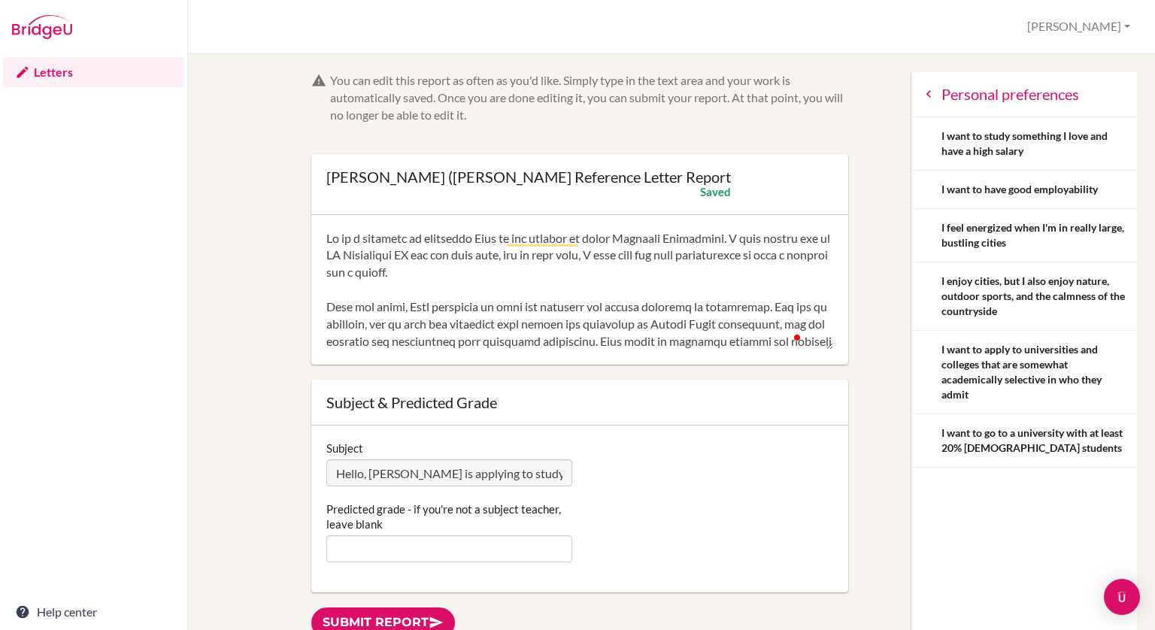
click at [438, 244] on textarea "To enrich screen reader interactions, please activate Accessibility in Grammarl…" at bounding box center [579, 290] width 507 height 120
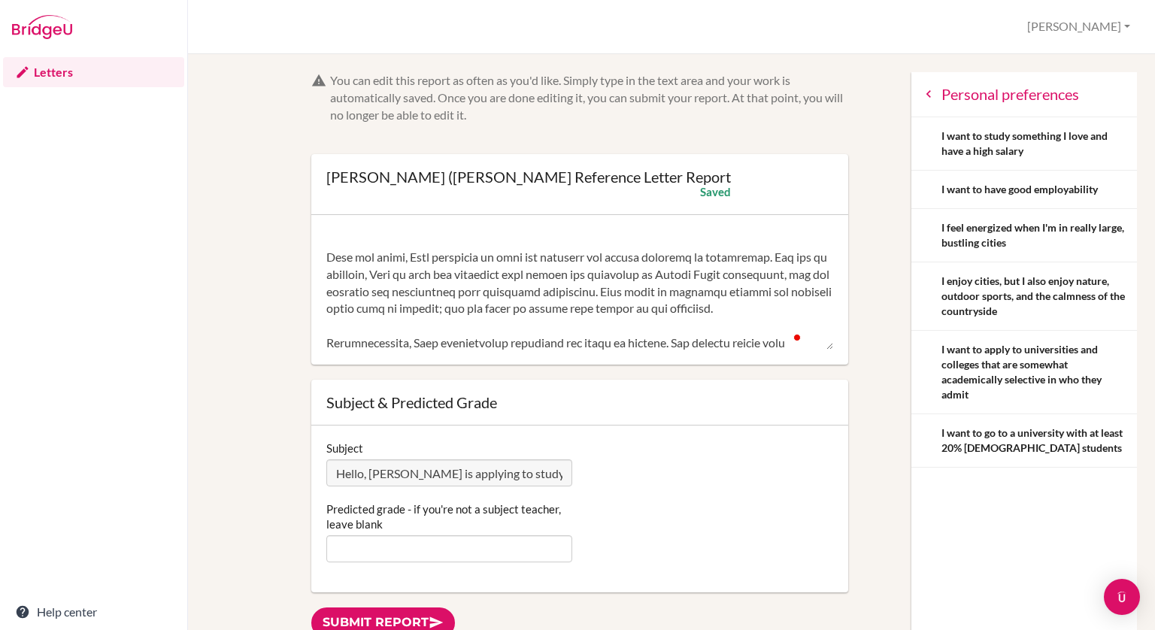
scroll to position [67, 0]
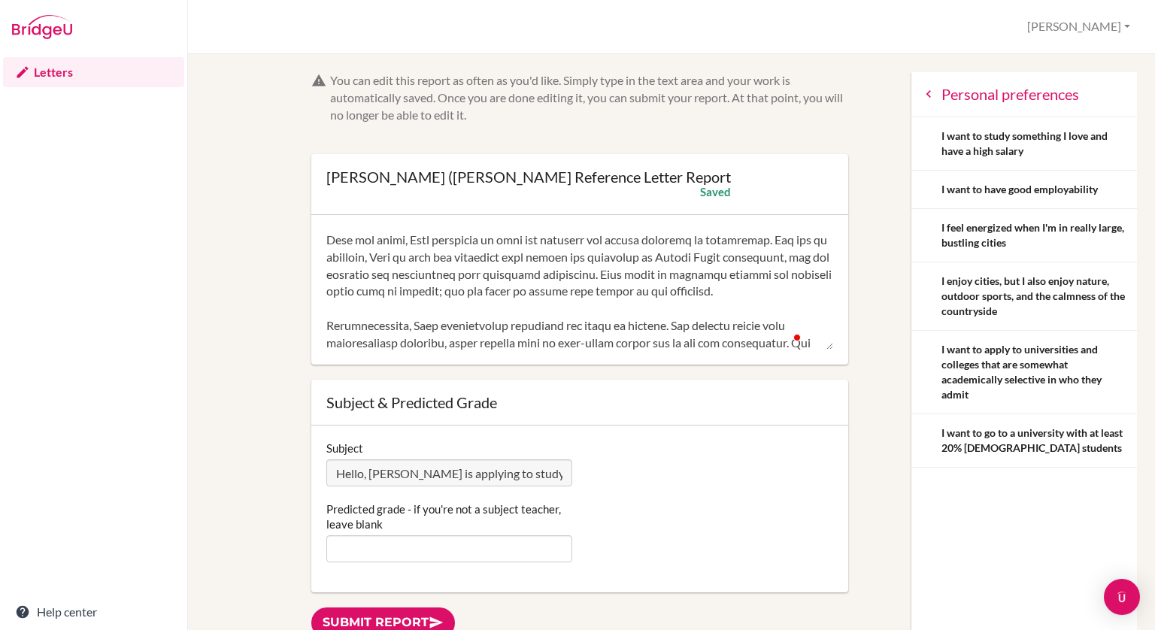
click at [798, 292] on textarea "To enrich screen reader interactions, please activate Accessibility in Grammarl…" at bounding box center [579, 290] width 507 height 120
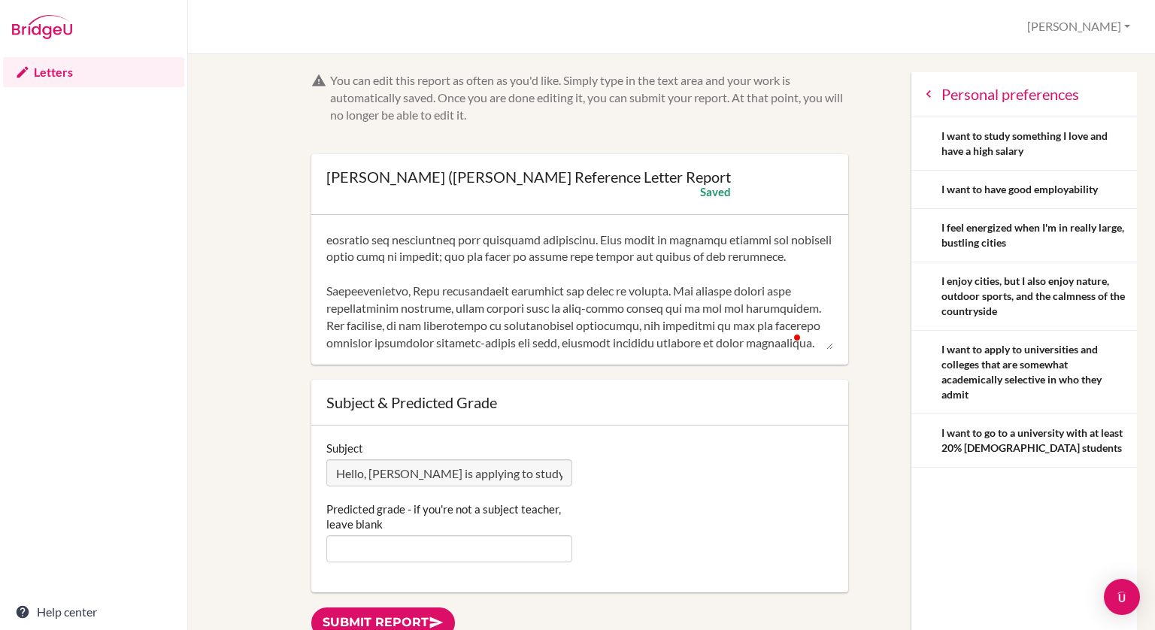
scroll to position [0, 0]
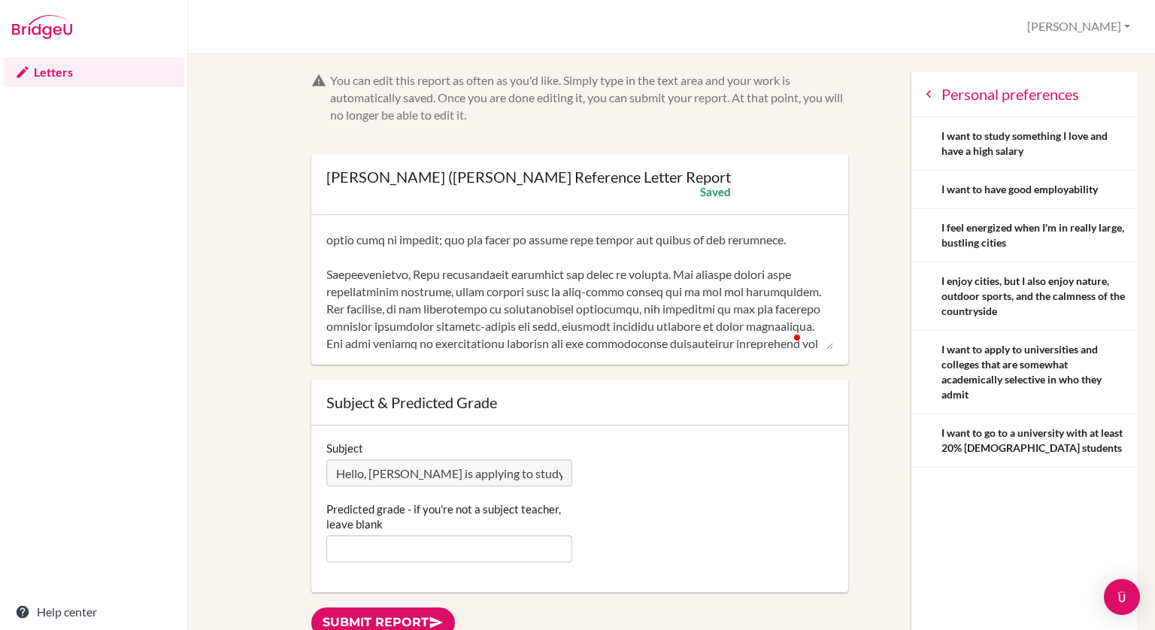
click at [610, 309] on textarea "To enrich screen reader interactions, please activate Accessibility in Grammarl…" at bounding box center [579, 290] width 507 height 120
click at [634, 304] on textarea "To enrich screen reader interactions, please activate Accessibility in Grammarl…" at bounding box center [579, 290] width 507 height 120
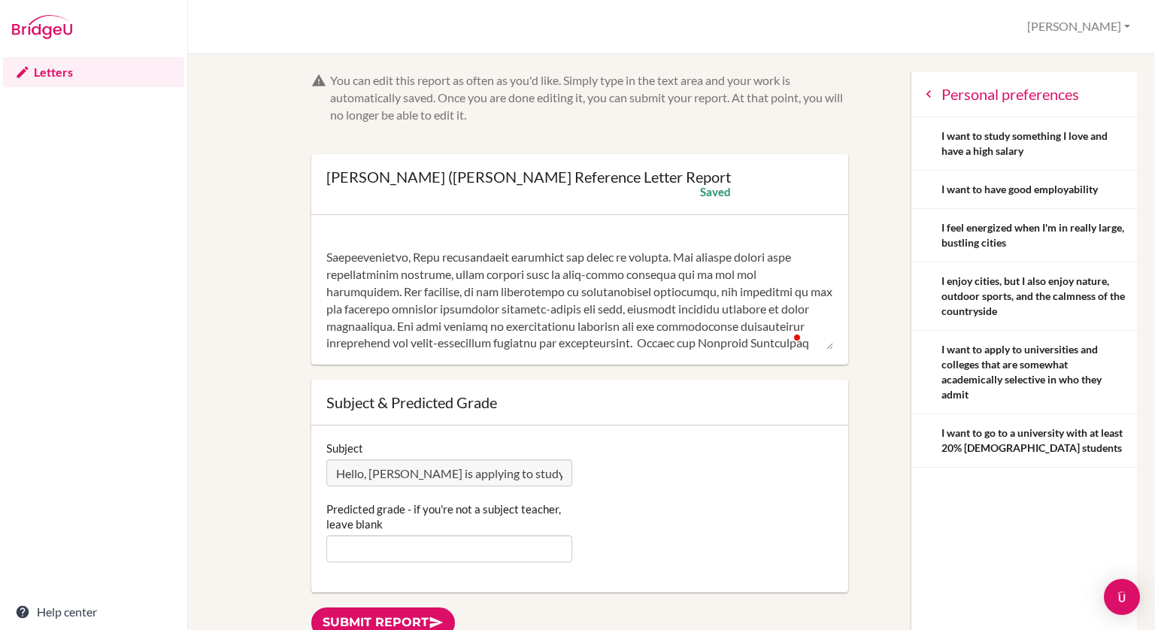
drag, startPoint x: 695, startPoint y: 312, endPoint x: 485, endPoint y: 305, distance: 210.6
click at [485, 305] on textarea "To enrich screen reader interactions, please activate Accessibility in Grammarl…" at bounding box center [579, 290] width 507 height 120
click at [488, 307] on textarea "To enrich screen reader interactions, please activate Accessibility in Grammarl…" at bounding box center [579, 290] width 507 height 120
click at [634, 312] on textarea "To enrich screen reader interactions, please activate Accessibility in Grammarl…" at bounding box center [579, 290] width 507 height 120
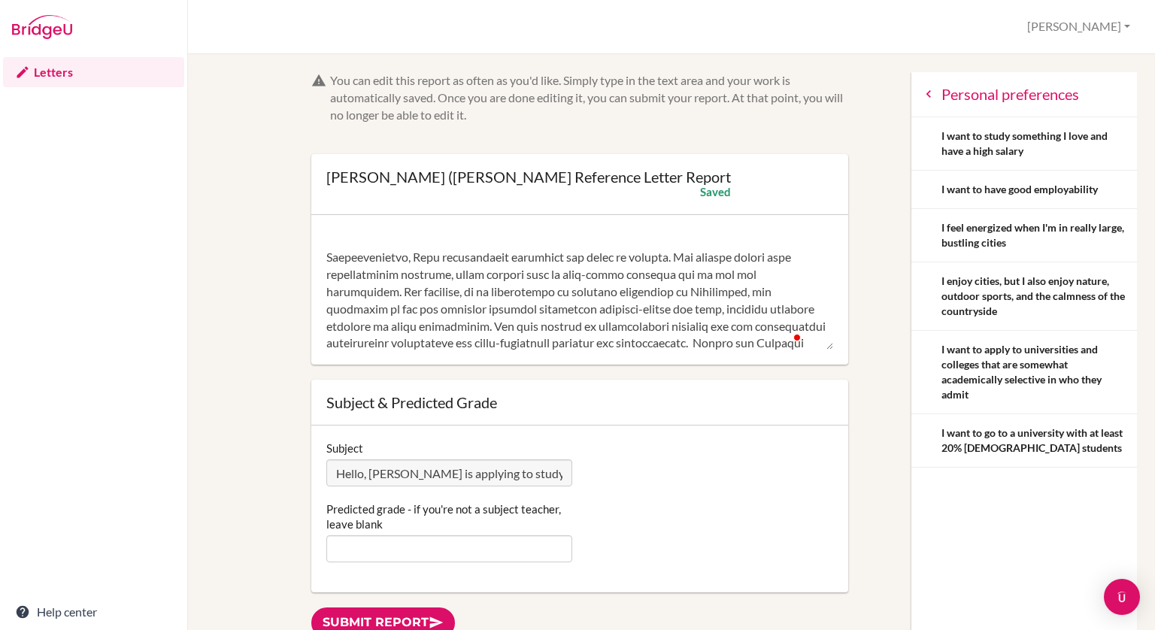
click at [550, 327] on textarea "To enrich screen reader interactions, please activate Accessibility in Grammarl…" at bounding box center [579, 290] width 507 height 120
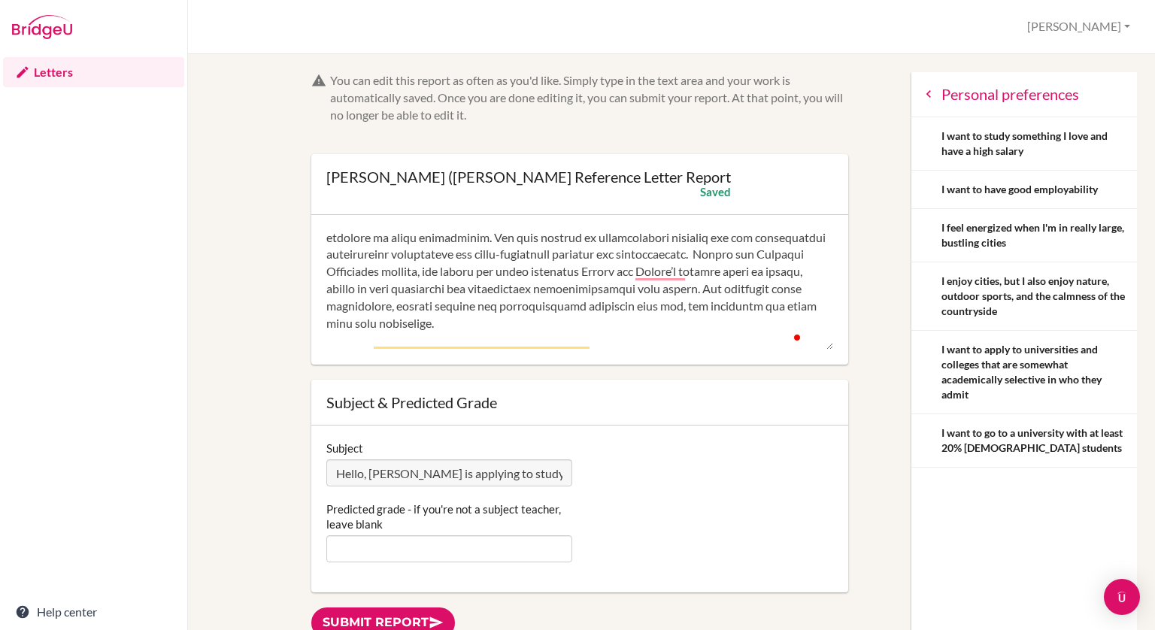
scroll to position [207, 0]
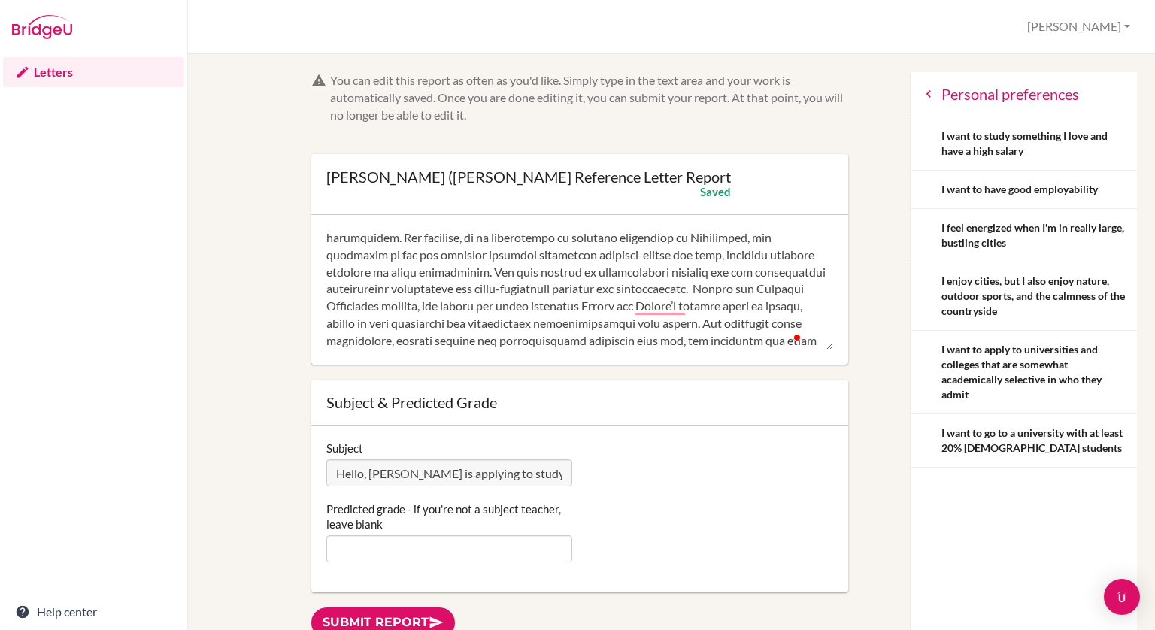
click at [496, 332] on textarea "To enrich screen reader interactions, please activate Accessibility in Grammarl…" at bounding box center [579, 290] width 507 height 120
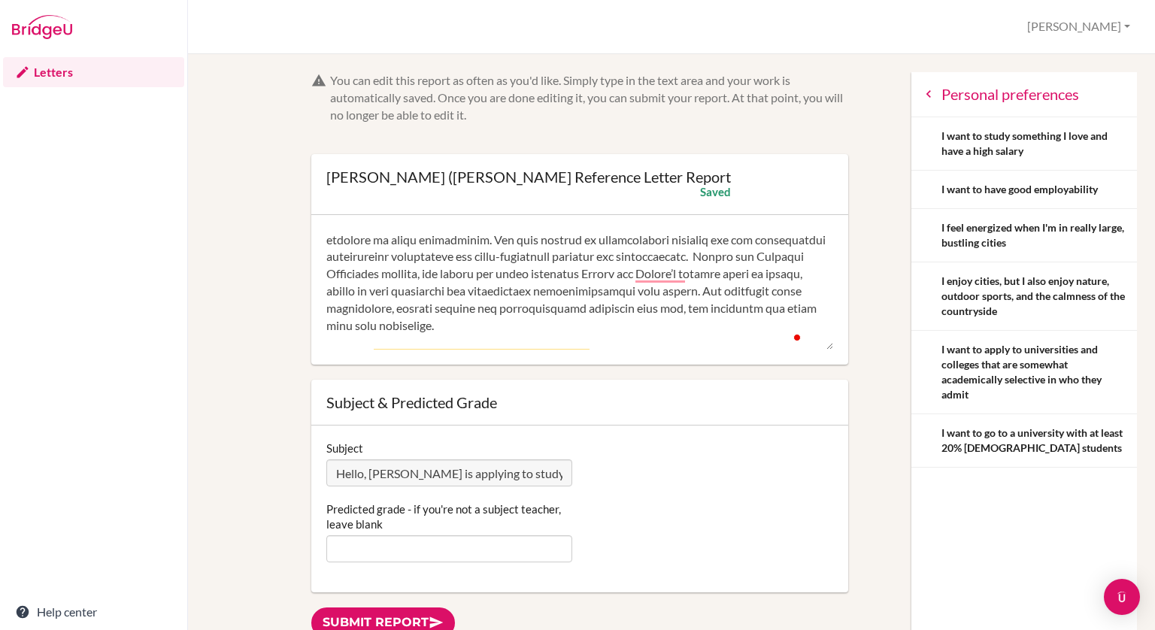
type textarea "It is a pleasure to recommend Lulu as she applies to study Business Management.…"
click at [514, 259] on textarea "To enrich screen reader interactions, please activate Accessibility in Grammarl…" at bounding box center [579, 290] width 507 height 120
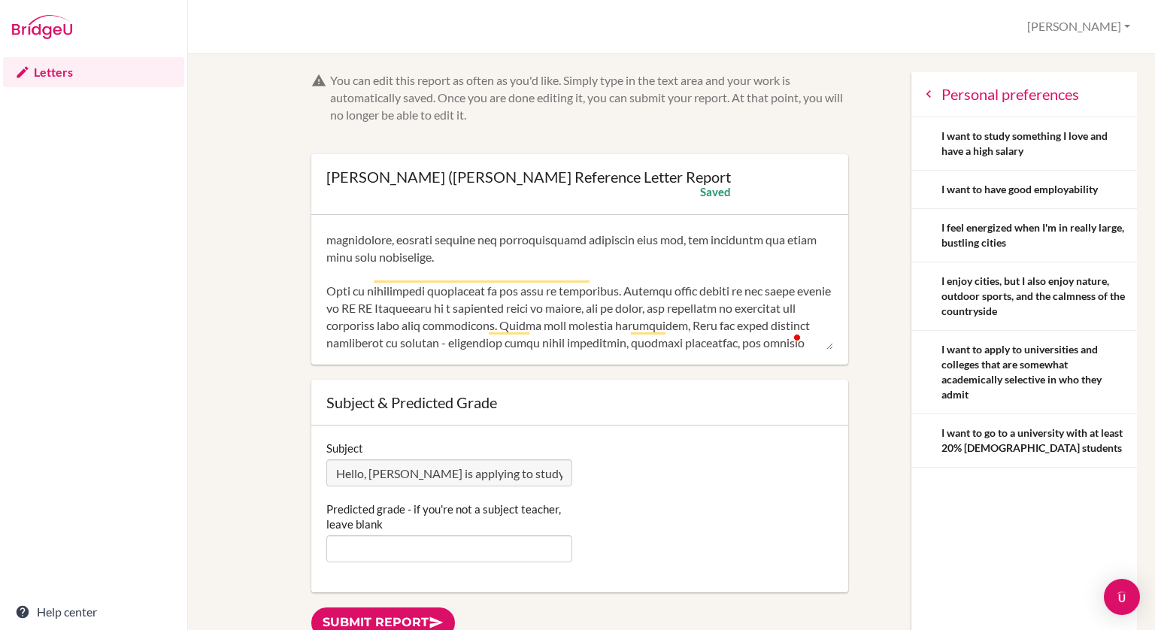
click at [328, 322] on textarea "To enrich screen reader interactions, please activate Accessibility in Grammarl…" at bounding box center [579, 290] width 507 height 120
click at [434, 323] on textarea "To enrich screen reader interactions, please activate Accessibility in Grammarl…" at bounding box center [579, 290] width 507 height 120
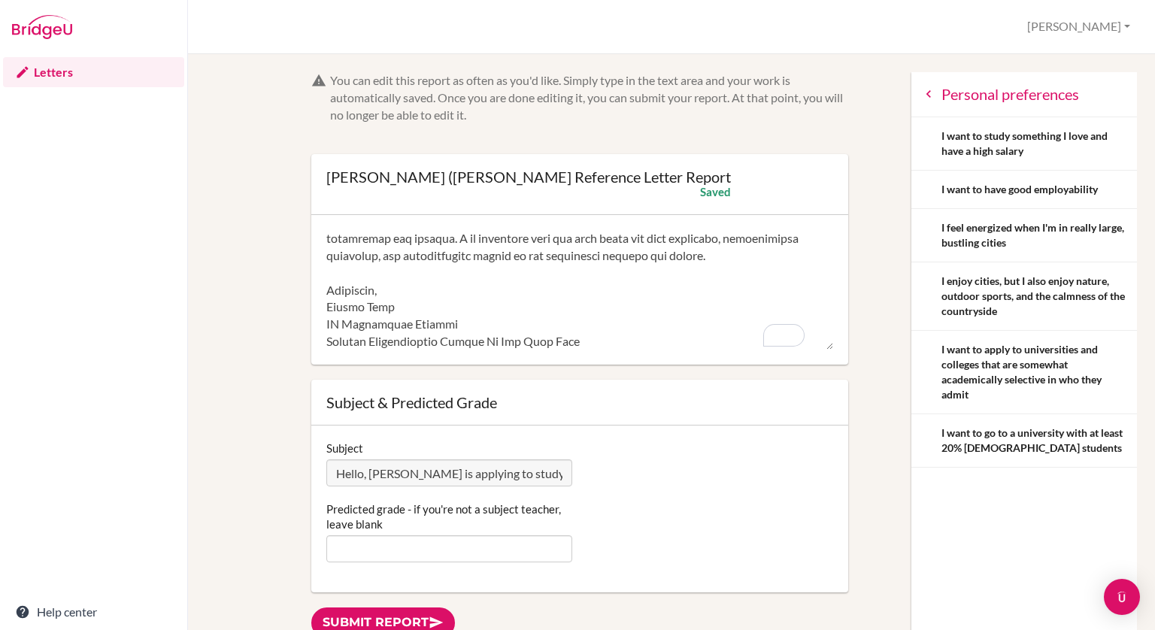
click at [616, 528] on div "Predicted grade - if you're not a subject teacher, leave blank" at bounding box center [580, 531] width 522 height 61
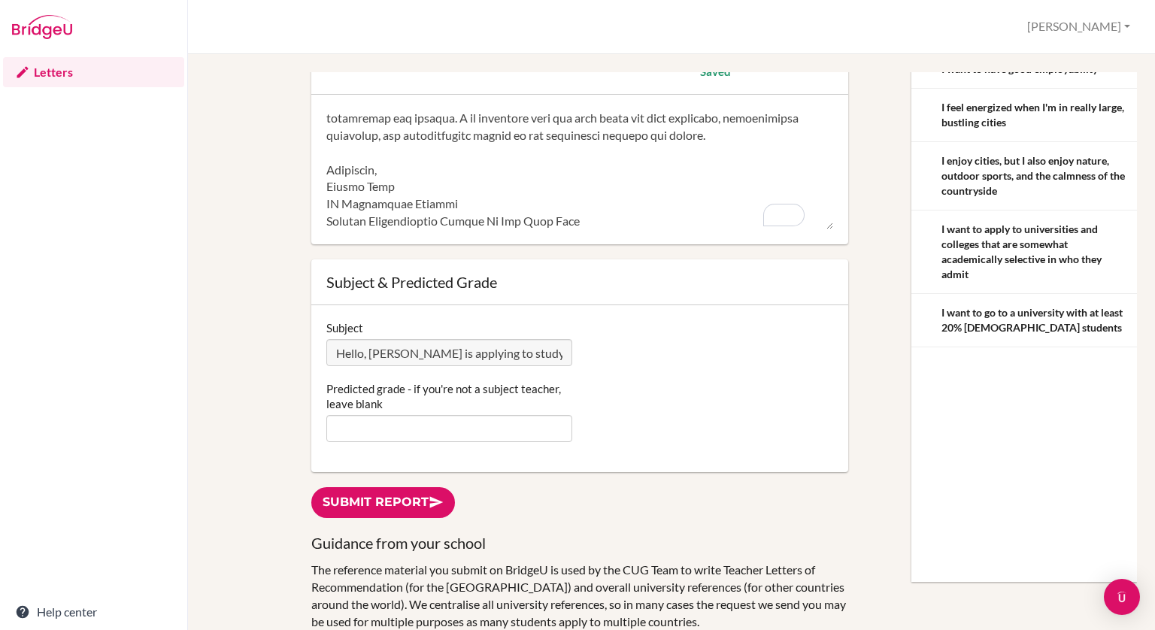
click at [610, 433] on div "Predicted grade - if you're not a subject teacher, leave blank" at bounding box center [580, 411] width 522 height 61
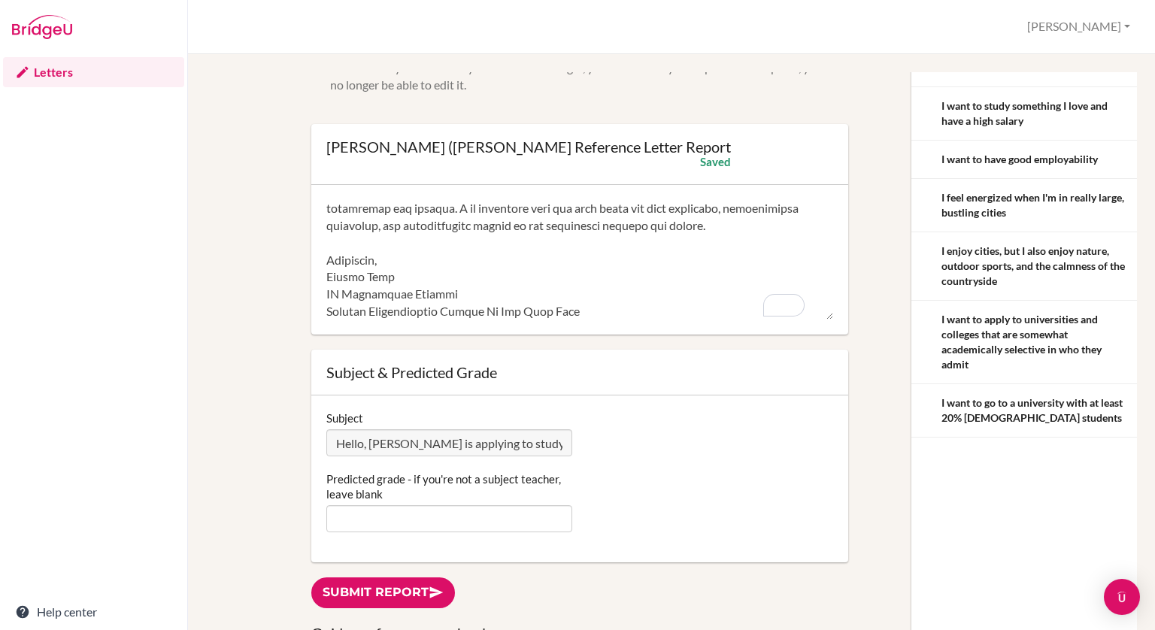
scroll to position [0, 0]
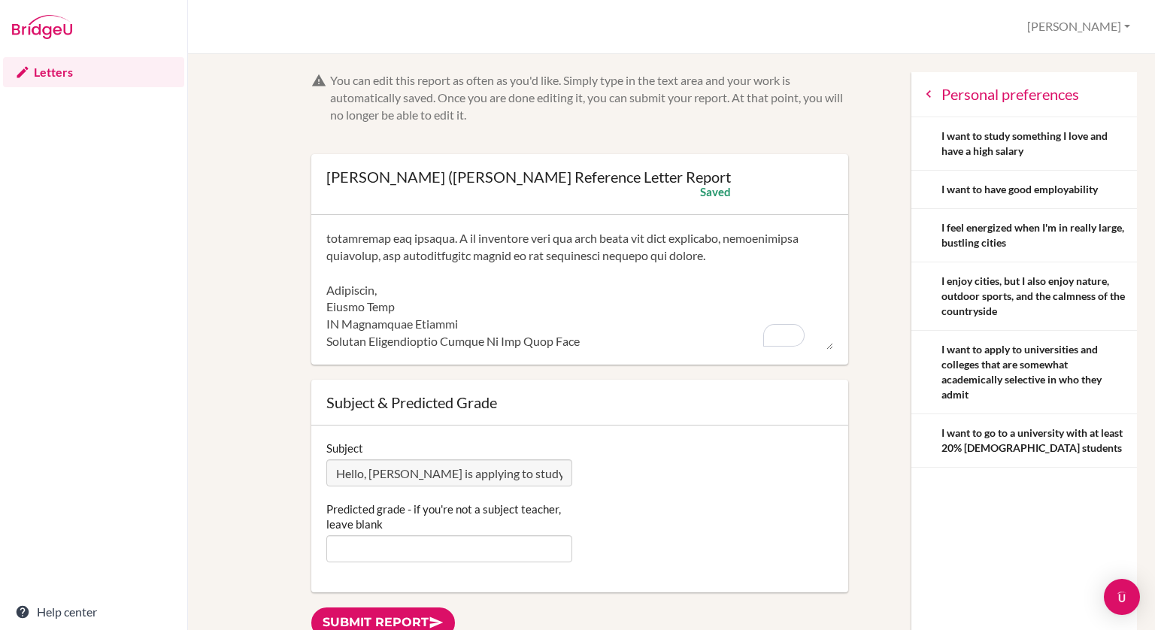
click at [525, 280] on textarea "To enrich screen reader interactions, please activate Accessibility in Grammarl…" at bounding box center [579, 290] width 507 height 120
click at [640, 462] on div "Subject Hello, Lulu is applying to study within the field of business managemen…" at bounding box center [580, 464] width 522 height 46
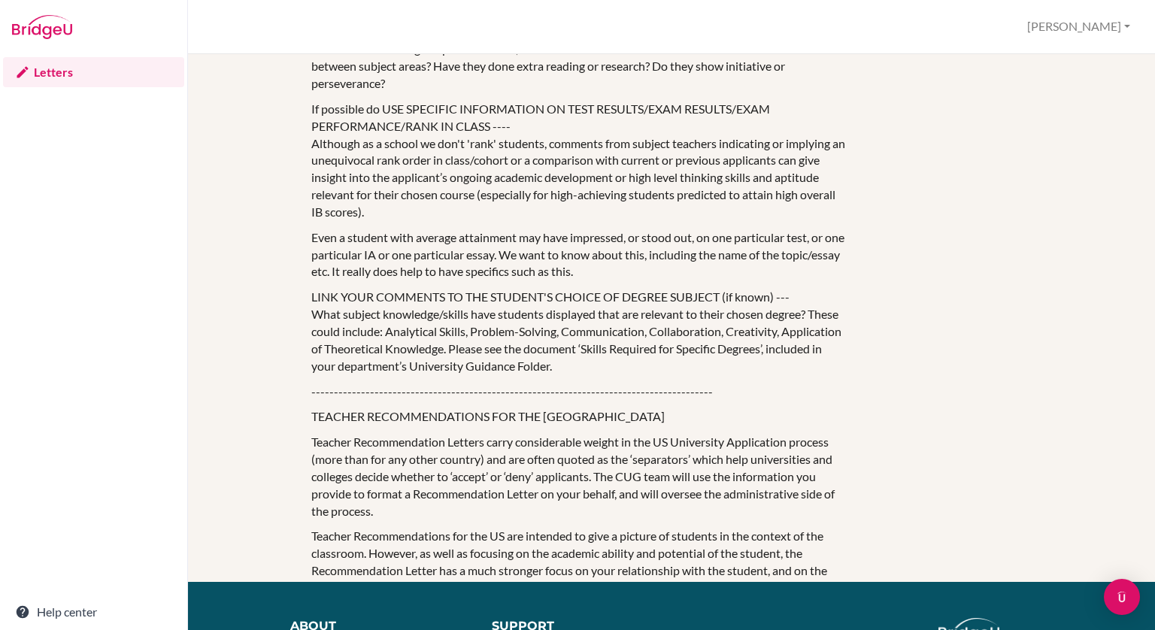
scroll to position [716, 0]
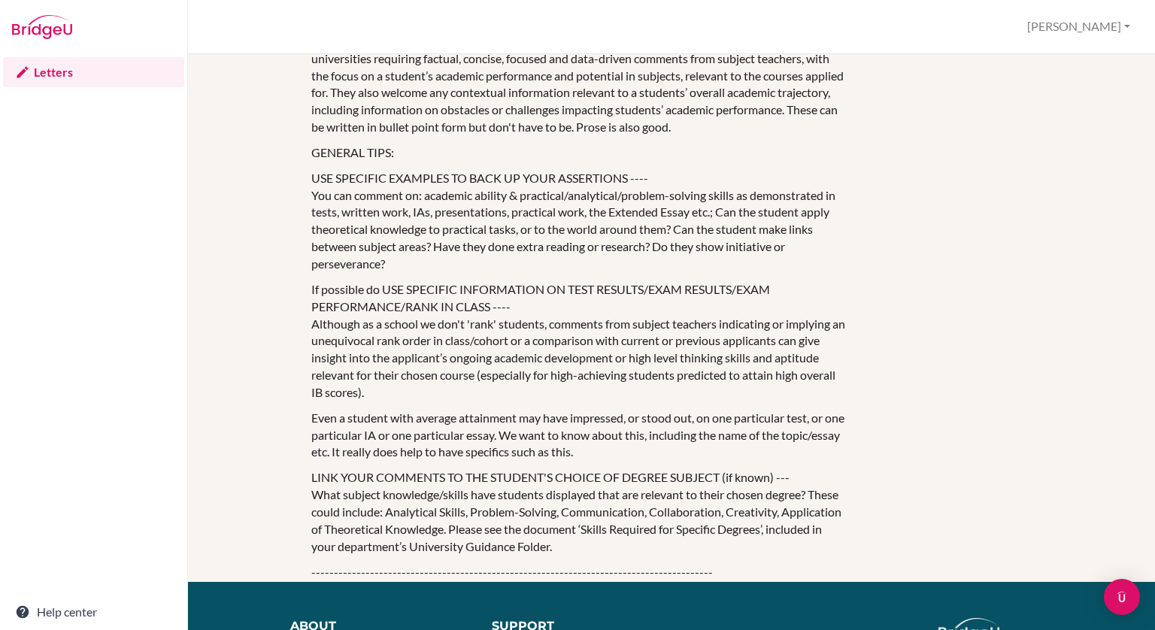
click at [647, 197] on p "USE SPECIFIC EXAMPLES TO BACK UP YOUR ASSERTIONS ---- You can comment on: acade…" at bounding box center [579, 221] width 537 height 103
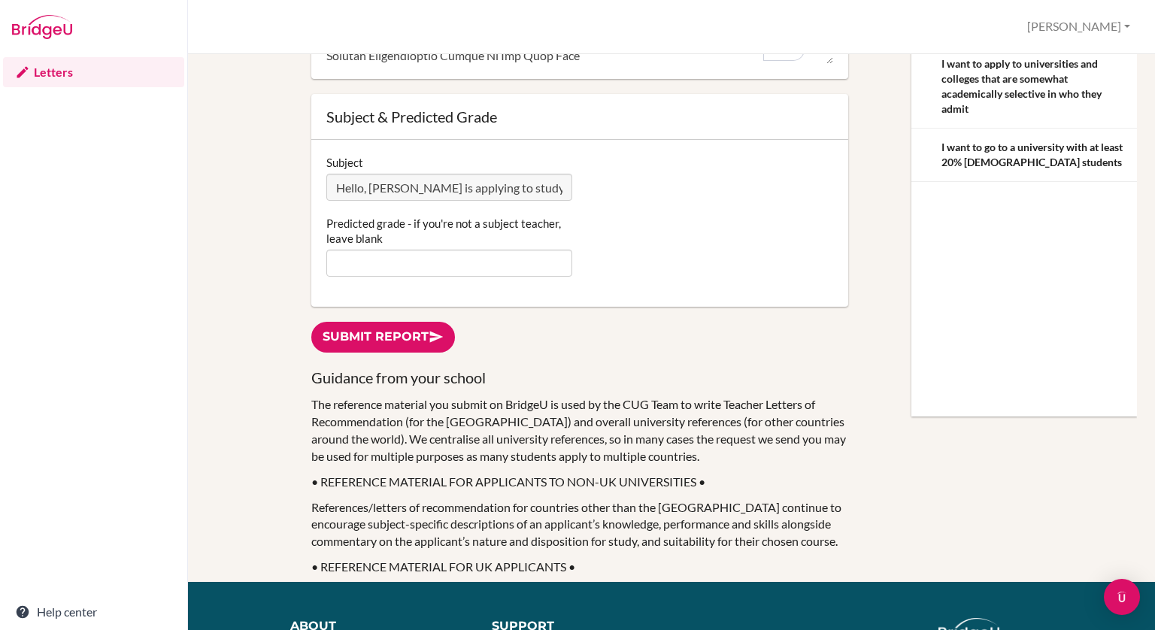
scroll to position [0, 0]
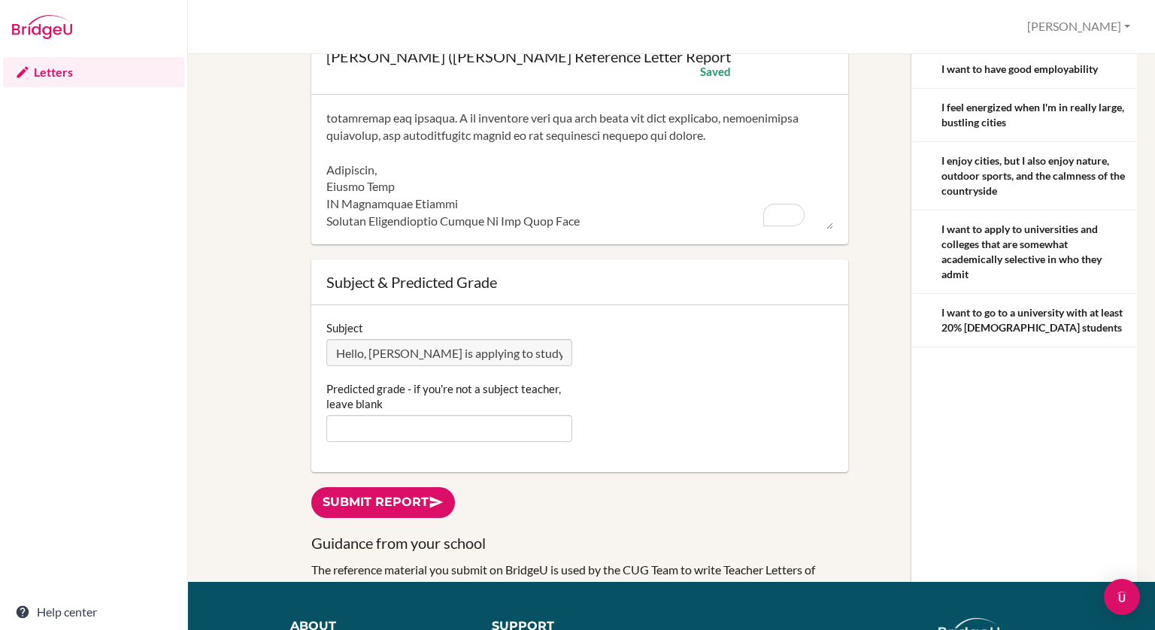
click at [44, 77] on link "Letters" at bounding box center [93, 72] width 181 height 30
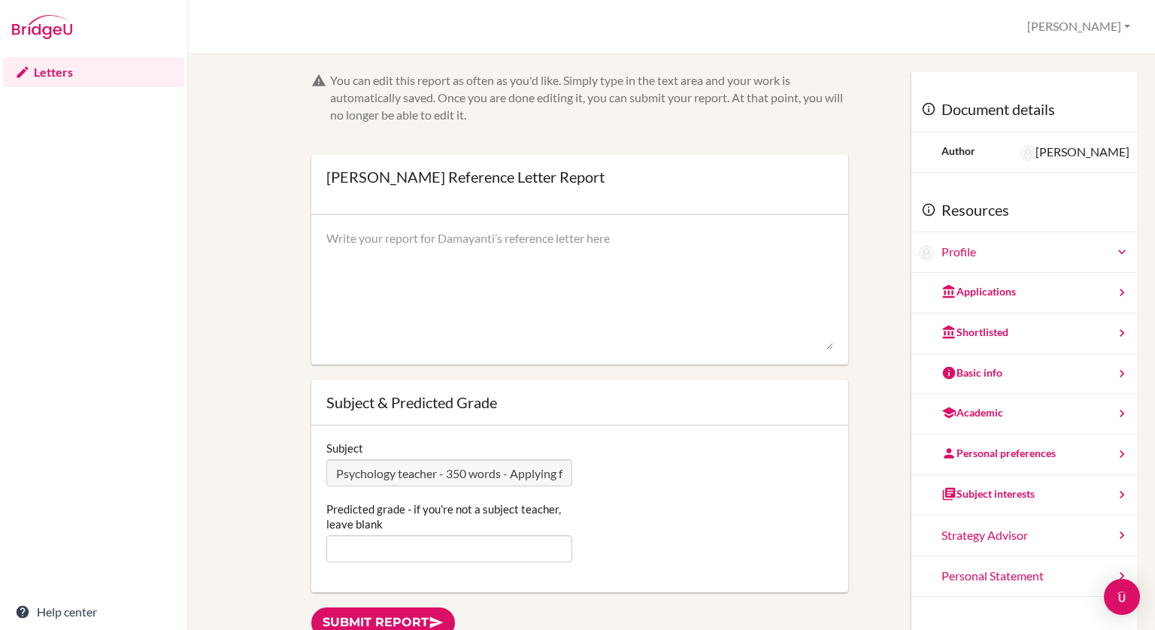
click at [1010, 456] on div "Personal preferences" at bounding box center [998, 453] width 114 height 15
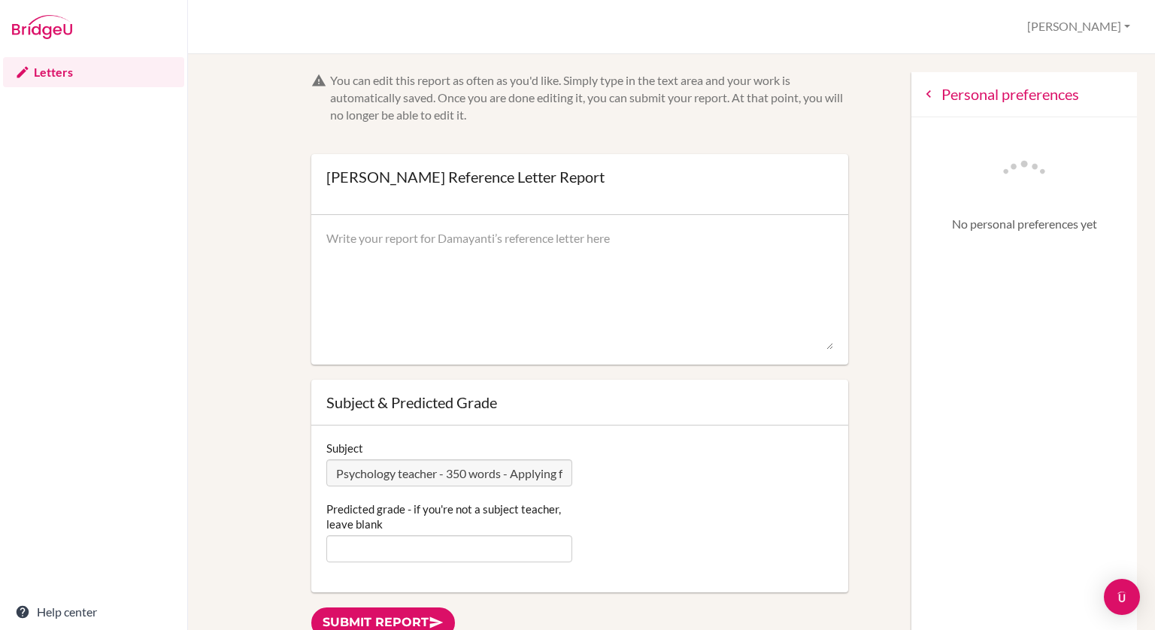
click at [921, 90] on icon at bounding box center [928, 93] width 15 height 15
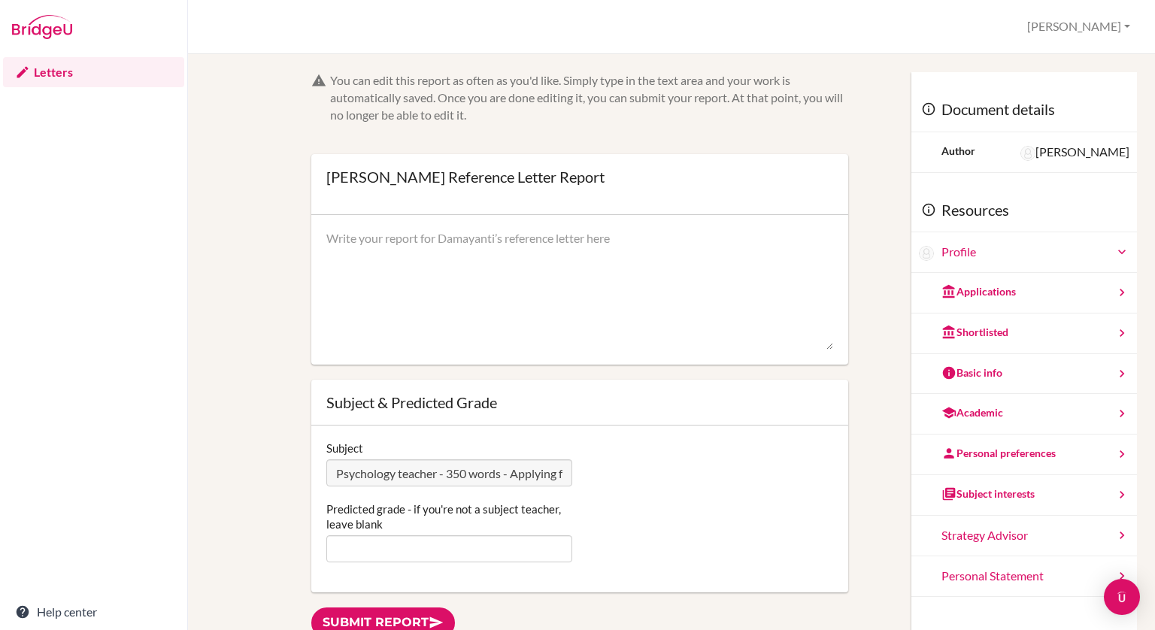
click at [49, 62] on link "Letters" at bounding box center [93, 72] width 181 height 30
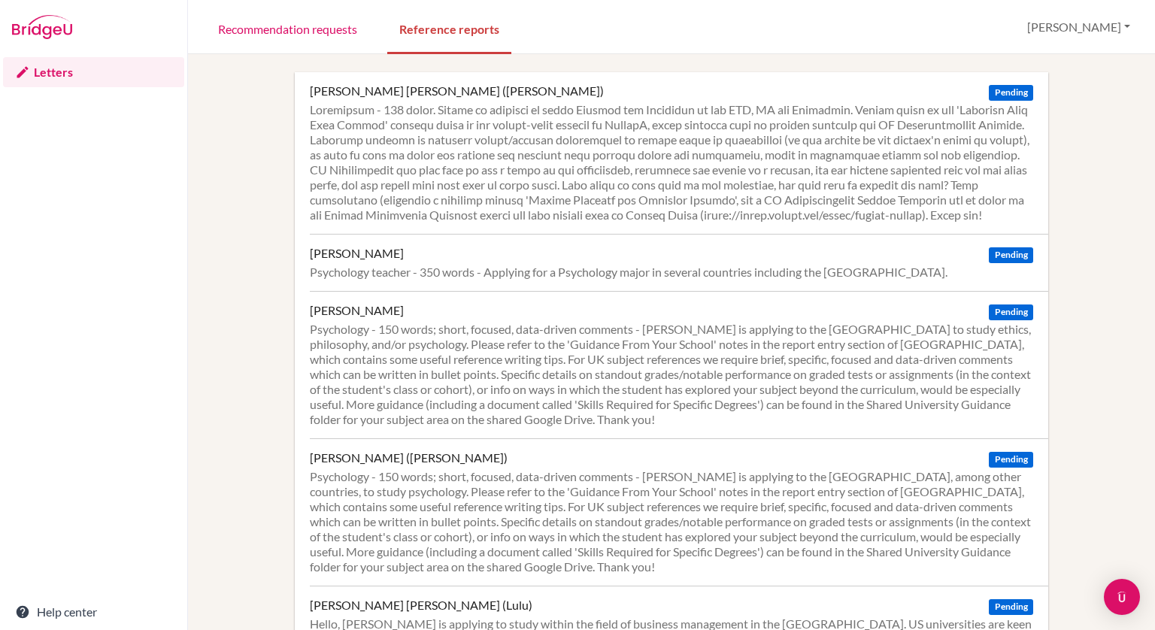
click at [232, 379] on div "[PERSON_NAME] [PERSON_NAME] ([PERSON_NAME]) Pending [PERSON_NAME] Pending Psych…" at bounding box center [671, 497] width 931 height 850
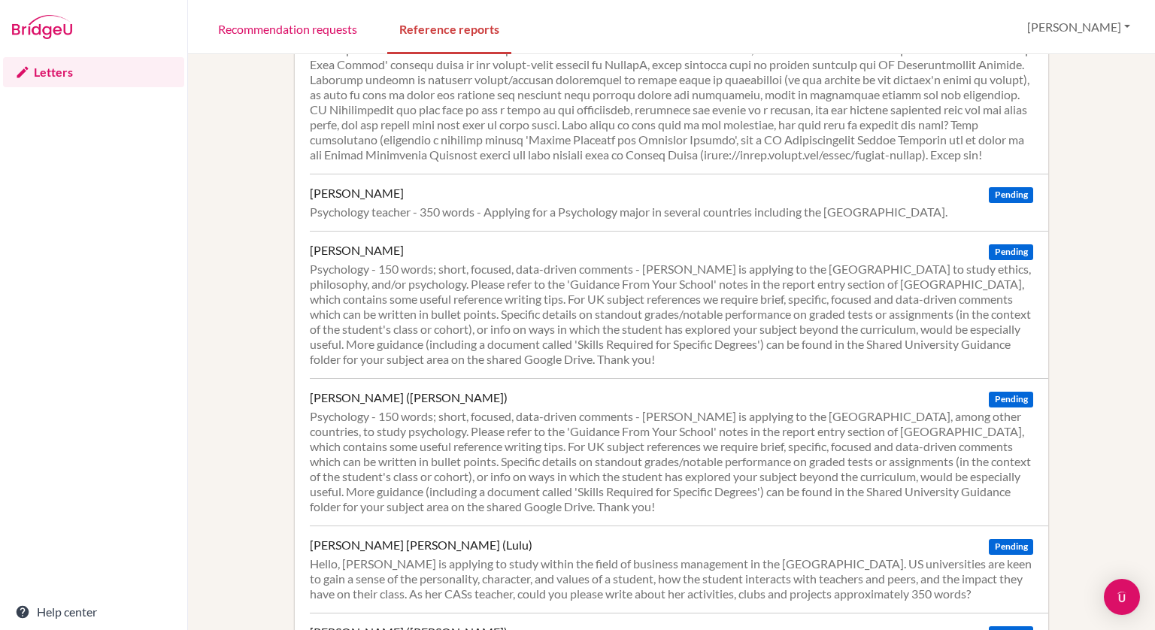
scroll to position [90, 0]
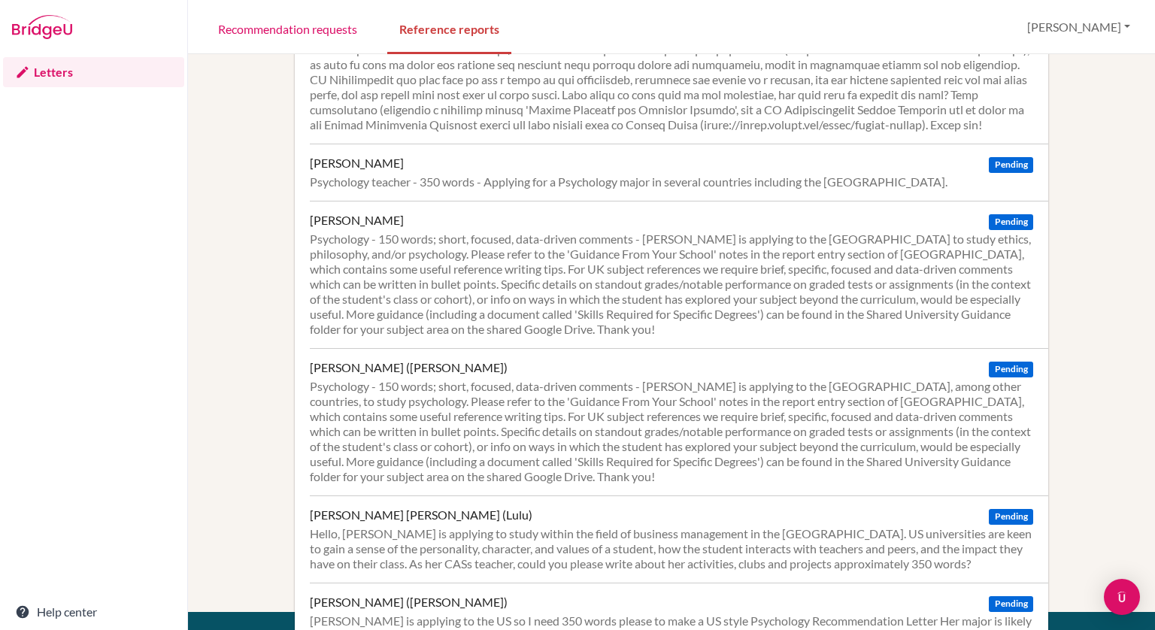
click at [406, 316] on div "Psychology - 150 words; short, focused, data-driven comments - [PERSON_NAME] is…" at bounding box center [671, 284] width 723 height 105
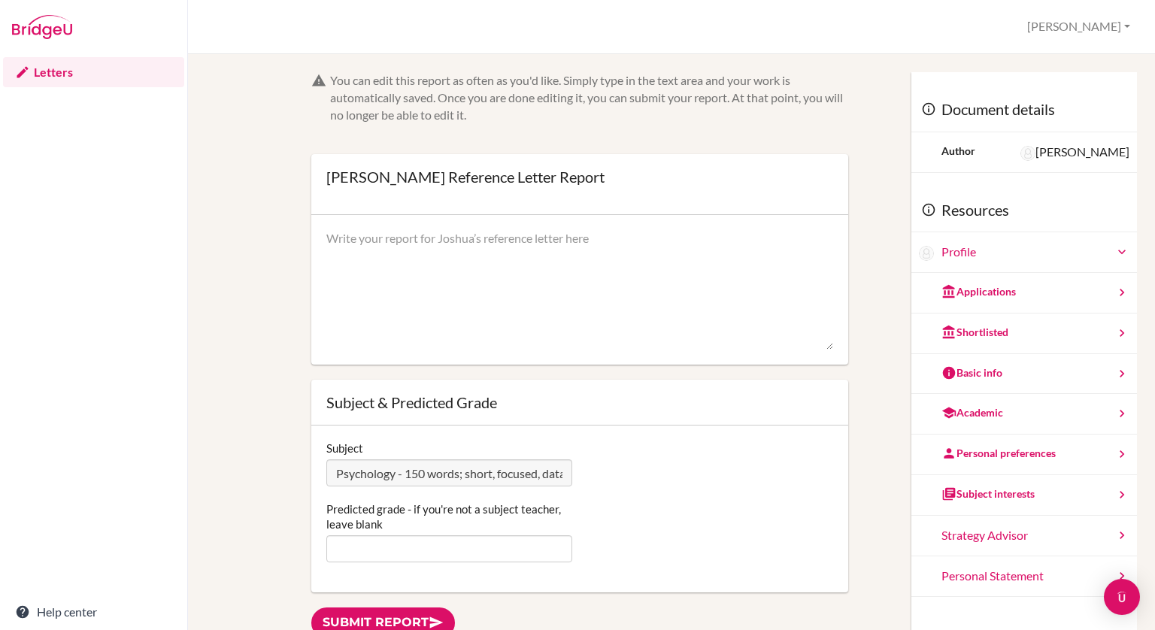
click at [1038, 444] on div "Personal preferences" at bounding box center [1024, 455] width 226 height 41
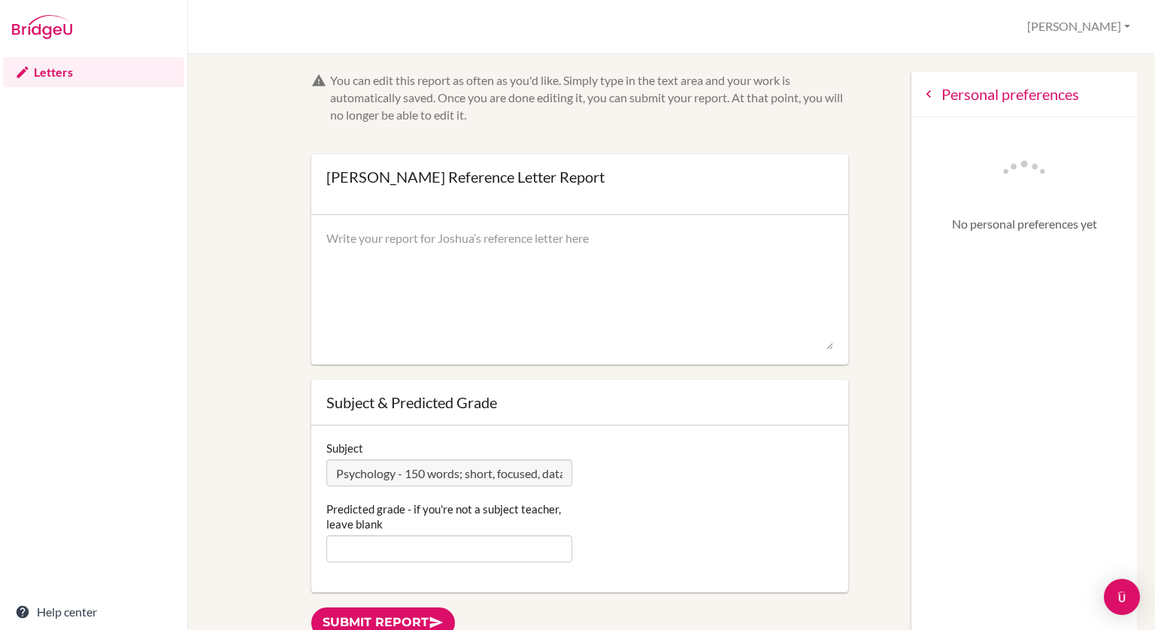
click at [921, 97] on icon at bounding box center [928, 93] width 15 height 15
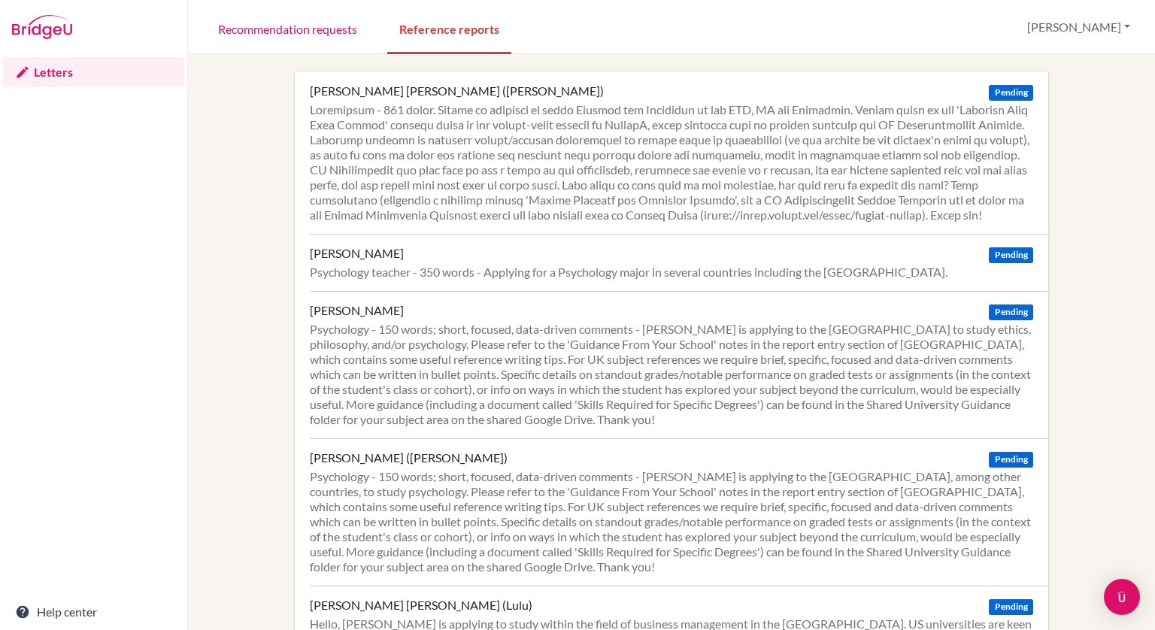
click at [218, 289] on div "Dang, Ngoc Lynh Khang (Olivia) Pending Ghose, Damayanti Pending Psychology teac…" at bounding box center [671, 497] width 931 height 850
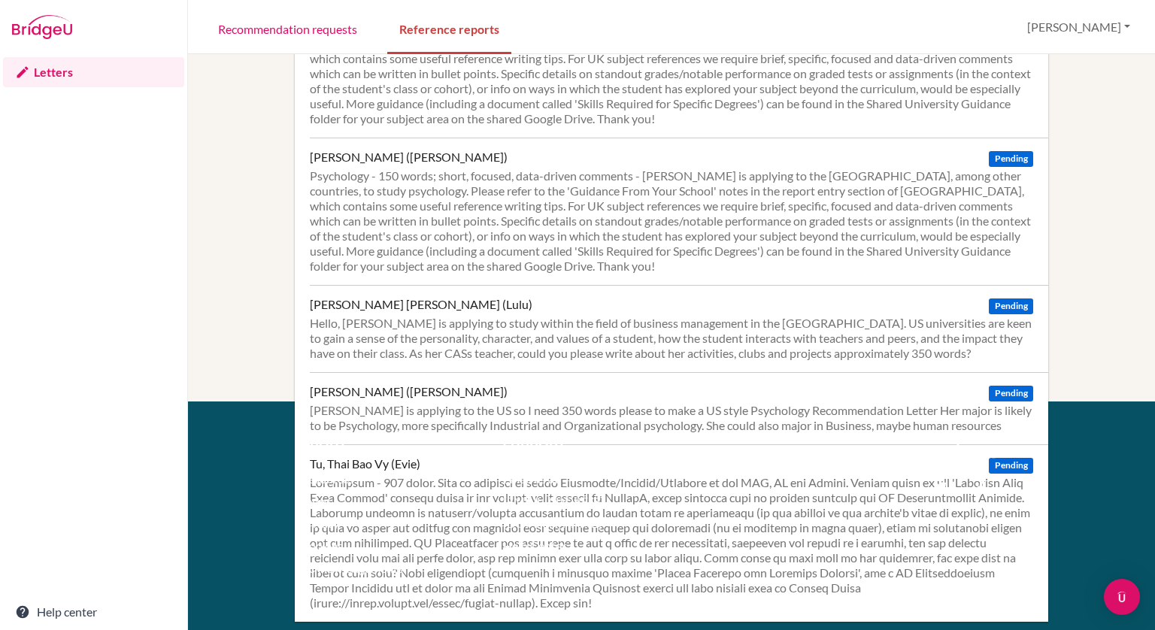
scroll to position [322, 0]
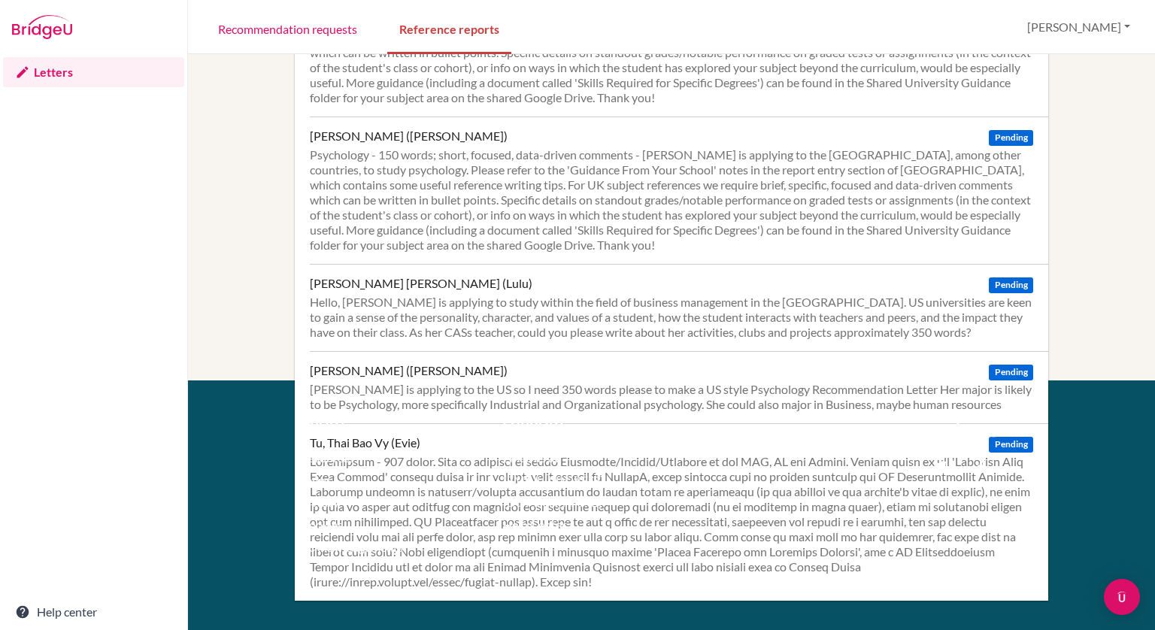
click at [938, 401] on div "[PERSON_NAME] is applying to the US so I need 350 words please to make a US sty…" at bounding box center [671, 397] width 723 height 30
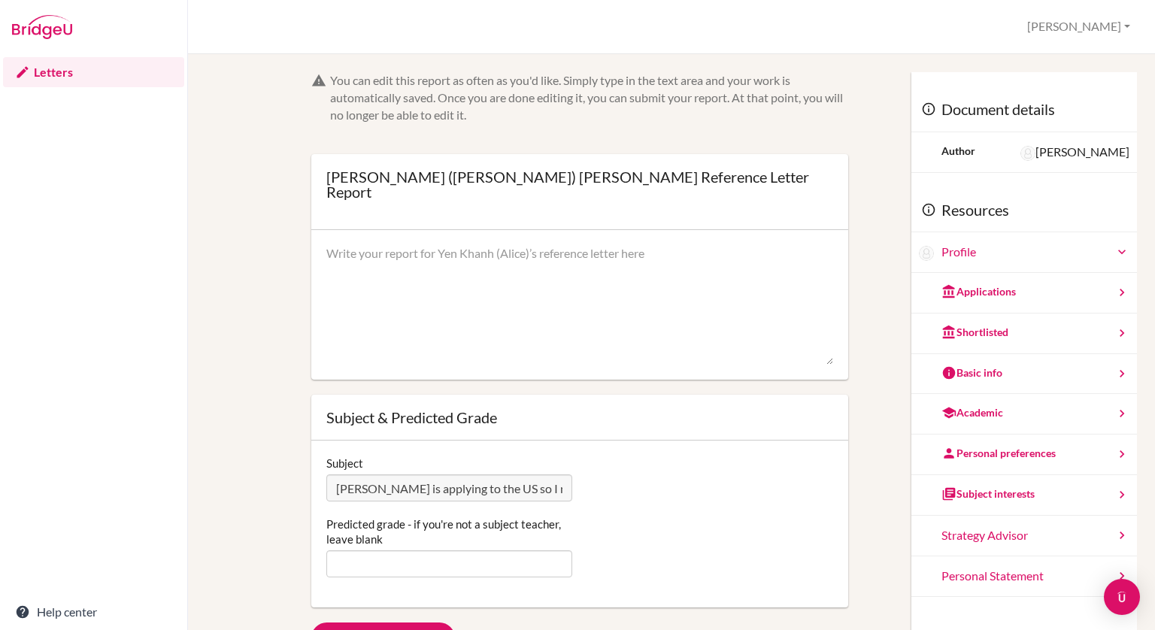
click at [989, 451] on div "Personal preferences" at bounding box center [998, 453] width 114 height 15
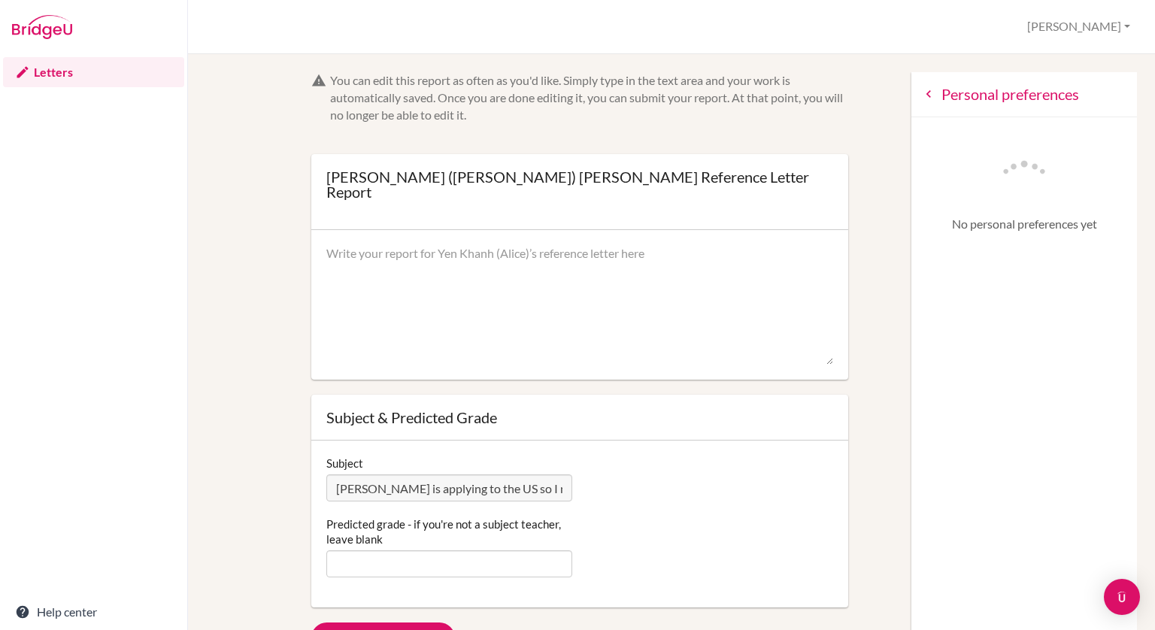
click at [921, 97] on icon at bounding box center [928, 93] width 15 height 15
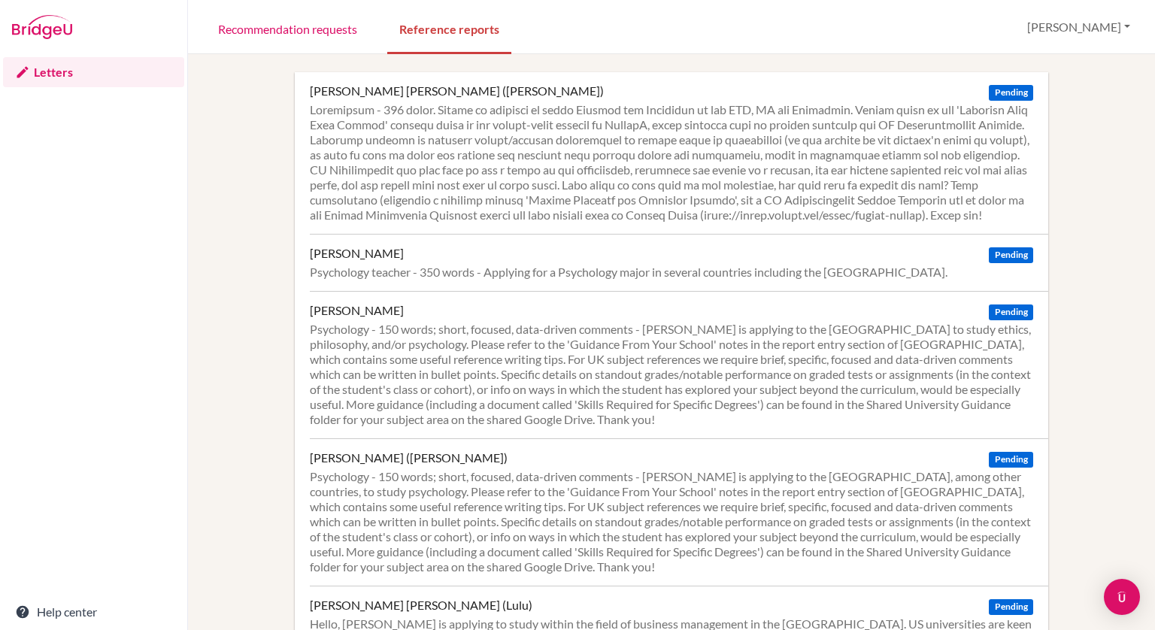
click at [144, 211] on div "Letters Help center" at bounding box center [93, 342] width 187 height 576
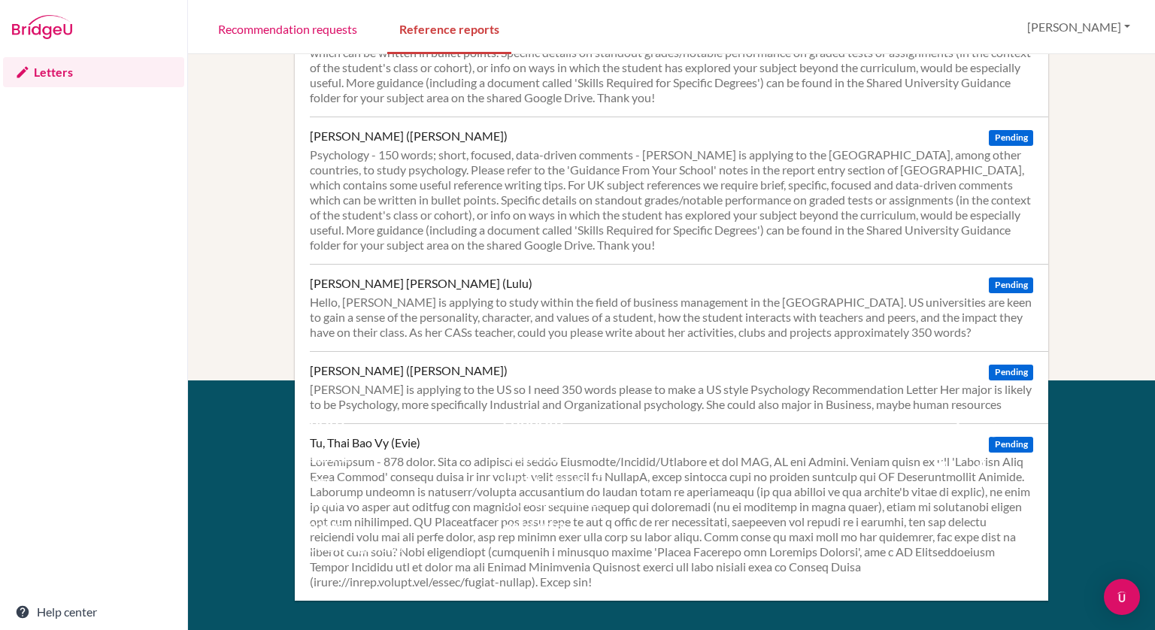
click at [977, 489] on div at bounding box center [671, 521] width 723 height 135
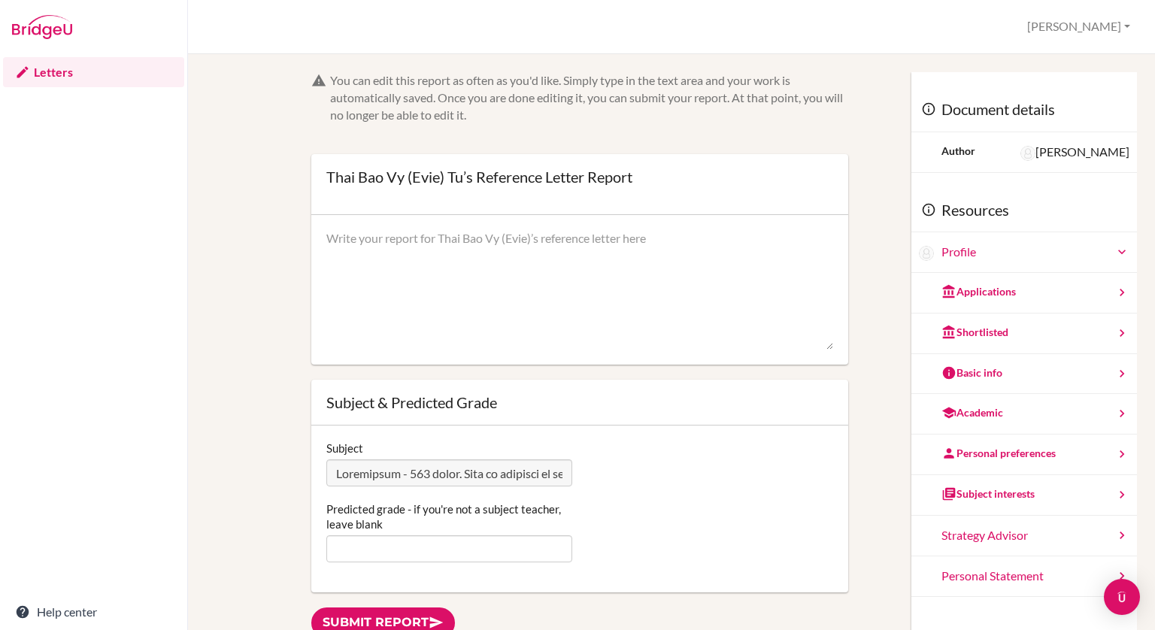
click at [1001, 454] on div "Personal preferences" at bounding box center [998, 453] width 114 height 15
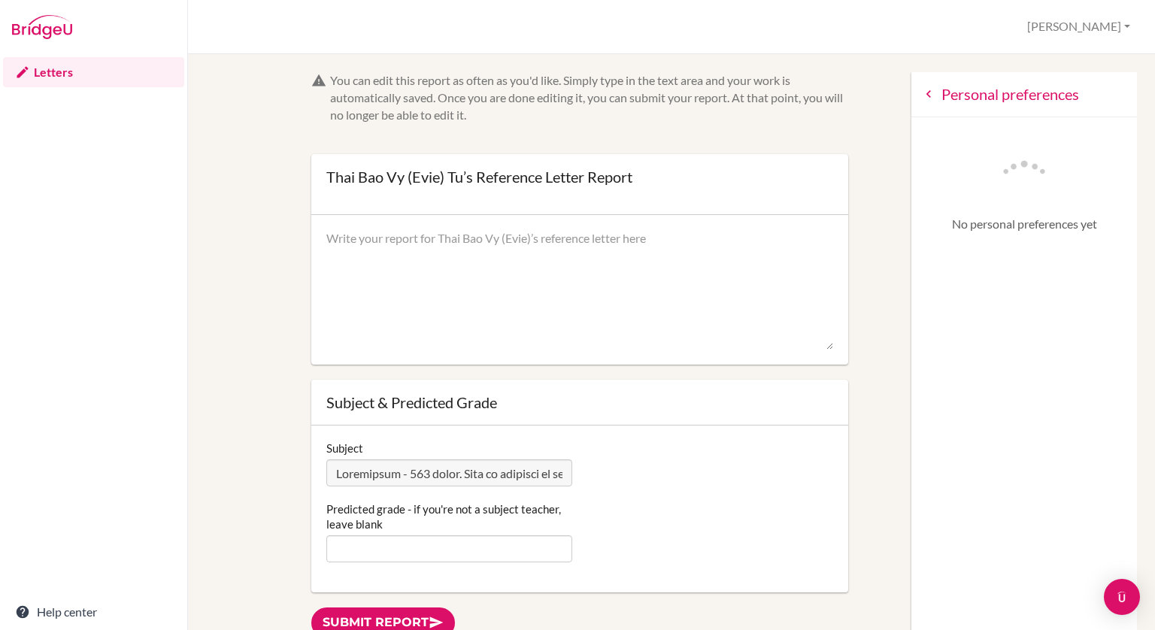
click at [911, 104] on div "Personal preferences" at bounding box center [1024, 94] width 226 height 45
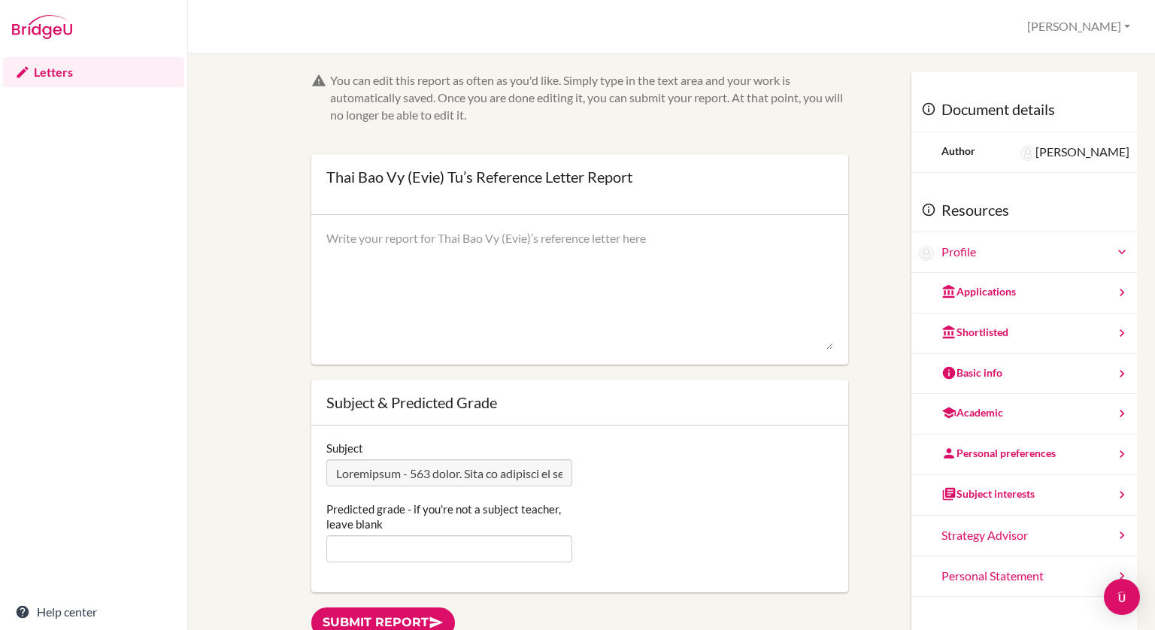
click at [102, 74] on link "Letters" at bounding box center [93, 72] width 181 height 30
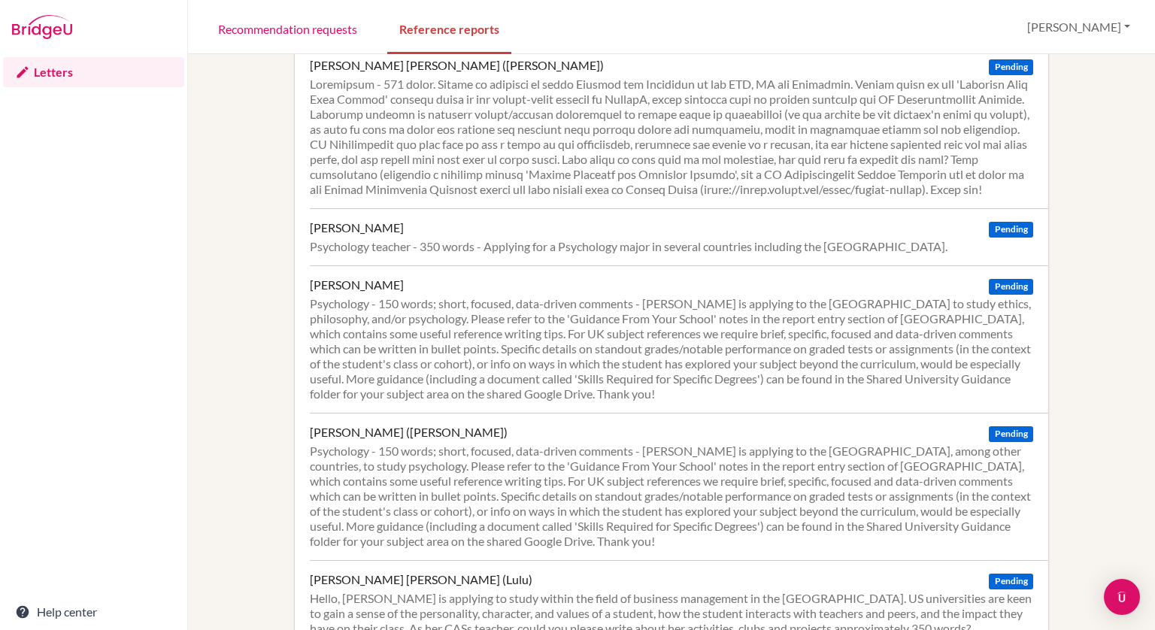
scroll to position [27, 0]
drag, startPoint x: 1154, startPoint y: 222, endPoint x: 1147, endPoint y: 239, distance: 18.6
click at [1147, 239] on div "Dang, Ngoc Lynh Khang (Olivia) Pending Ghose, Damayanti Pending Psychology teac…" at bounding box center [671, 342] width 967 height 576
click at [864, 126] on div at bounding box center [671, 135] width 723 height 120
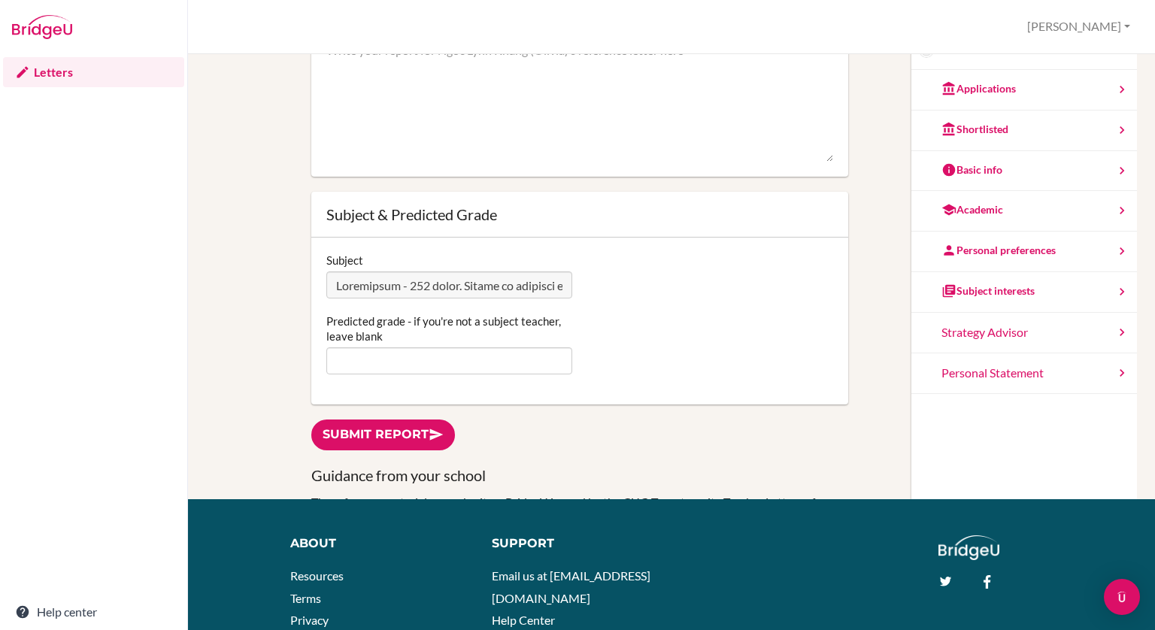
scroll to position [214, 0]
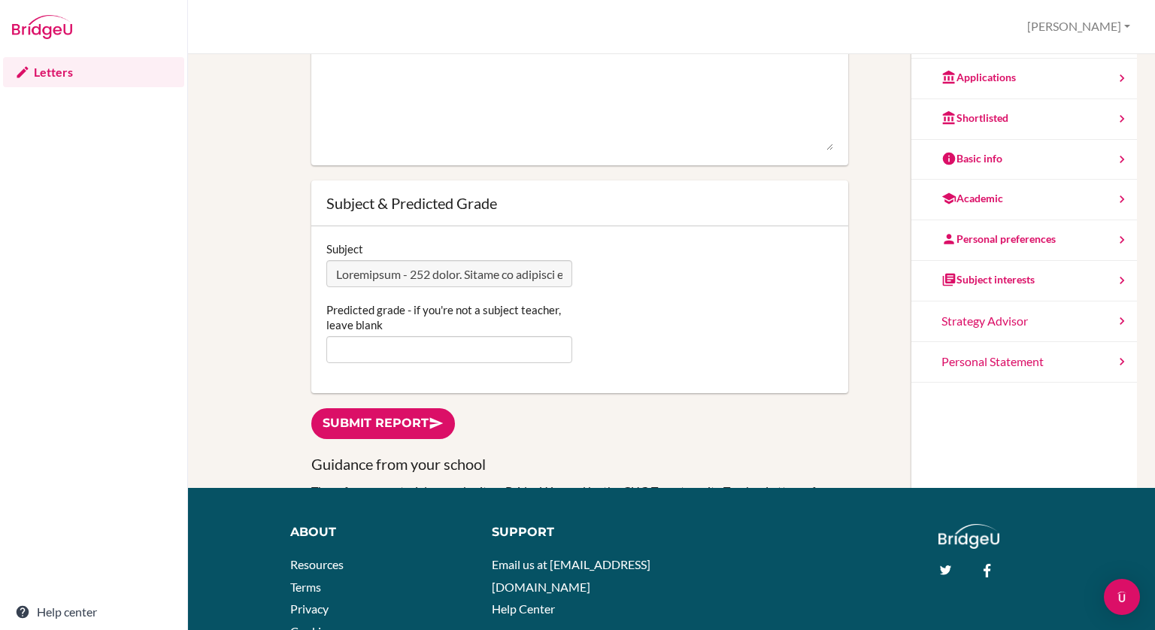
click at [1031, 239] on div "Personal preferences" at bounding box center [998, 239] width 114 height 15
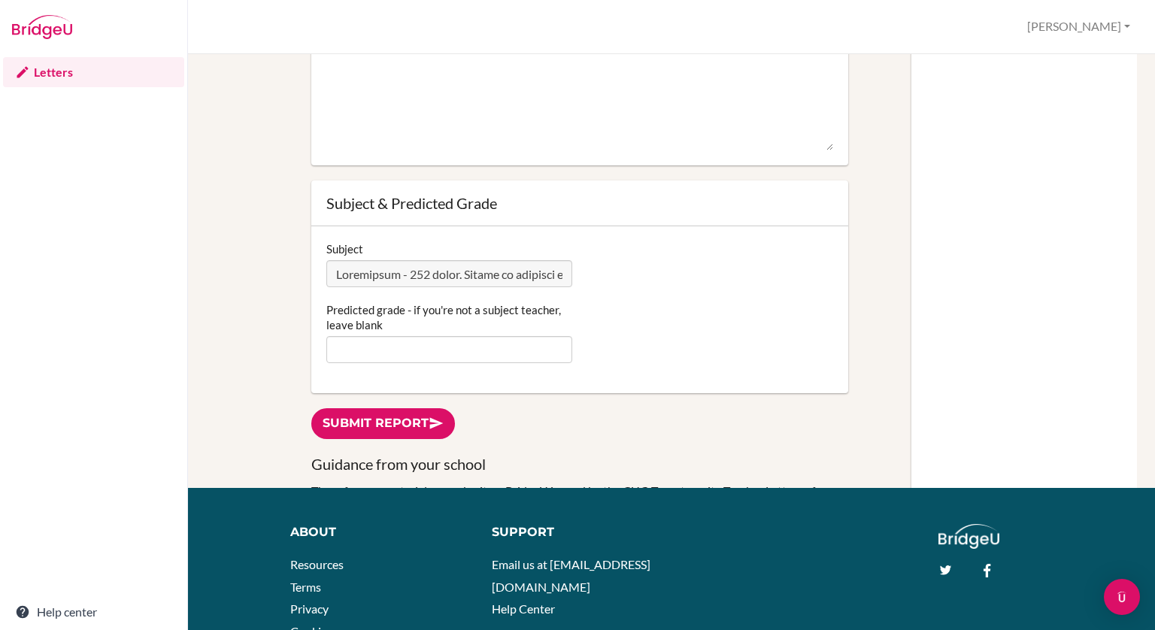
scroll to position [0, 0]
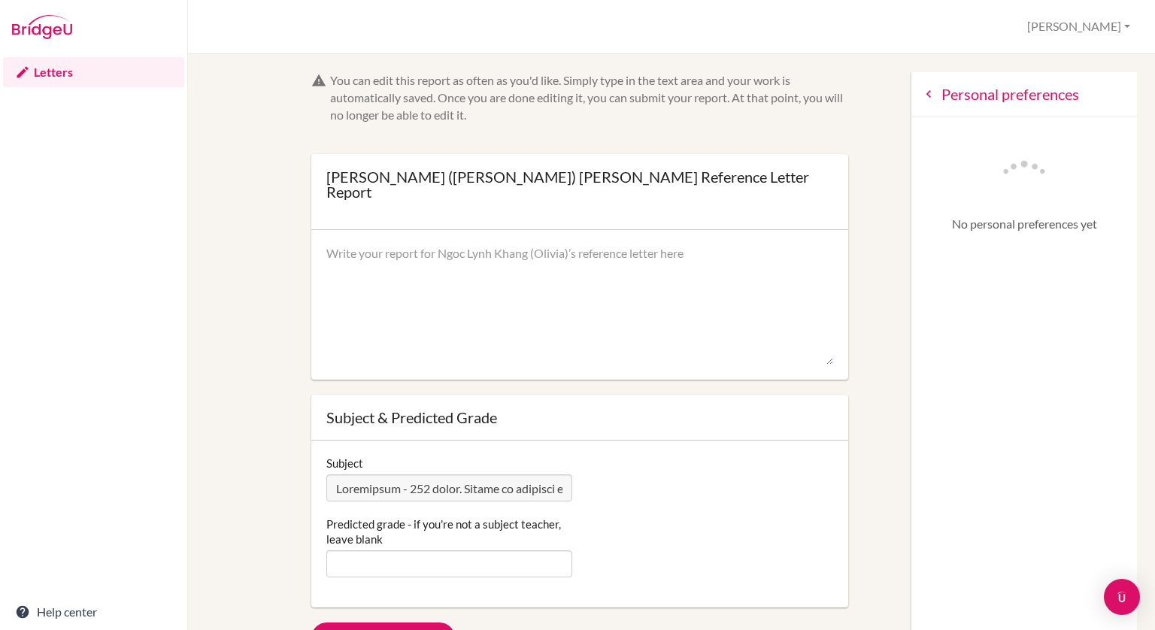
drag, startPoint x: 1154, startPoint y: 299, endPoint x: 1154, endPoint y: 119, distance: 180.4
click at [1154, 119] on div "You can edit this report as often as you'd like. Simply type in the text area a…" at bounding box center [671, 342] width 967 height 576
click at [918, 100] on div "Personal preferences" at bounding box center [1024, 94] width 226 height 45
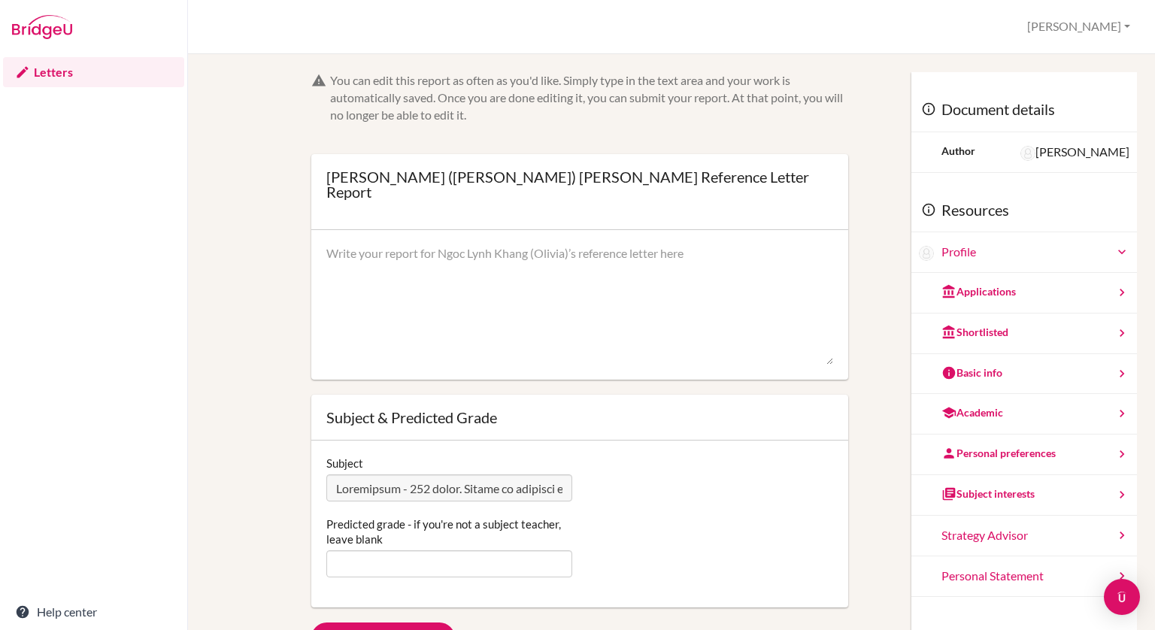
click at [45, 71] on link "Letters" at bounding box center [93, 72] width 181 height 30
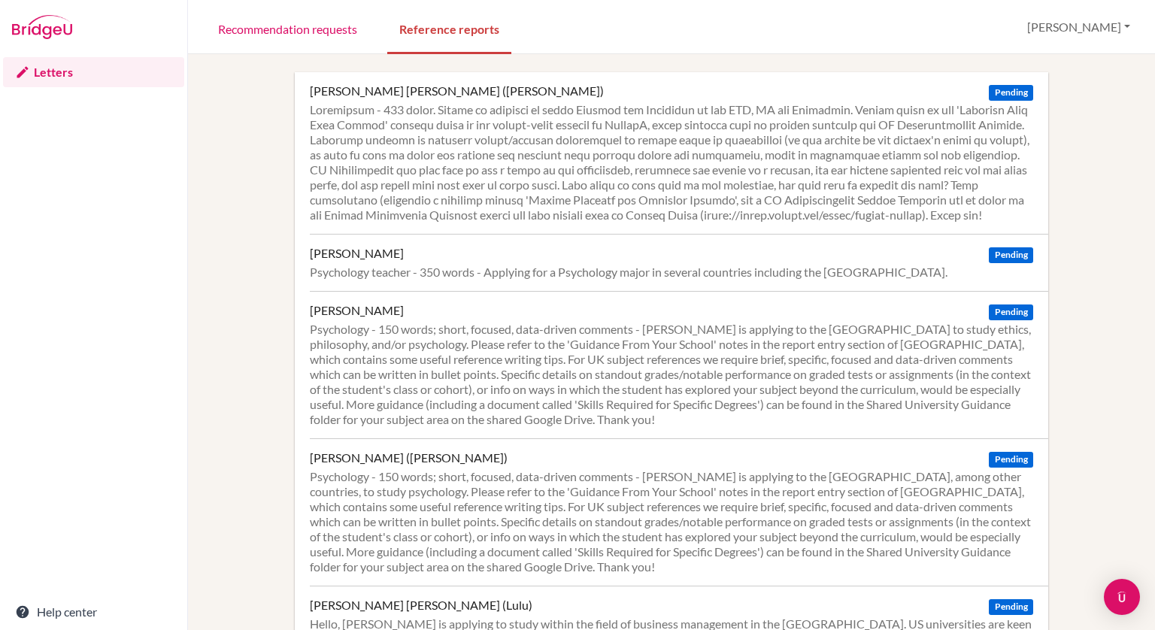
click at [219, 392] on div "[PERSON_NAME] [PERSON_NAME] ([PERSON_NAME]) Pending [PERSON_NAME] Pending Psych…" at bounding box center [671, 497] width 931 height 850
click at [702, 172] on div at bounding box center [671, 162] width 723 height 120
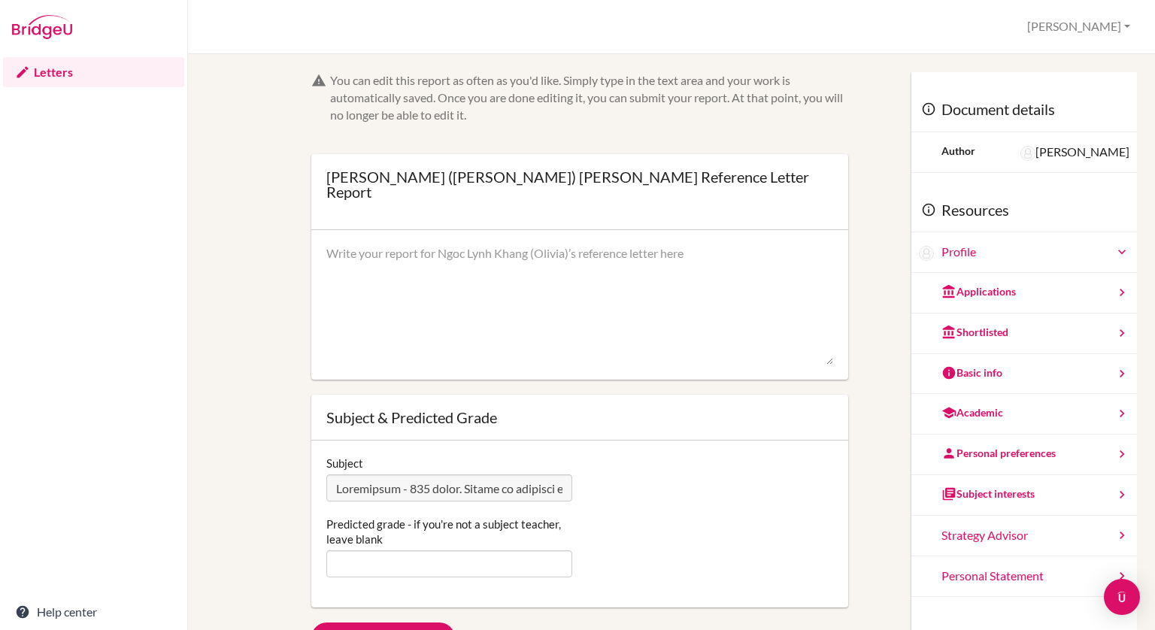
click at [1114, 290] on icon at bounding box center [1121, 292] width 15 height 15
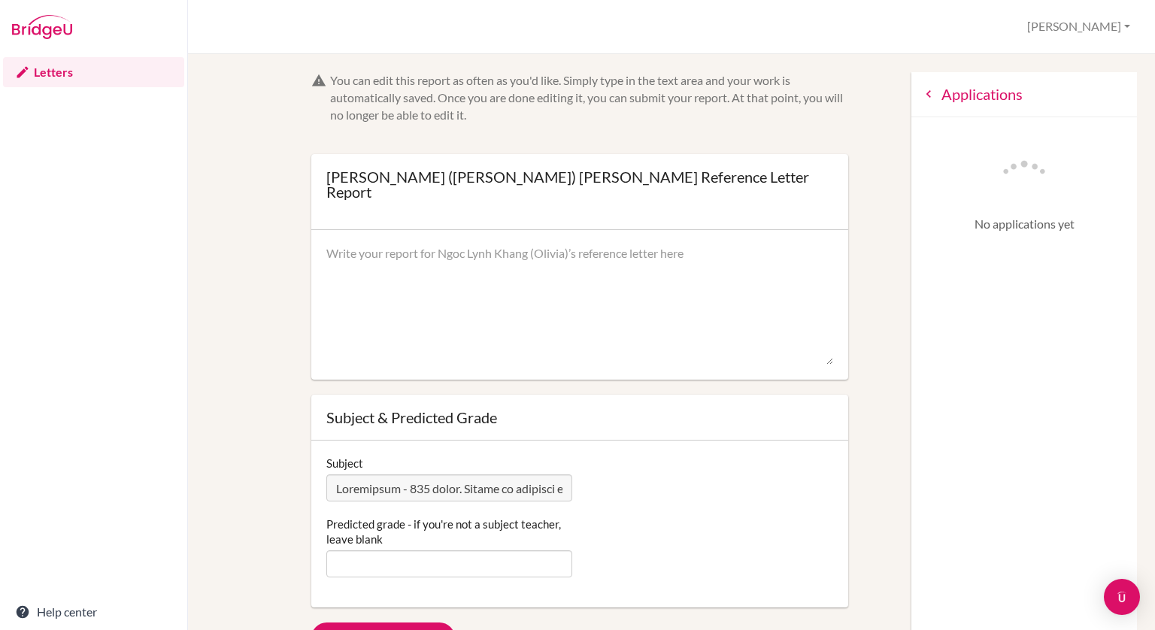
click at [911, 80] on div "Applications" at bounding box center [1024, 94] width 226 height 45
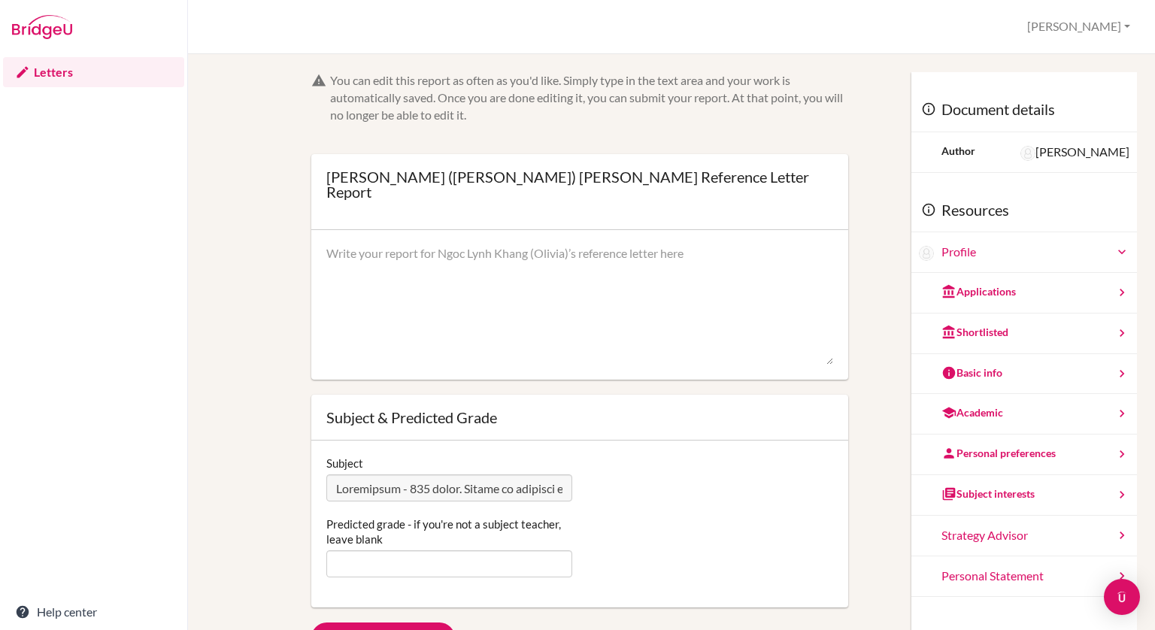
click at [962, 344] on div "Shortlisted" at bounding box center [1024, 333] width 226 height 41
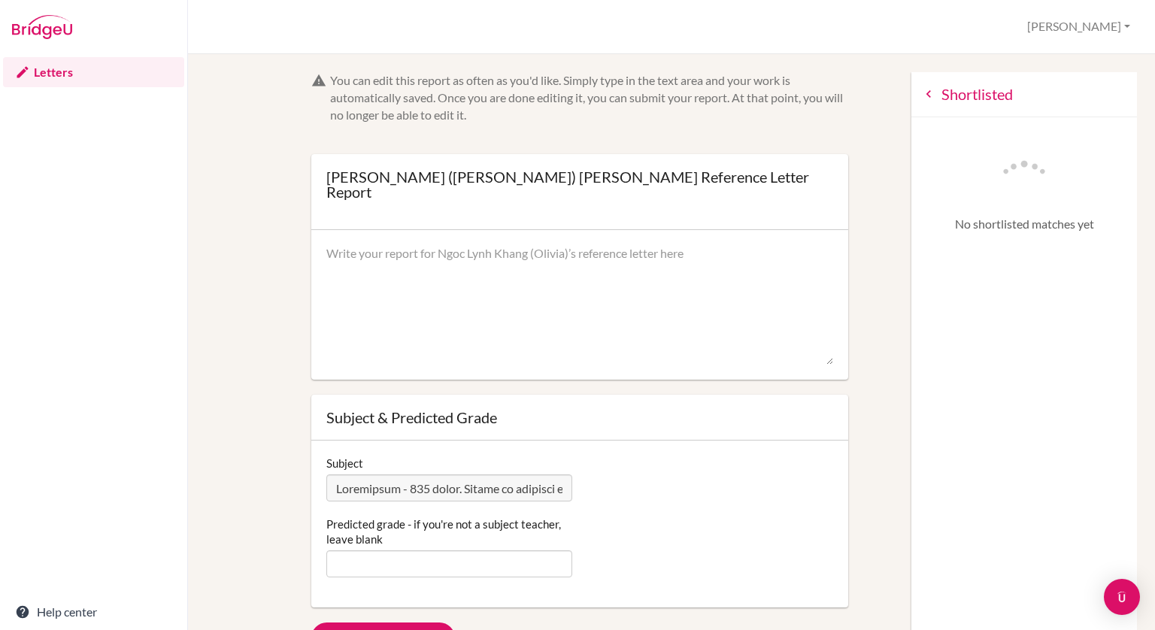
click at [921, 89] on icon at bounding box center [928, 93] width 15 height 15
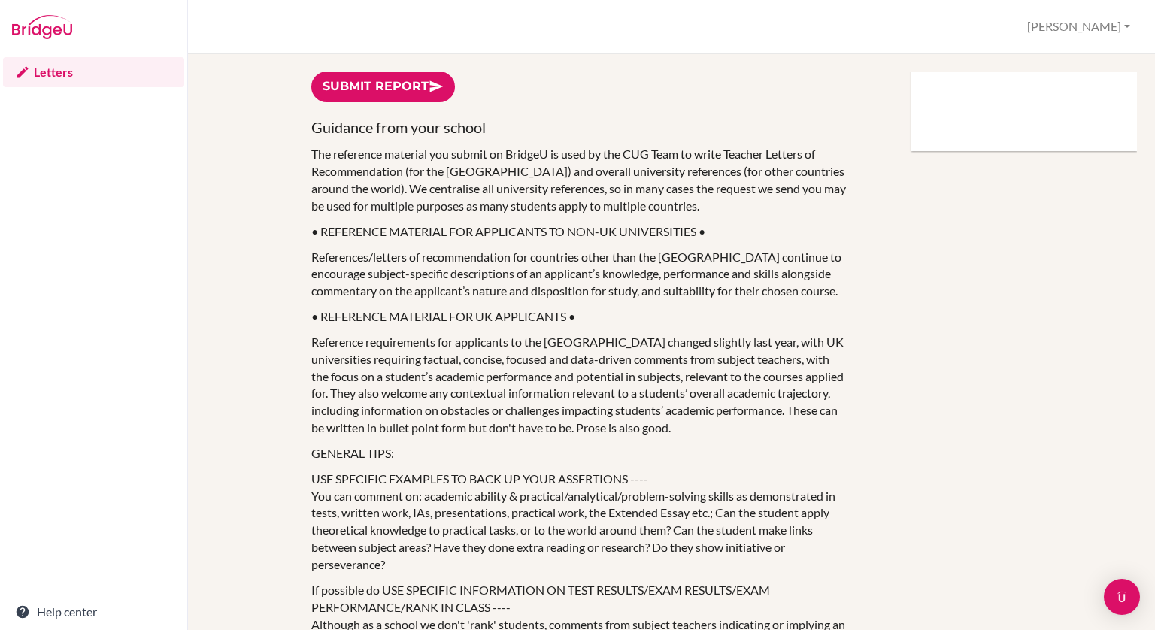
click at [280, 257] on div "You can edit this report as often as you'd like. Simply type in the text area a…" at bounding box center [671, 606] width 916 height 2170
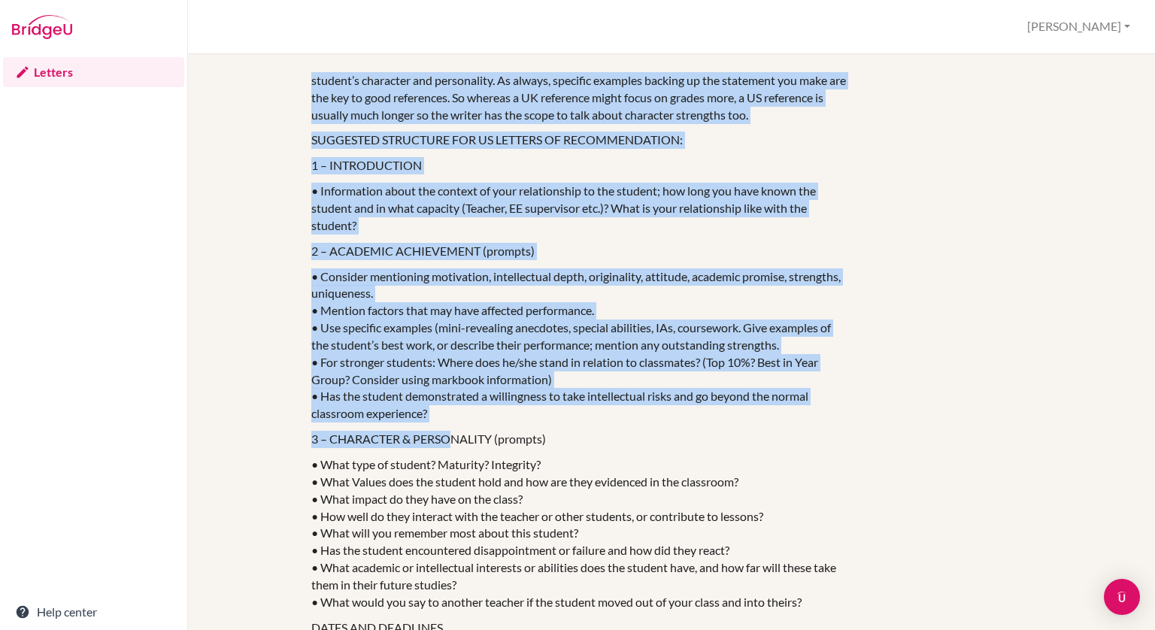
scroll to position [30, 0]
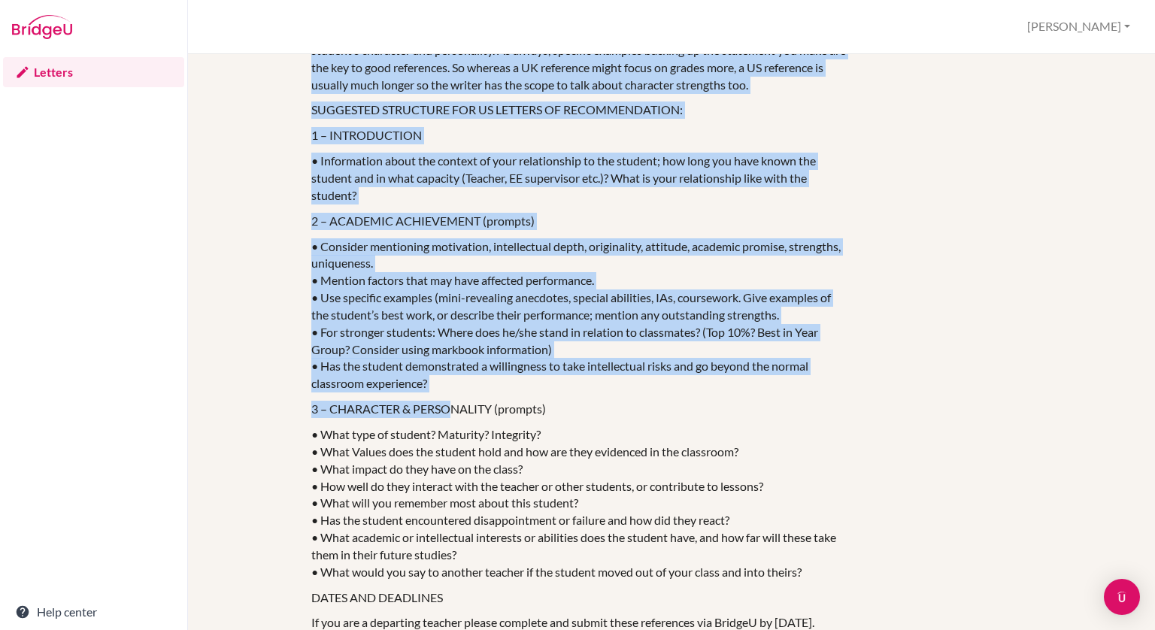
drag, startPoint x: 292, startPoint y: 139, endPoint x: 447, endPoint y: 387, distance: 292.4
click at [447, 401] on p "3 – CHARACTER & PERSONALITY (prompts)" at bounding box center [579, 409] width 537 height 17
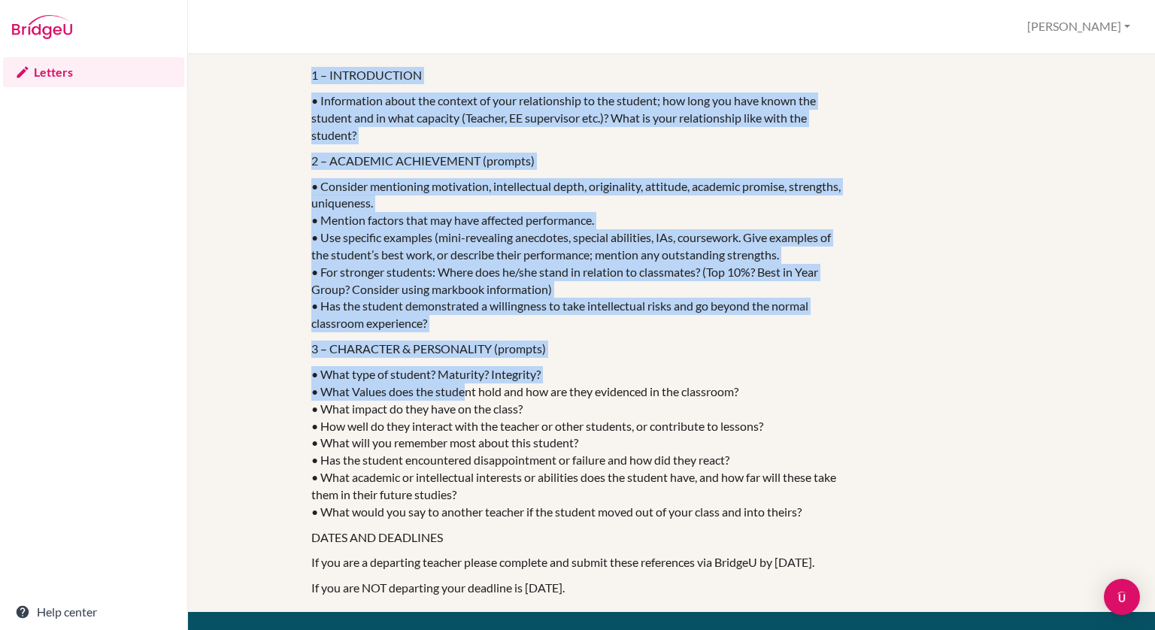
scroll to position [120, 0]
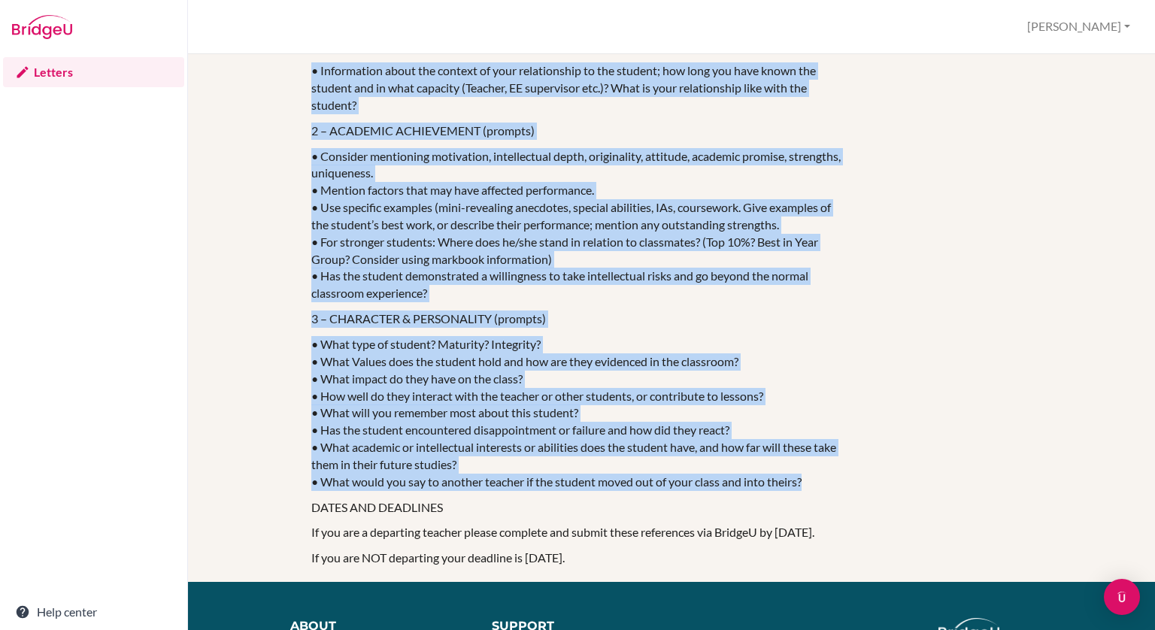
drag, startPoint x: 306, startPoint y: 120, endPoint x: 807, endPoint y: 468, distance: 610.8
copy div "1 – INTRODUCTION • Information about the context of your relationship to the st…"
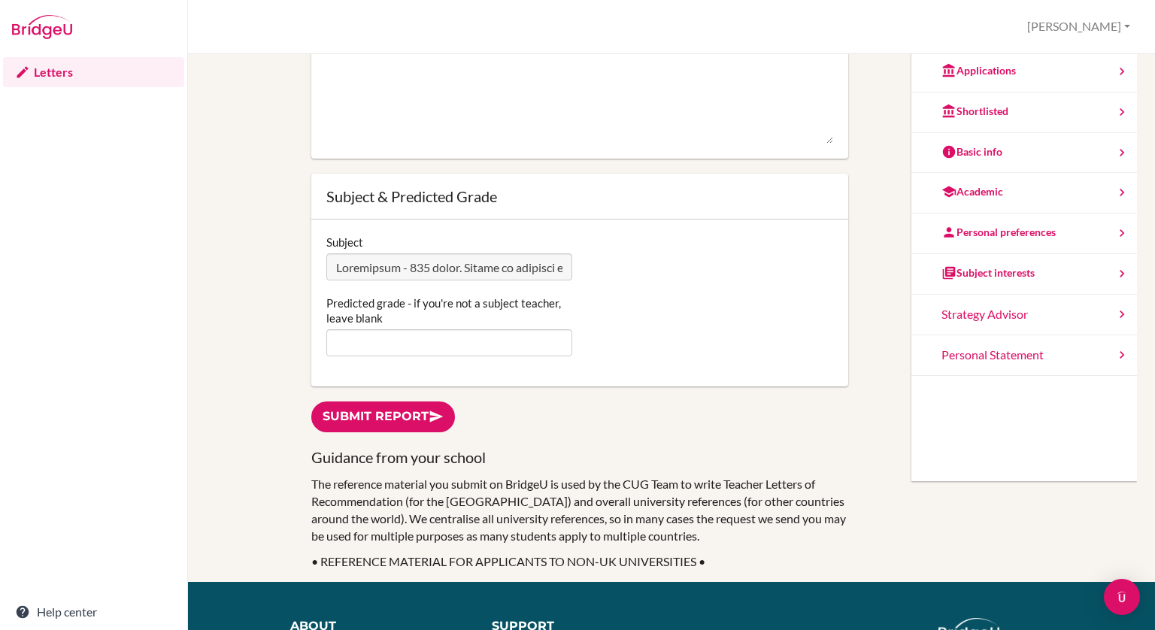
scroll to position [0, 0]
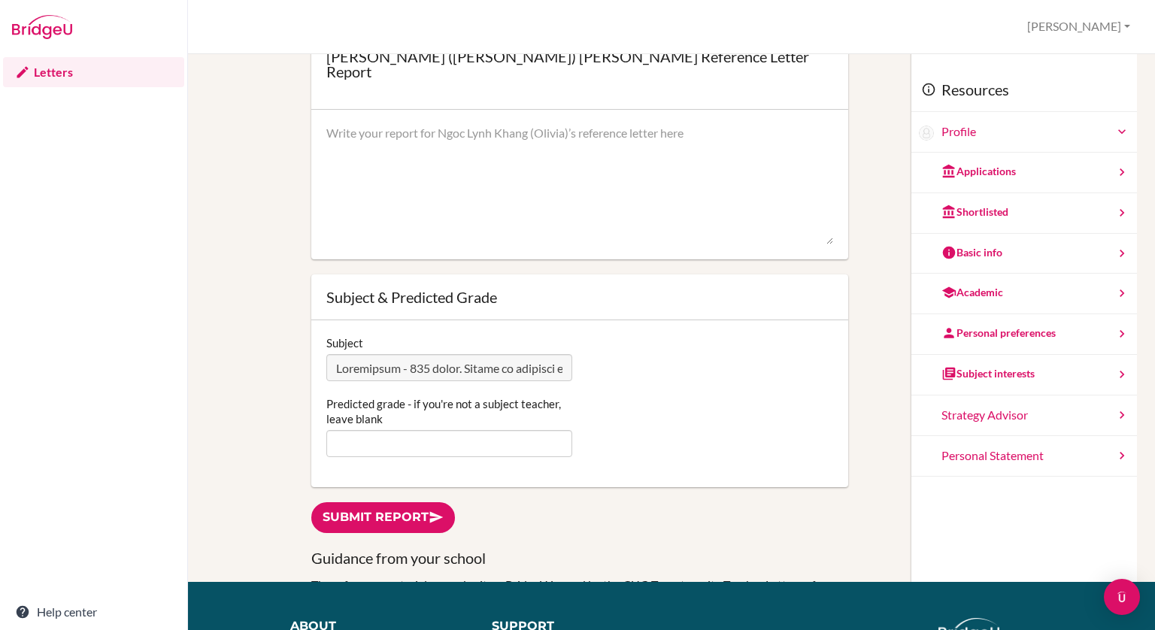
click at [545, 174] on textarea at bounding box center [579, 185] width 507 height 120
paste textarea "I have had the pleasure of teaching Olivia in IB Psychology HL and working clos…"
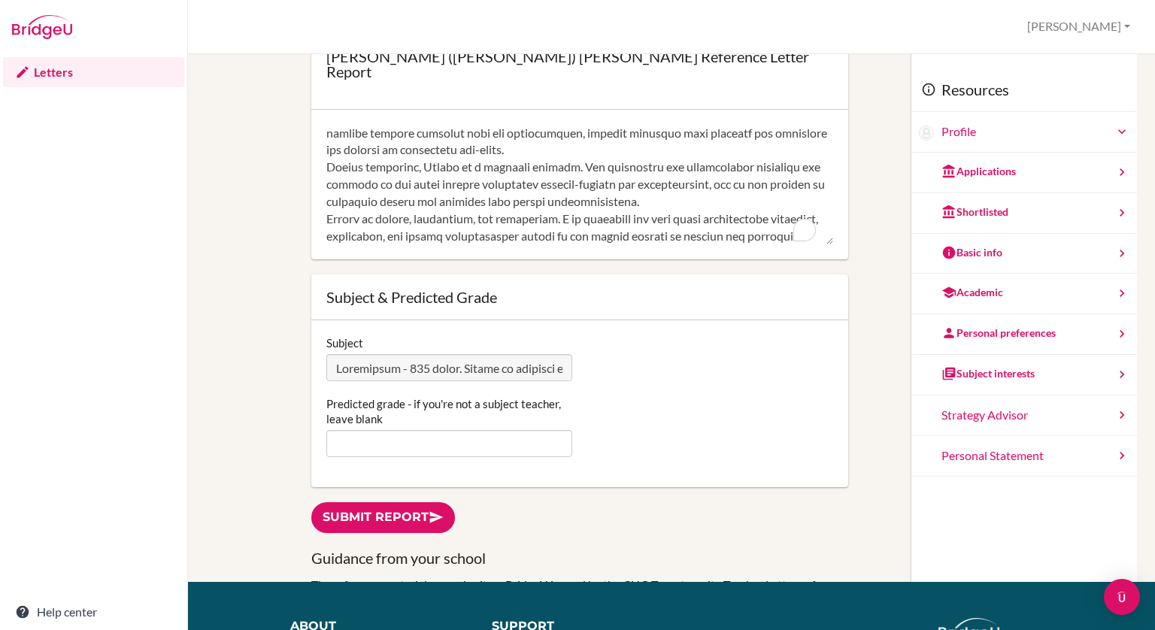
scroll to position [393, 0]
type textarea "I have had the pleasure of teaching Olivia in IB Psychology HL and working clos…"
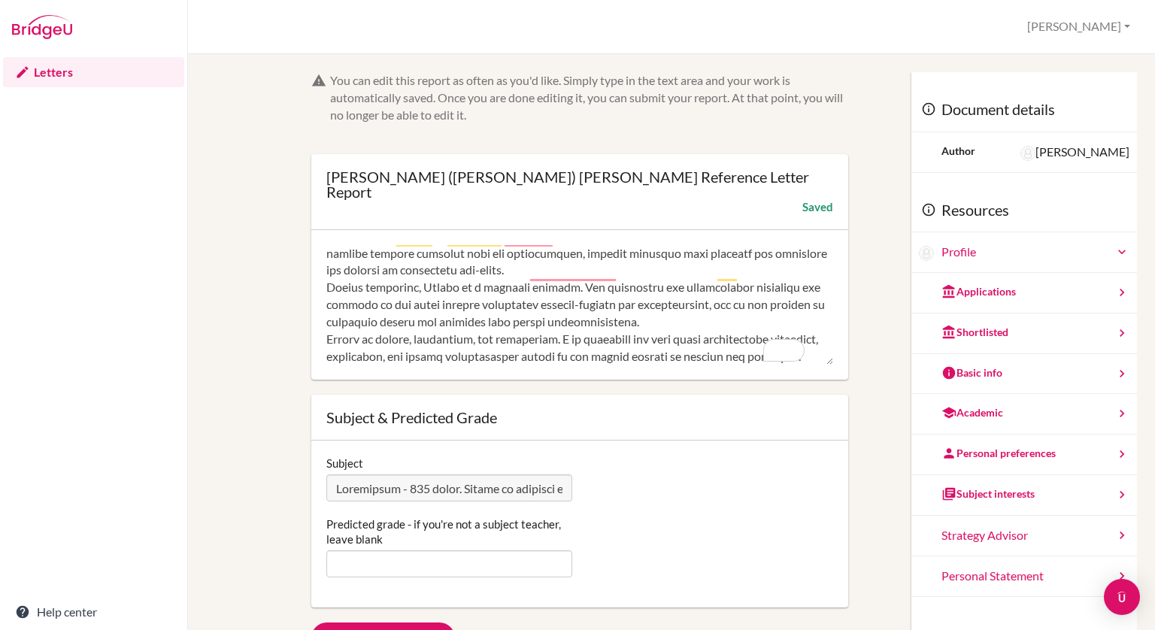
click at [54, 71] on link "Letters" at bounding box center [93, 72] width 181 height 30
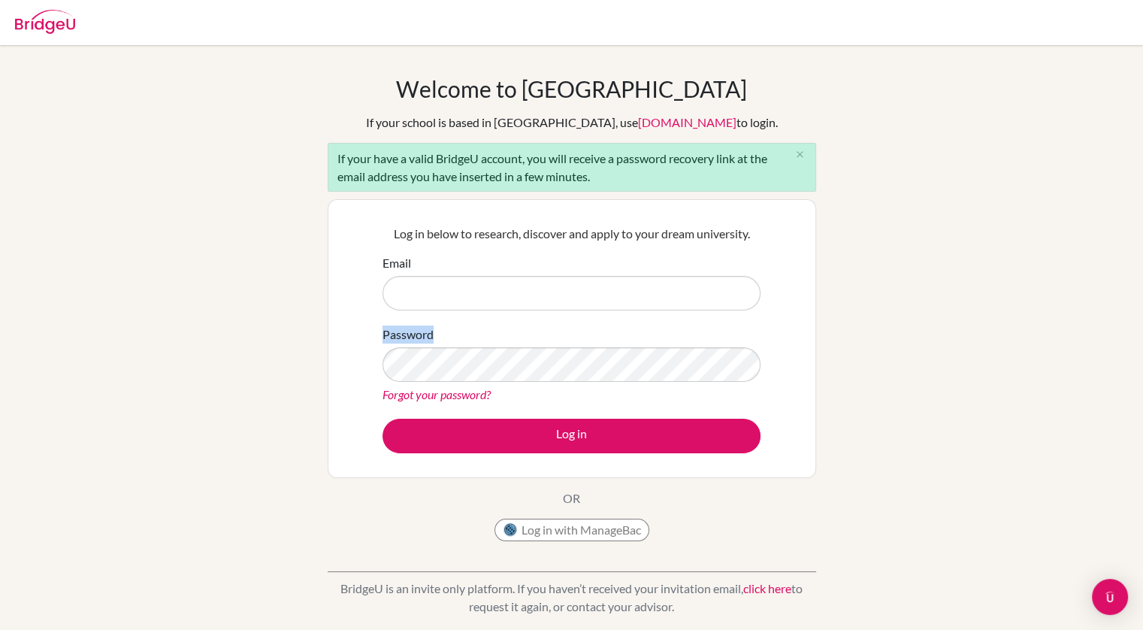
drag, startPoint x: 519, startPoint y: 313, endPoint x: 505, endPoint y: 293, distance: 23.8
click at [505, 293] on form "Email Password Forgot your password? Log in" at bounding box center [572, 353] width 378 height 199
click at [505, 293] on input "Email" at bounding box center [572, 293] width 378 height 35
type input "[PERSON_NAME][EMAIL_ADDRESS][PERSON_NAME][DOMAIN_NAME]"
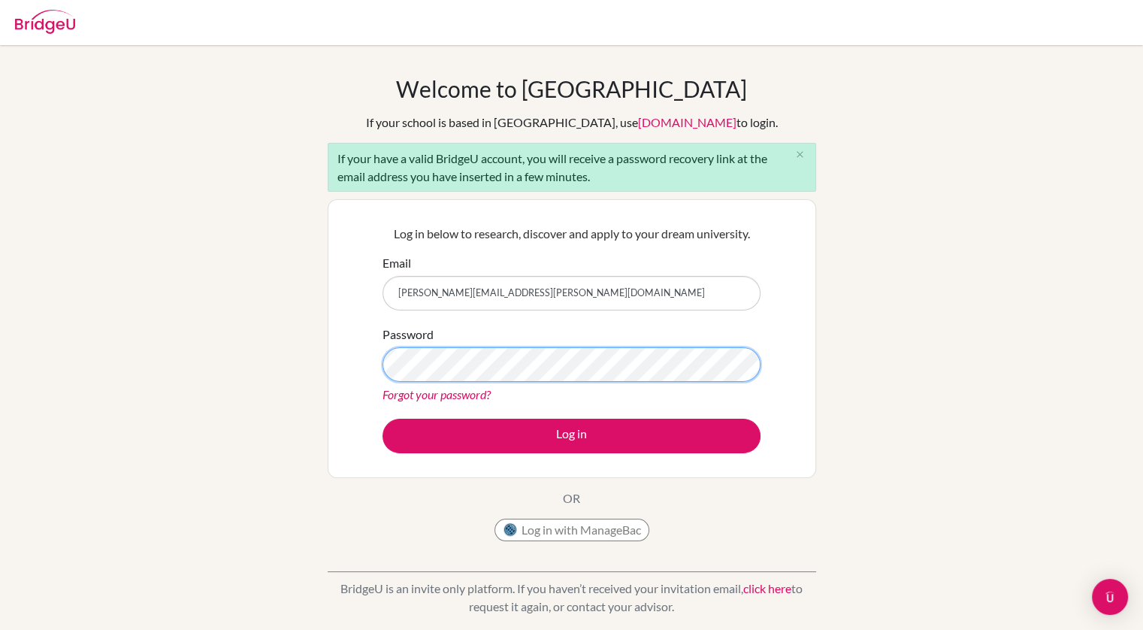
click at [383, 419] on button "Log in" at bounding box center [572, 436] width 378 height 35
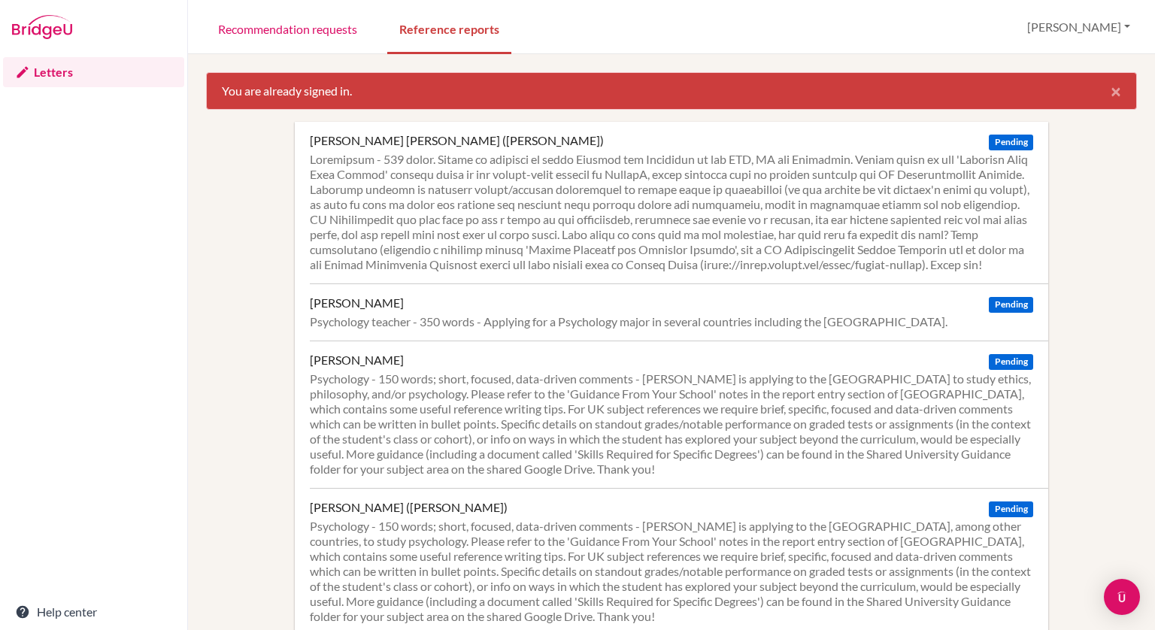
click at [500, 207] on div at bounding box center [671, 212] width 723 height 120
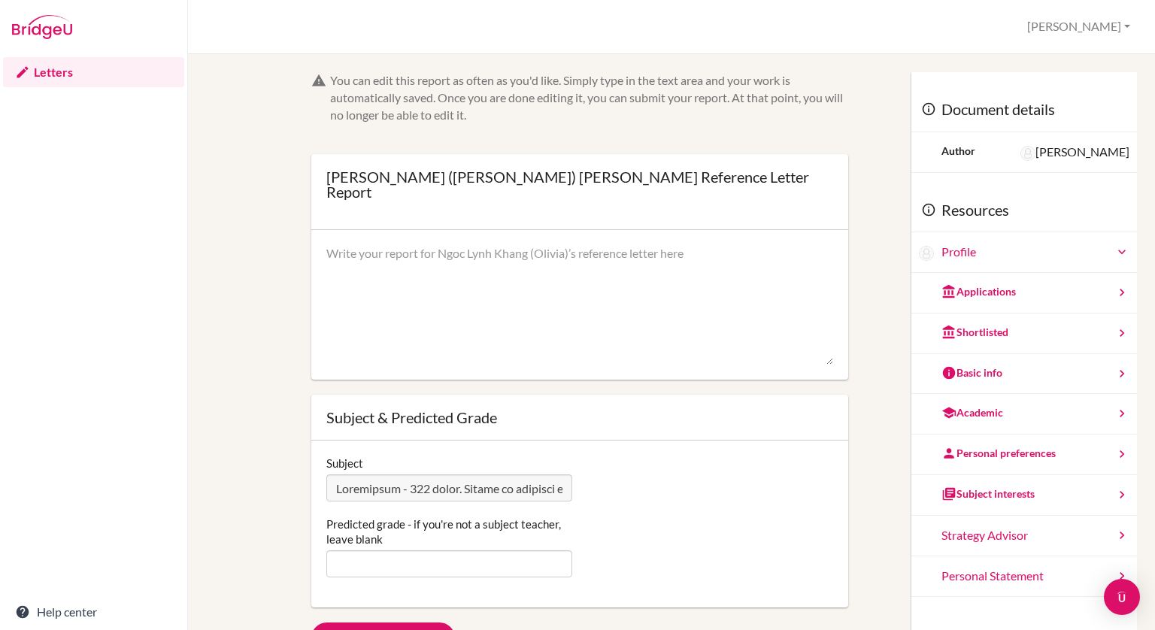
click at [1076, 266] on div "Profile" at bounding box center [1024, 252] width 226 height 41
click at [1114, 255] on icon at bounding box center [1121, 251] width 15 height 15
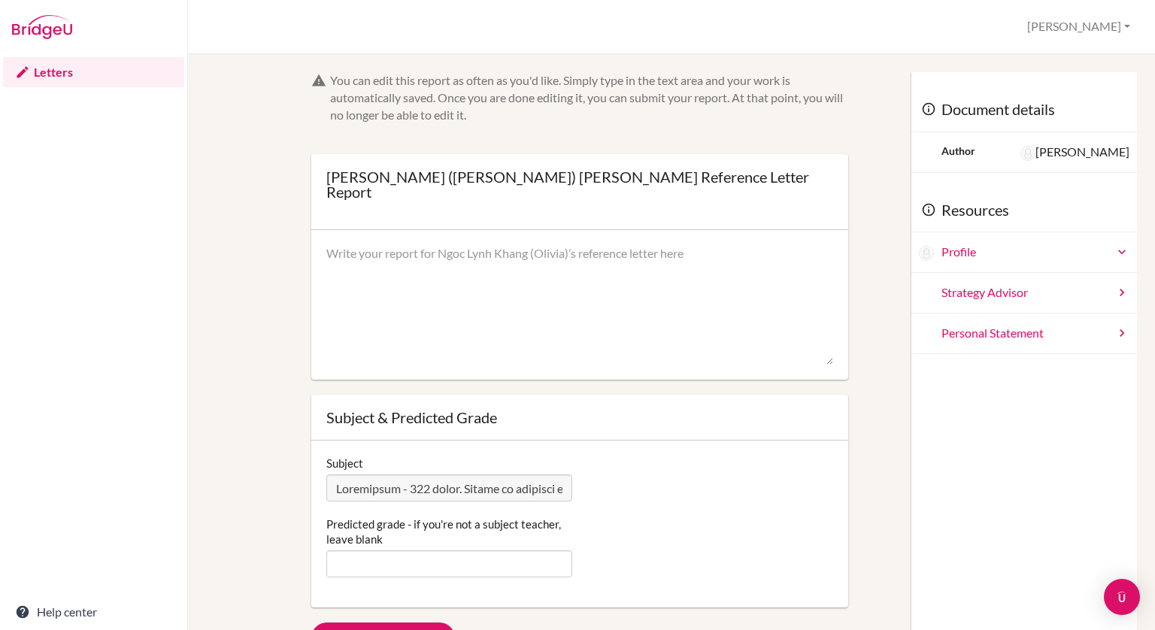
click at [1114, 255] on icon at bounding box center [1121, 251] width 15 height 15
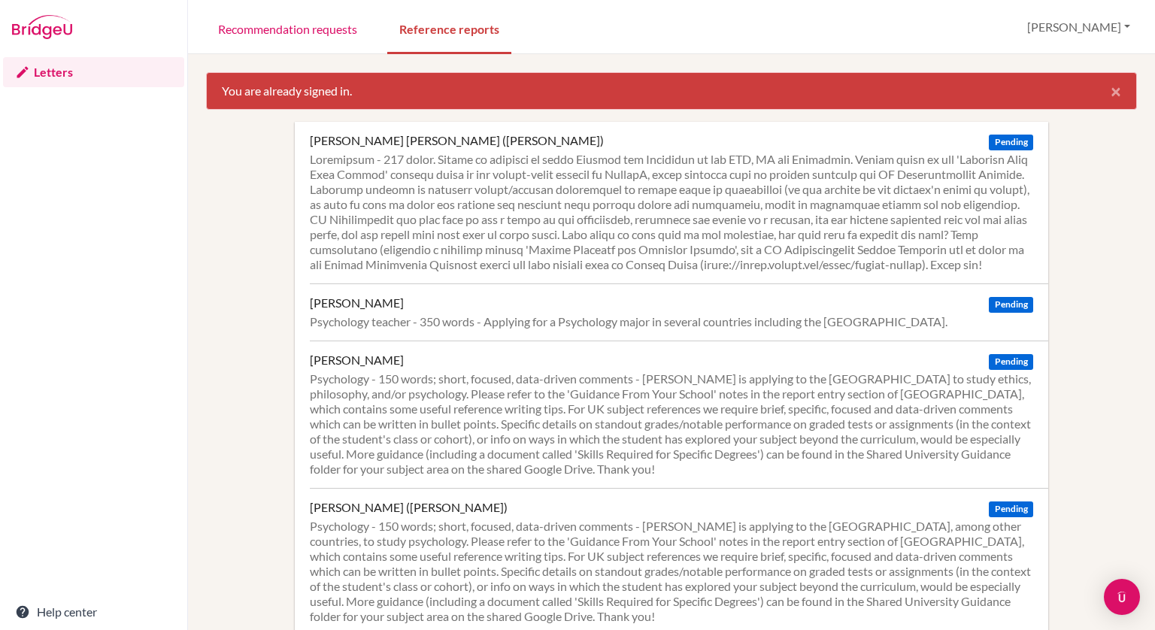
click at [628, 444] on div "Psychology - 150 words; short, focused, data-driven comments - [PERSON_NAME] is…" at bounding box center [671, 423] width 723 height 105
click at [256, 373] on div "Dang, Ngoc Lynh Khang (Olivia) Pending Ghose, Damayanti Pending Psychology teac…" at bounding box center [671, 547] width 931 height 850
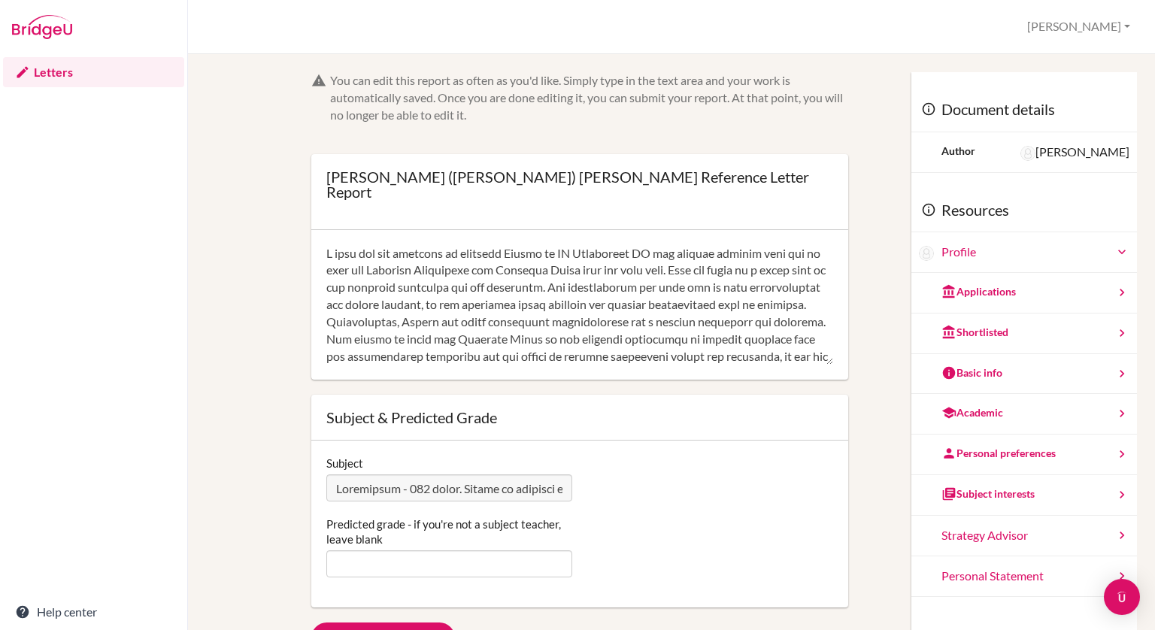
click at [536, 85] on div "You can edit this report as often as you'd like. Simply type in the text area a…" at bounding box center [589, 98] width 518 height 52
click at [54, 75] on link "Letters" at bounding box center [93, 72] width 181 height 30
